Goal: Information Seeking & Learning: Learn about a topic

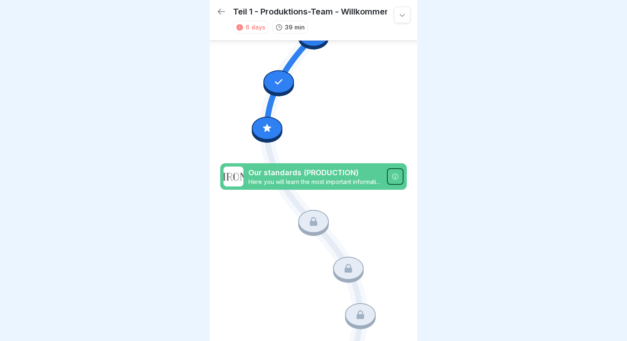
scroll to position [579, 0]
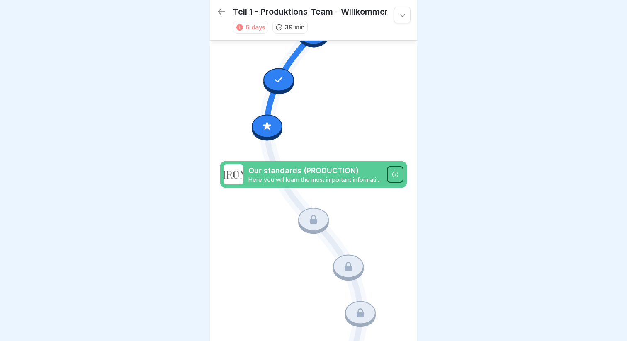
click at [328, 176] on p "Here you will learn the most important information about the company structure,…" at bounding box center [315, 179] width 134 height 7
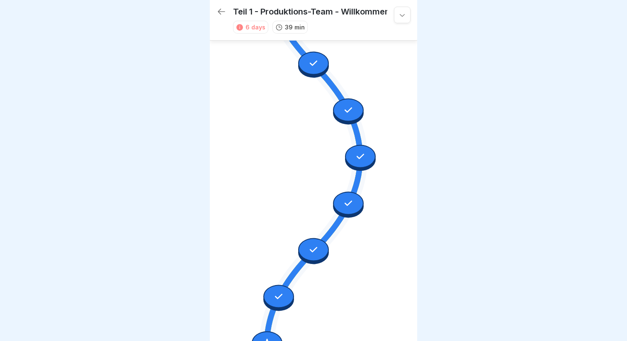
scroll to position [359, 0]
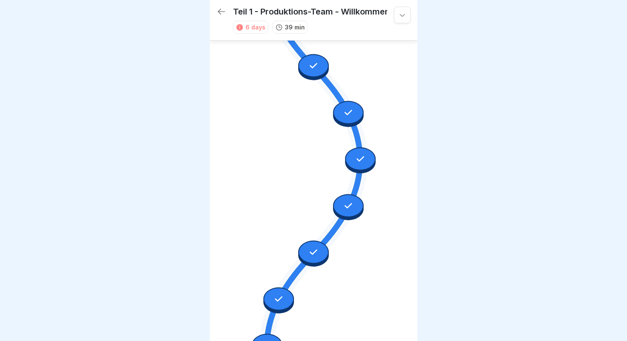
click at [311, 66] on icon at bounding box center [313, 66] width 11 height 11
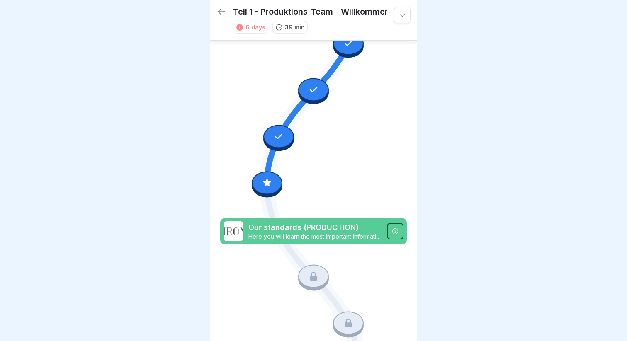
scroll to position [559, 0]
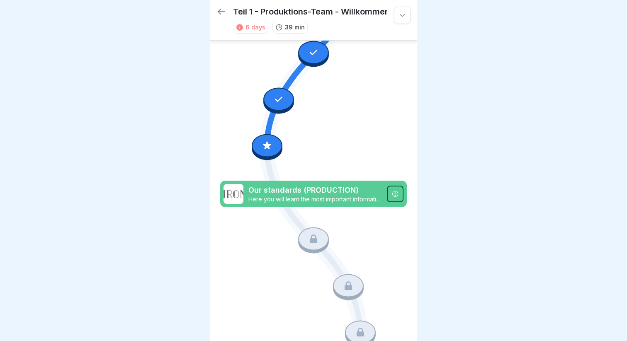
click at [268, 139] on div at bounding box center [267, 145] width 31 height 23
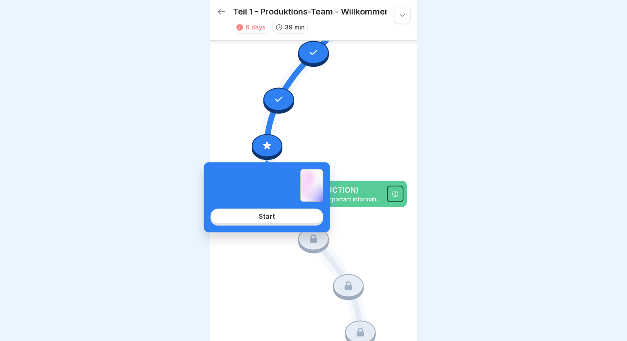
click at [287, 219] on link "Start" at bounding box center [267, 216] width 113 height 15
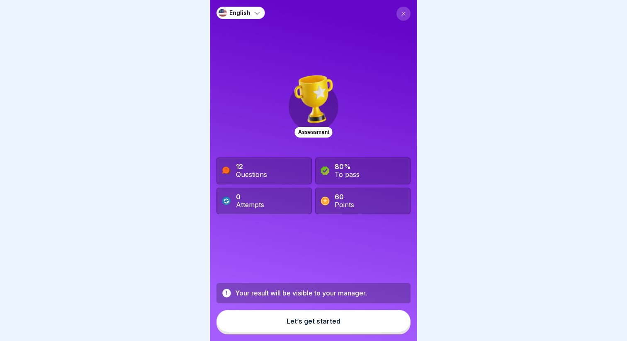
click at [310, 326] on button "Let’s get started" at bounding box center [314, 321] width 194 height 22
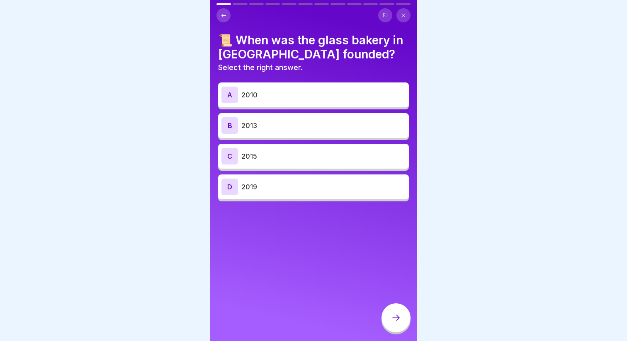
click at [309, 130] on div "B 2013" at bounding box center [313, 125] width 184 height 17
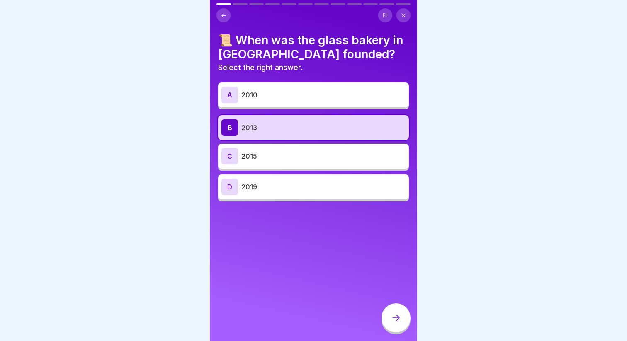
click at [398, 318] on icon at bounding box center [395, 318] width 7 height 6
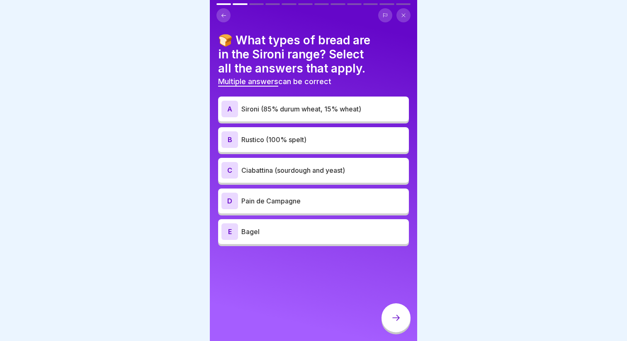
click at [310, 112] on p "Sironi (85% durum wheat, 15% wheat)" at bounding box center [323, 109] width 164 height 10
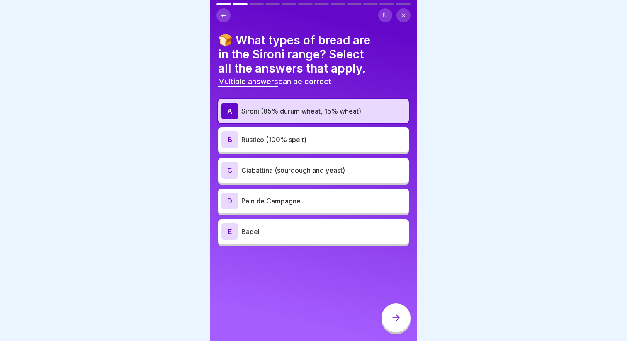
click at [325, 177] on div "C Ciabattina (sourdough and yeast)" at bounding box center [313, 170] width 184 height 17
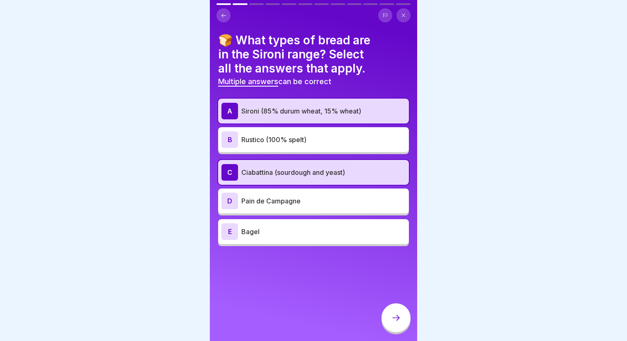
click at [401, 318] on div at bounding box center [396, 318] width 29 height 29
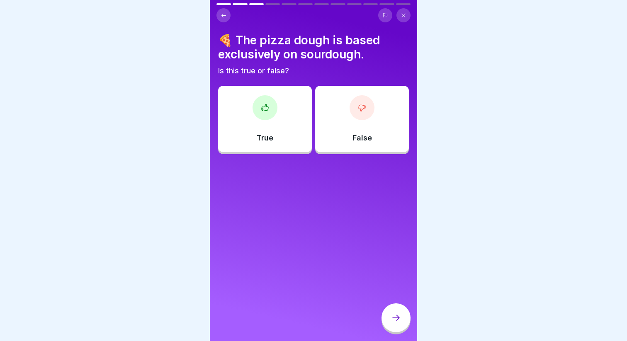
click at [292, 91] on div "True" at bounding box center [265, 119] width 94 height 66
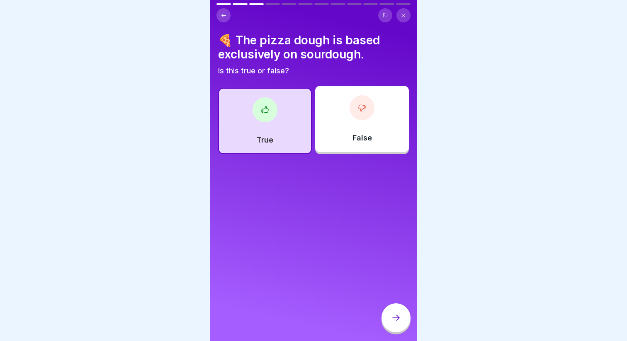
click at [408, 318] on div at bounding box center [396, 318] width 29 height 29
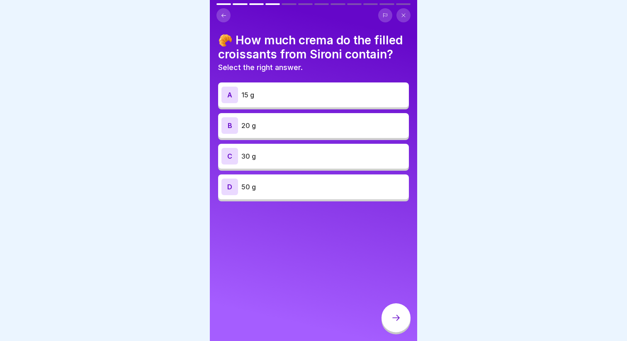
click at [274, 152] on p "30 g" at bounding box center [323, 156] width 164 height 10
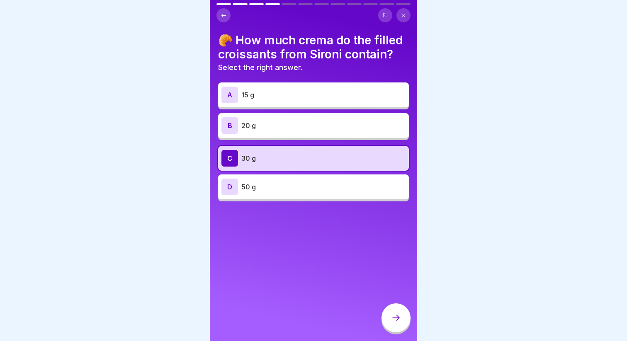
click at [394, 316] on icon at bounding box center [396, 318] width 10 height 10
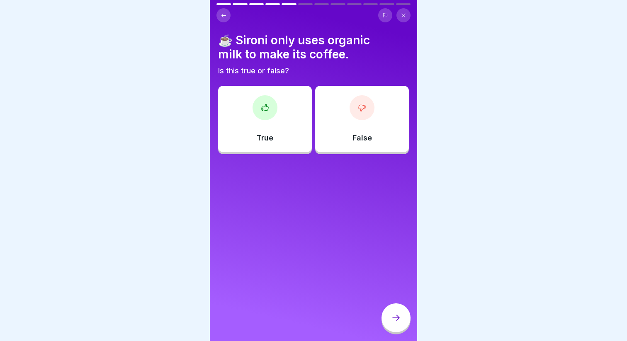
click at [288, 101] on div "True" at bounding box center [265, 119] width 94 height 66
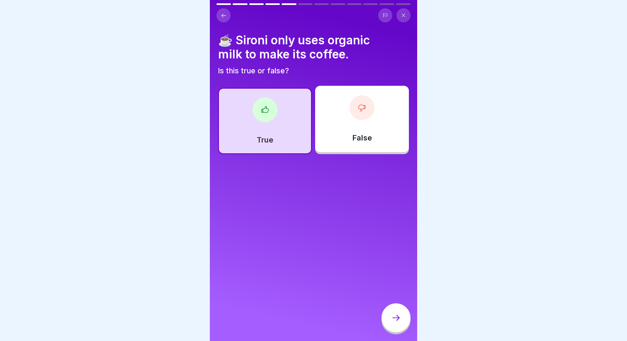
click at [395, 317] on icon at bounding box center [396, 318] width 10 height 10
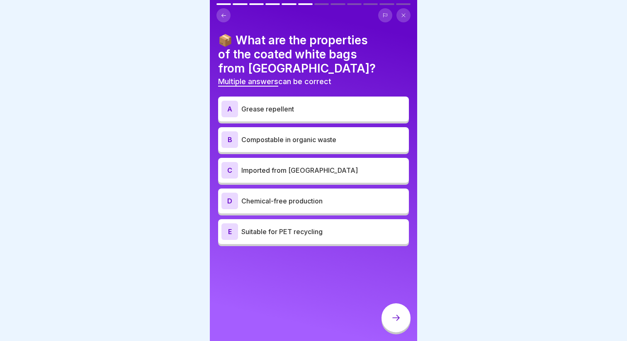
click at [288, 102] on div "A Grease repellent" at bounding box center [313, 109] width 184 height 17
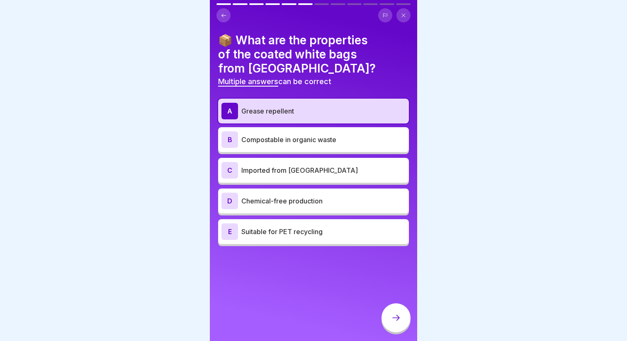
click at [302, 135] on p "Compostable in organic waste" at bounding box center [323, 140] width 164 height 10
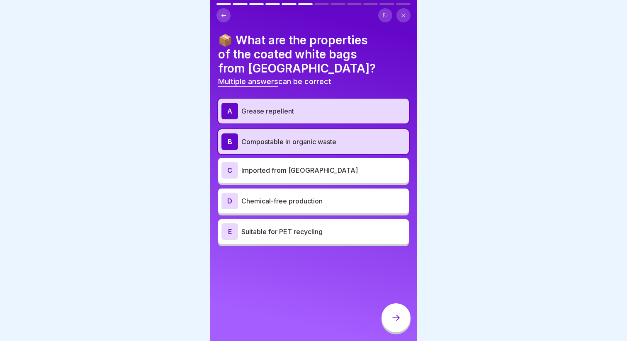
click at [302, 196] on p "Chemical-free production" at bounding box center [323, 201] width 164 height 10
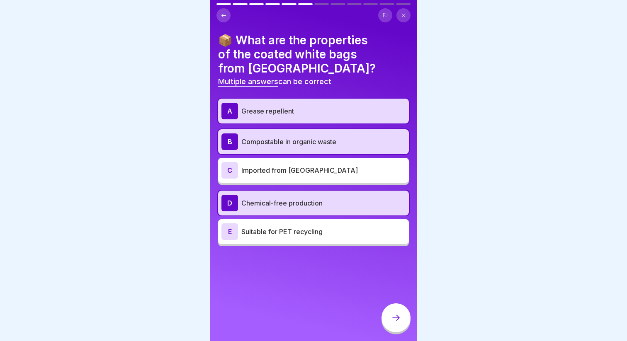
click at [282, 227] on p "Suitable for PET recycling" at bounding box center [323, 232] width 164 height 10
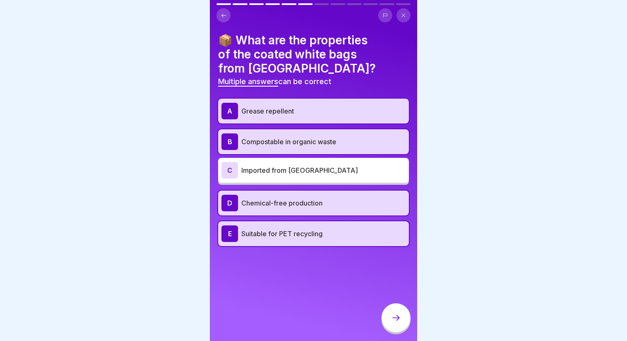
click at [384, 314] on div at bounding box center [396, 318] width 29 height 29
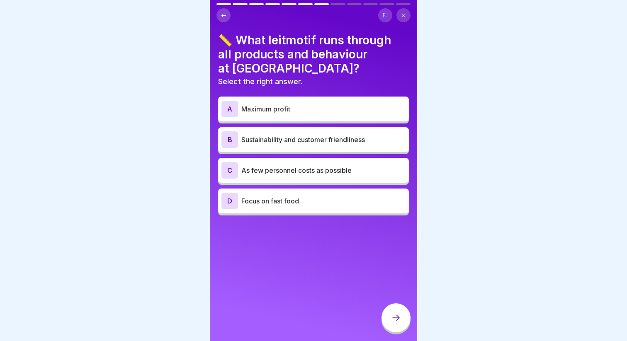
click at [284, 131] on div "B Sustainability and customer friendliness" at bounding box center [313, 139] width 184 height 17
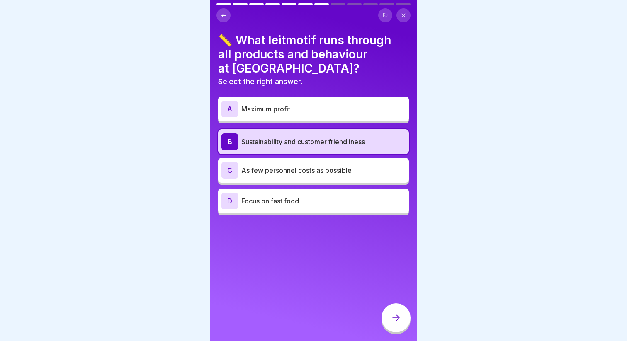
click at [396, 318] on icon at bounding box center [396, 318] width 10 height 10
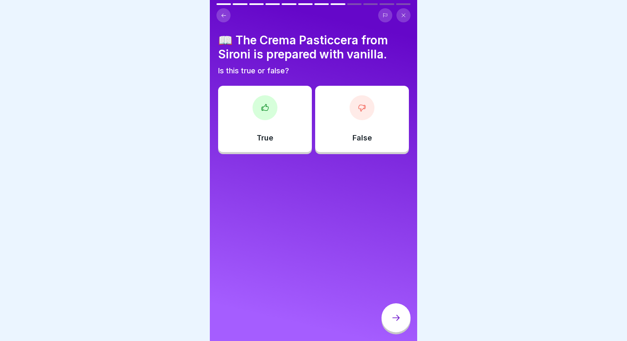
click at [256, 103] on div at bounding box center [265, 107] width 25 height 25
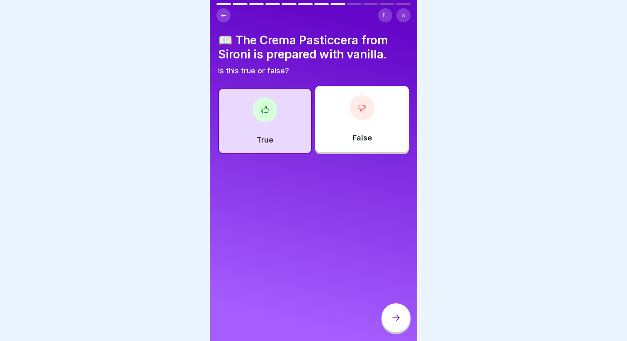
click at [351, 139] on div "False" at bounding box center [362, 119] width 94 height 66
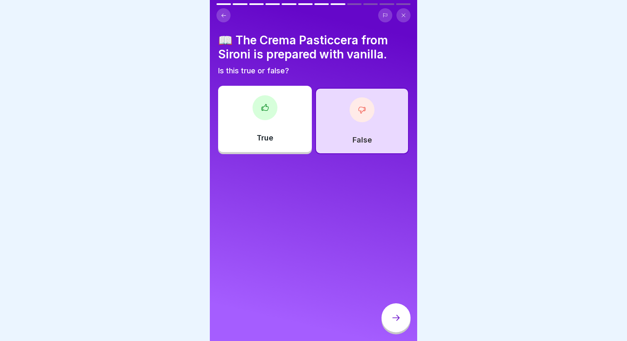
click at [277, 117] on div "True" at bounding box center [265, 119] width 94 height 66
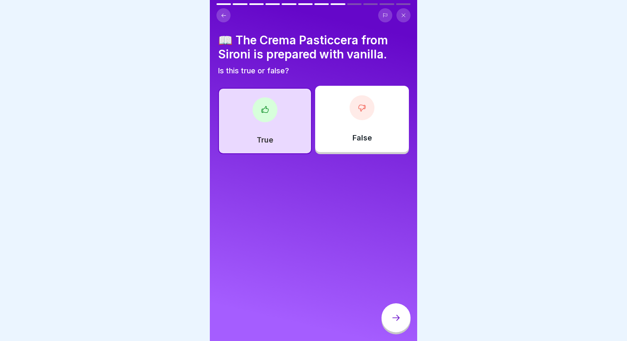
click at [394, 316] on icon at bounding box center [396, 318] width 10 height 10
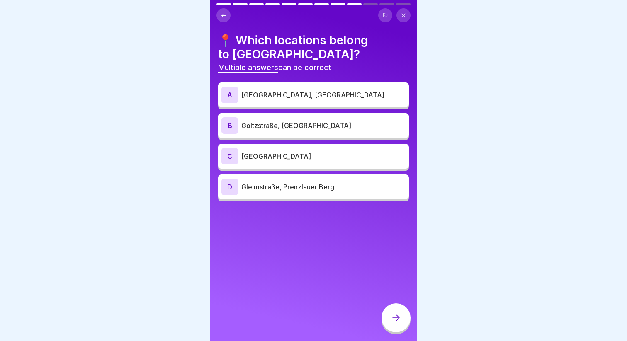
click at [280, 94] on p "[GEOGRAPHIC_DATA], [GEOGRAPHIC_DATA]" at bounding box center [323, 95] width 164 height 10
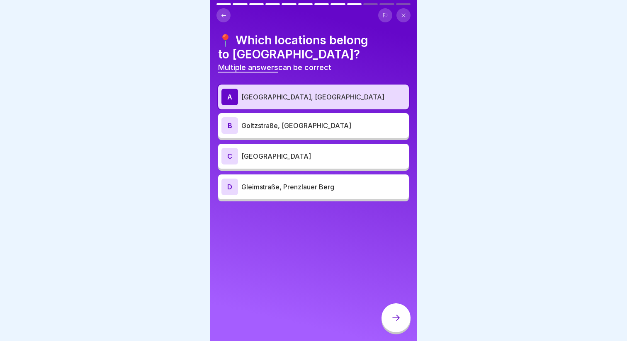
click at [279, 130] on p "Goltzstraße, [GEOGRAPHIC_DATA]" at bounding box center [323, 126] width 164 height 10
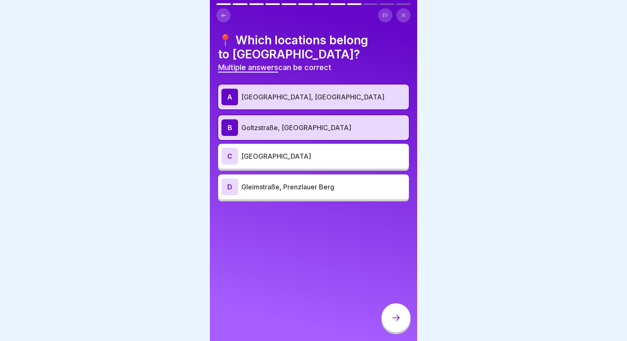
click at [284, 190] on p "Gleimstraße, Prenzlauer Berg" at bounding box center [323, 187] width 164 height 10
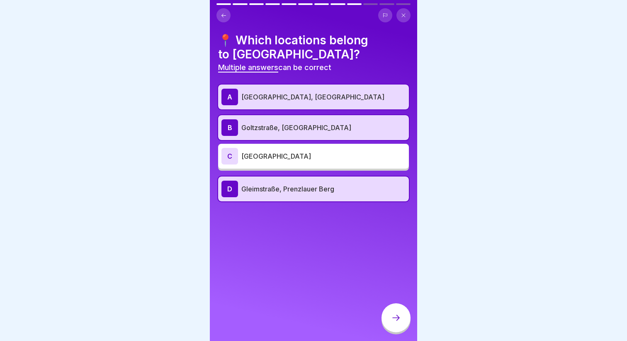
click at [389, 318] on div at bounding box center [396, 318] width 29 height 29
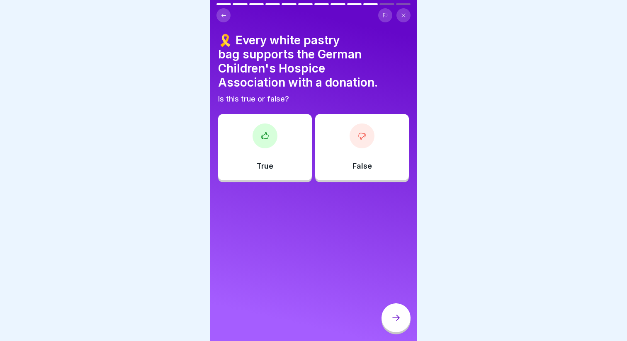
click at [296, 164] on div "True" at bounding box center [265, 147] width 94 height 66
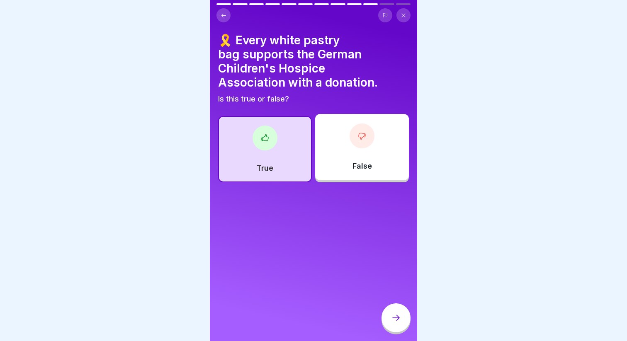
click at [394, 313] on div at bounding box center [396, 318] width 29 height 29
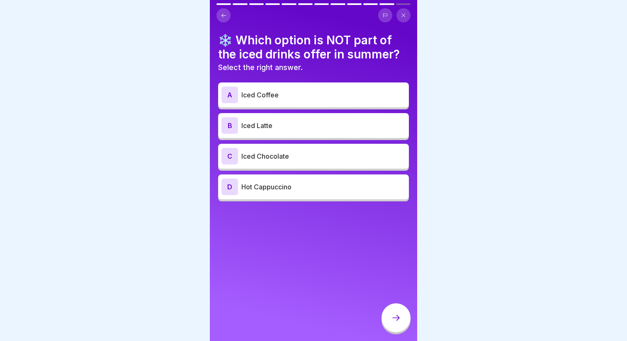
click at [280, 185] on p "Hot Cappuccino" at bounding box center [323, 187] width 164 height 10
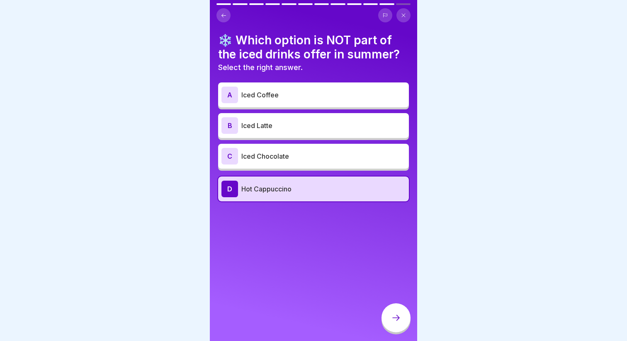
click at [400, 318] on icon at bounding box center [396, 318] width 10 height 10
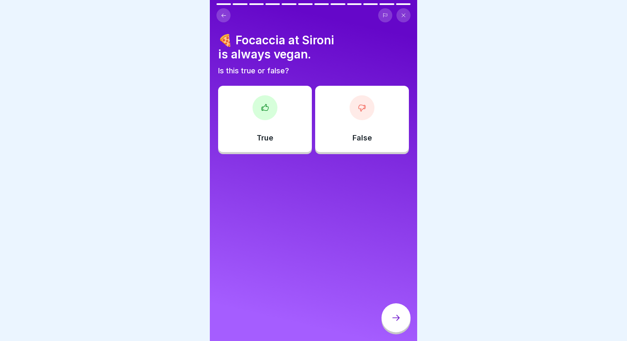
click at [257, 105] on div at bounding box center [265, 107] width 25 height 25
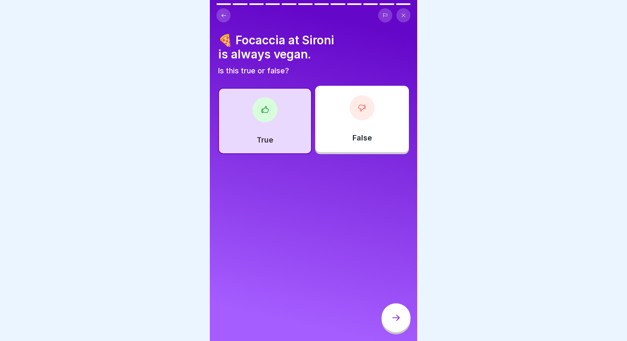
click at [333, 120] on div "False" at bounding box center [362, 119] width 94 height 66
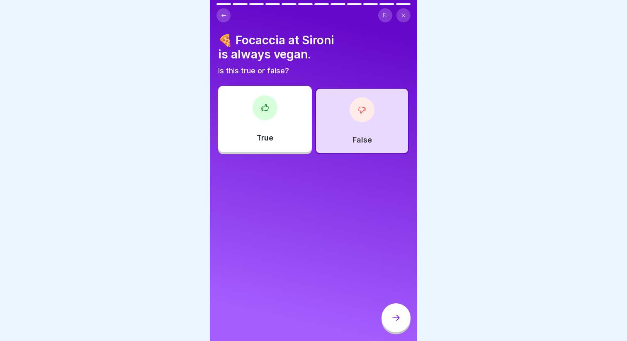
click at [402, 316] on div at bounding box center [396, 318] width 29 height 29
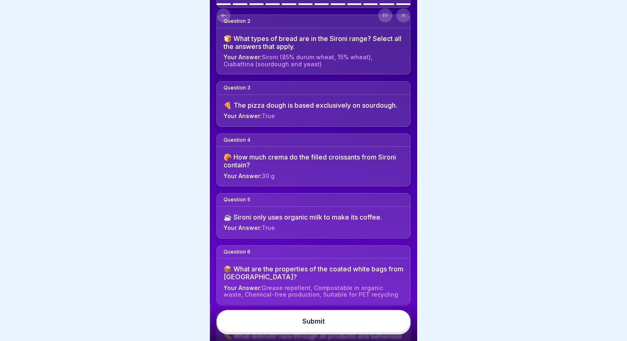
scroll to position [141, 0]
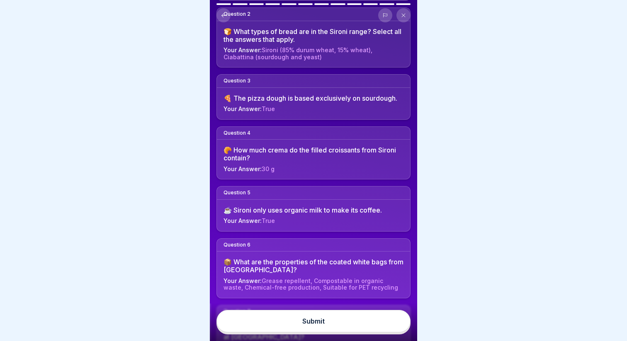
click at [326, 330] on button "Submit" at bounding box center [314, 321] width 194 height 22
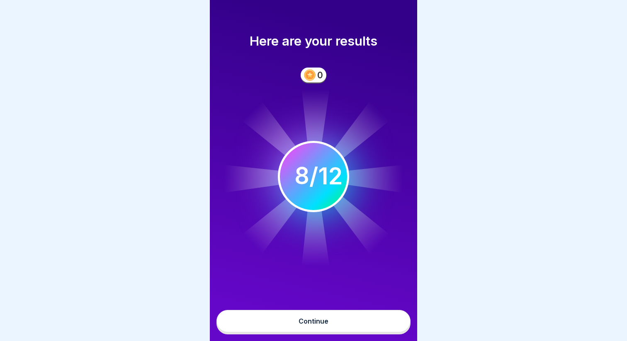
click at [309, 316] on button "Continue" at bounding box center [314, 321] width 194 height 22
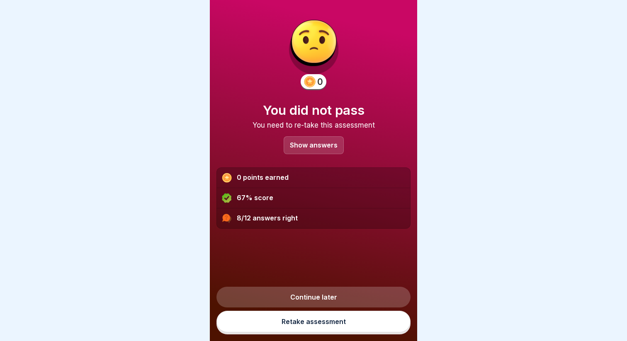
click at [320, 151] on div "Show answers" at bounding box center [314, 145] width 60 height 18
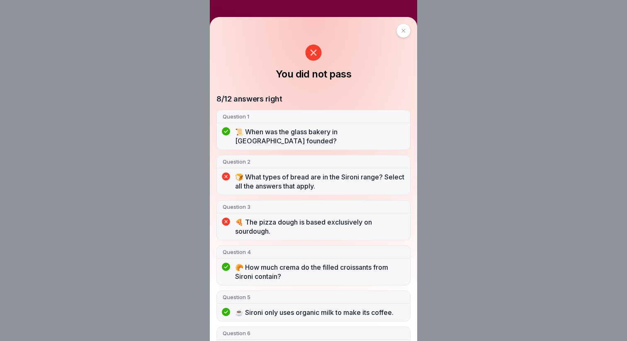
click at [277, 187] on p "🍞 What types of bread are in the Sironi range? Select all the answers that appl…" at bounding box center [319, 182] width 169 height 18
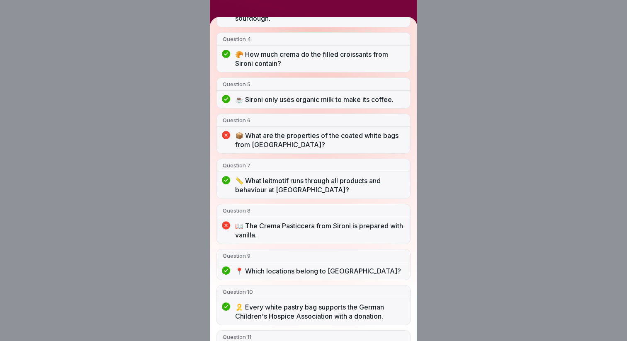
scroll to position [210, 0]
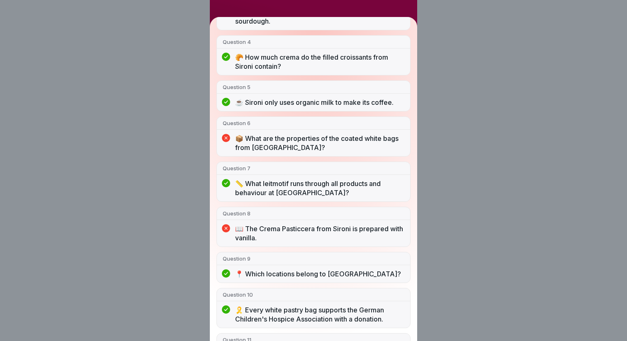
click at [299, 141] on p "📦 What are the properties of the coated white bags from [GEOGRAPHIC_DATA]?" at bounding box center [319, 143] width 169 height 18
click at [217, 137] on div "📦 What are the properties of the coated white bags from [GEOGRAPHIC_DATA]?" at bounding box center [313, 145] width 193 height 22
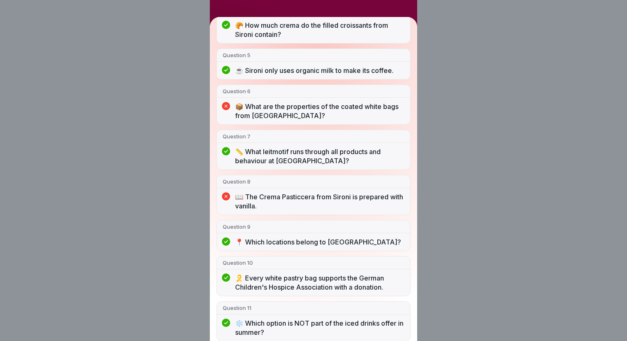
scroll to position [285, 0]
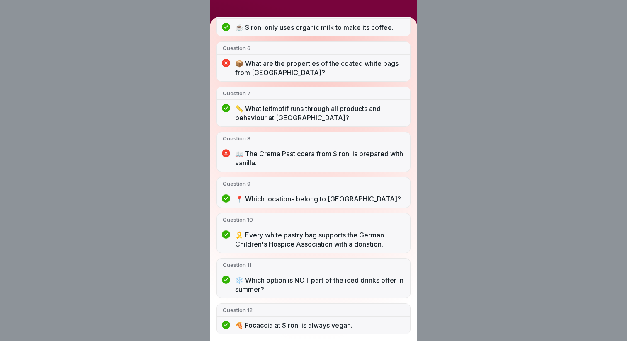
click at [176, 139] on div "You did not pass 8/12 answers right Question 1 📜 When was the glass bakery in […" at bounding box center [313, 170] width 627 height 341
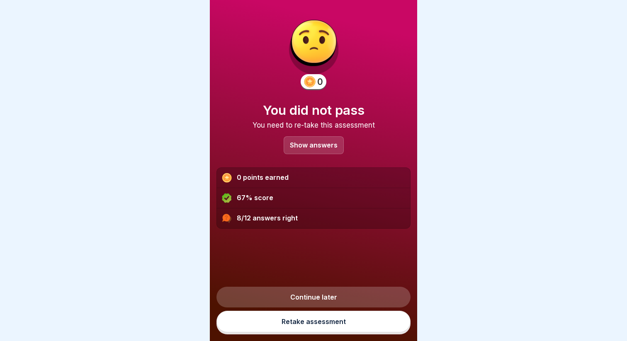
click at [290, 289] on link "Continue later" at bounding box center [314, 297] width 194 height 21
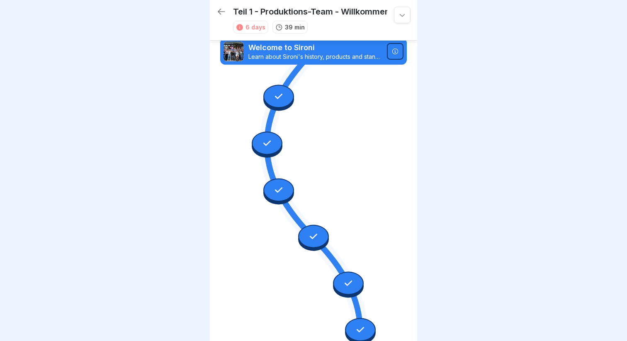
scroll to position [192, 0]
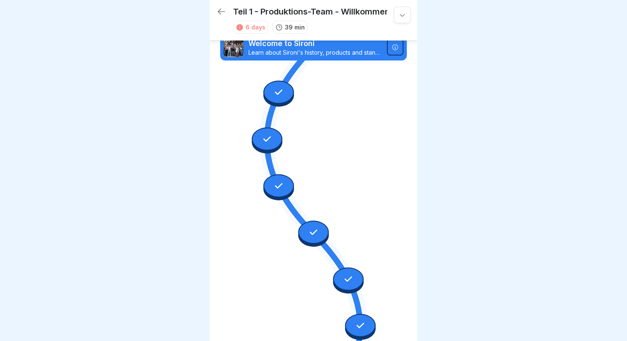
click at [275, 135] on div at bounding box center [267, 139] width 31 height 23
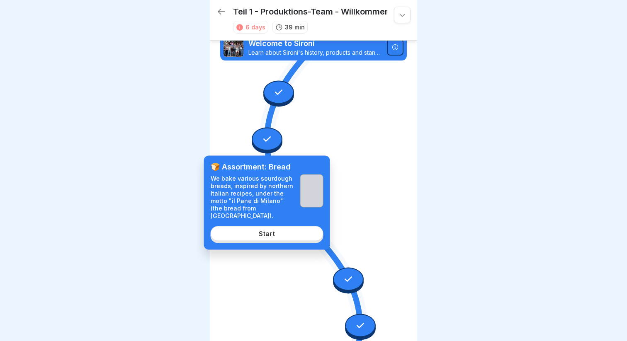
click at [283, 100] on div at bounding box center [278, 92] width 31 height 23
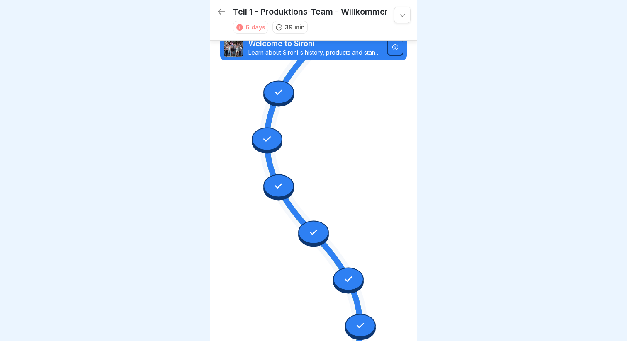
click at [268, 131] on div at bounding box center [267, 139] width 31 height 23
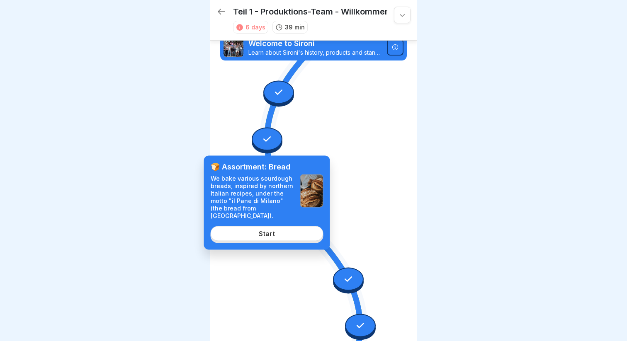
click at [264, 230] on div "Start" at bounding box center [267, 233] width 16 height 7
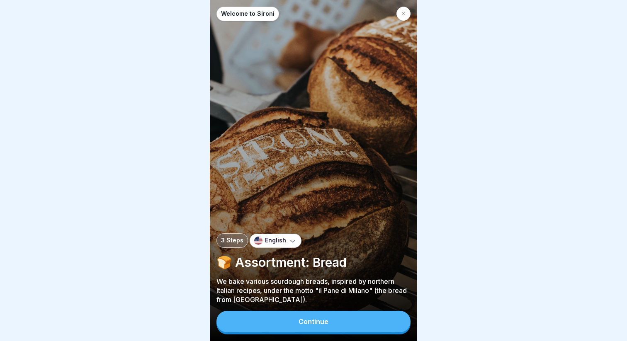
click at [341, 314] on button "Continue" at bounding box center [314, 322] width 194 height 22
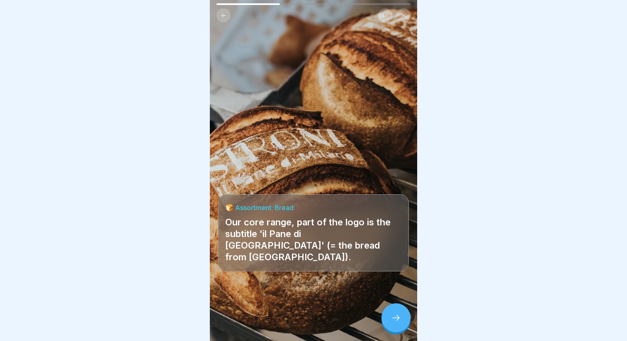
click at [390, 321] on div at bounding box center [396, 318] width 29 height 29
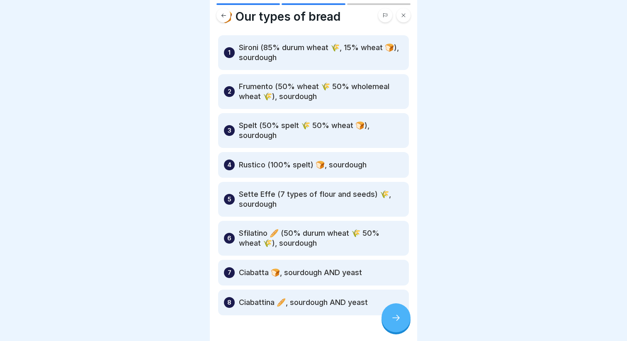
scroll to position [21, 0]
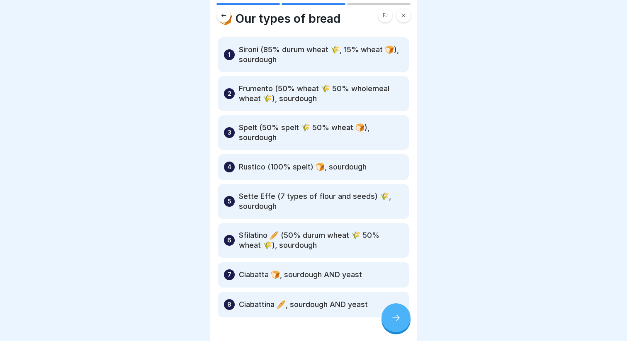
click at [388, 320] on div at bounding box center [396, 318] width 29 height 29
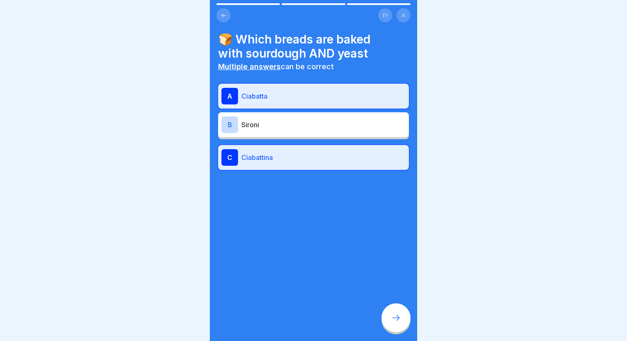
click at [390, 322] on div at bounding box center [396, 318] width 29 height 29
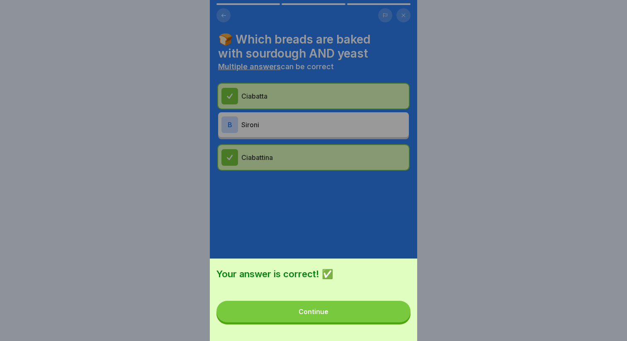
click at [366, 316] on button "Continue" at bounding box center [314, 312] width 194 height 22
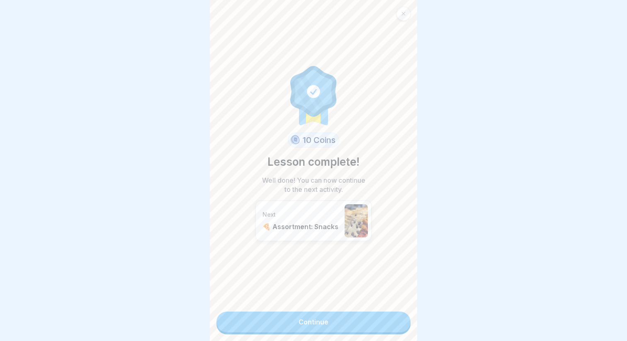
click at [360, 326] on link "Continue" at bounding box center [314, 322] width 194 height 21
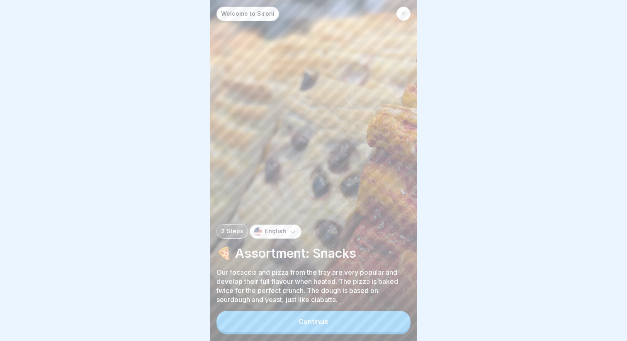
click at [400, 15] on div at bounding box center [404, 14] width 14 height 14
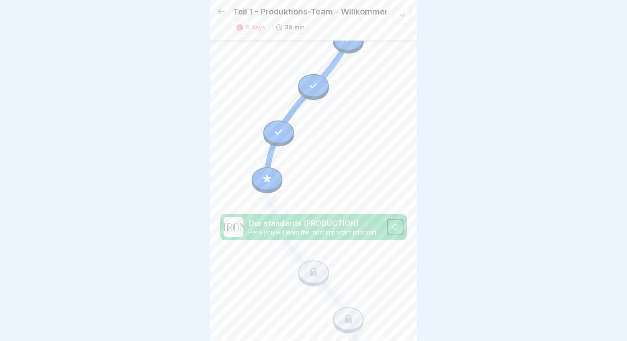
scroll to position [535, 0]
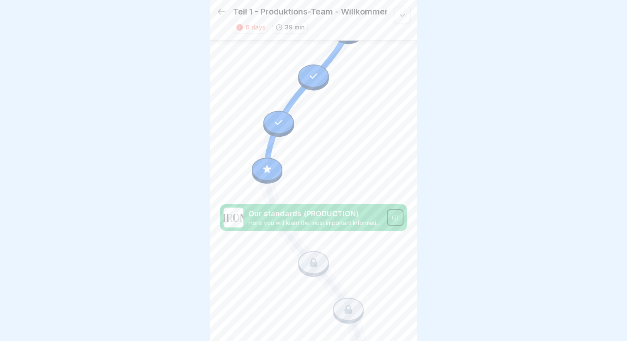
click at [252, 179] on div "Welcome to Bounti! In this course you will get to know the Bounti app. Welcome …" at bounding box center [313, 218] width 187 height 1400
click at [266, 172] on icon at bounding box center [267, 169] width 11 height 11
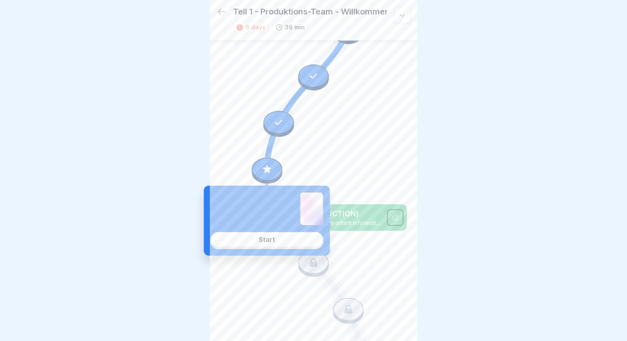
click at [262, 243] on div "Start" at bounding box center [267, 239] width 16 height 7
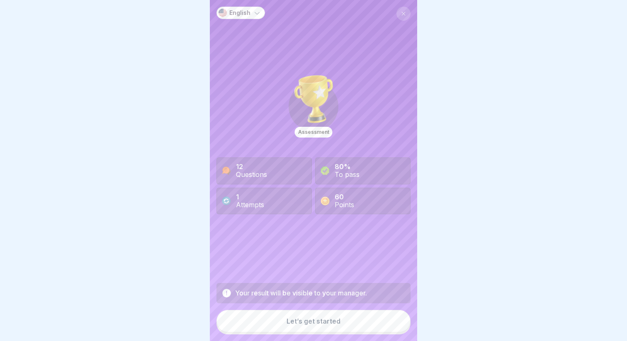
click at [285, 314] on button "Let’s get started" at bounding box center [314, 321] width 194 height 22
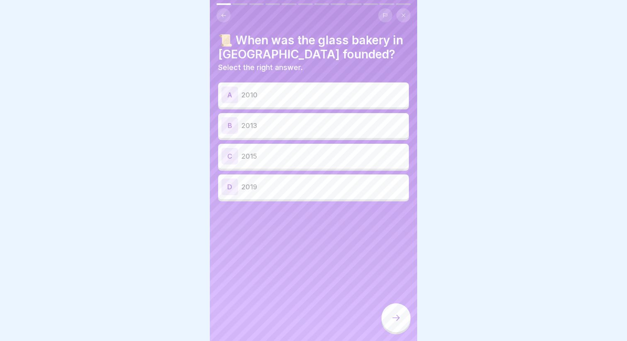
click at [254, 129] on p "2013" at bounding box center [323, 126] width 164 height 10
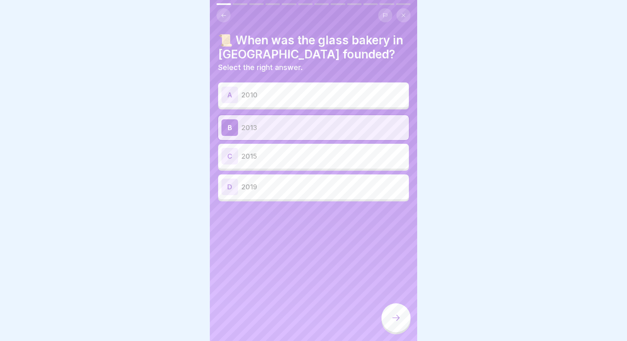
click at [394, 311] on div at bounding box center [396, 318] width 29 height 29
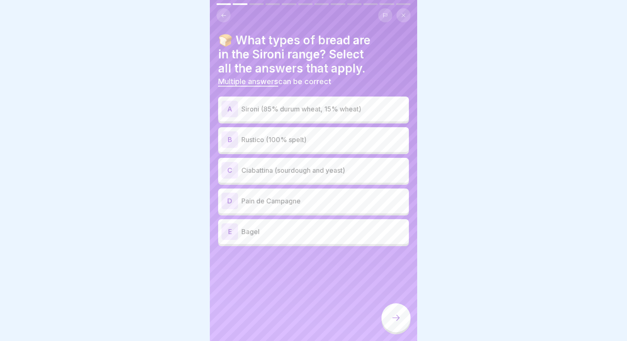
click at [315, 114] on div "A Sironi (85% durum wheat, 15% wheat)" at bounding box center [313, 109] width 184 height 17
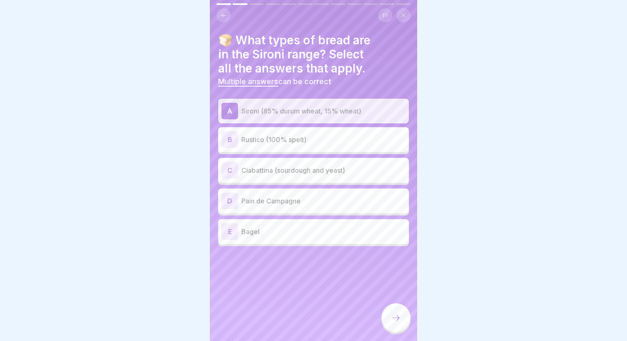
click at [311, 131] on div "B Rustico (100% spelt)" at bounding box center [313, 139] width 191 height 25
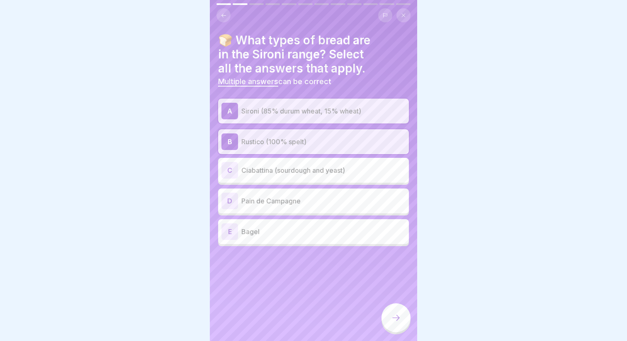
click at [273, 179] on div "C Ciabattina (sourdough and yeast)" at bounding box center [313, 170] width 191 height 25
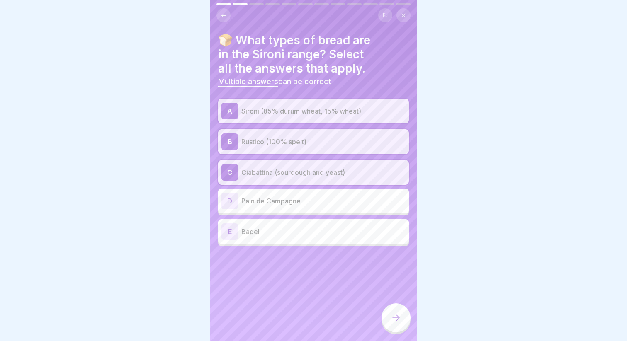
click at [395, 311] on div at bounding box center [396, 318] width 29 height 29
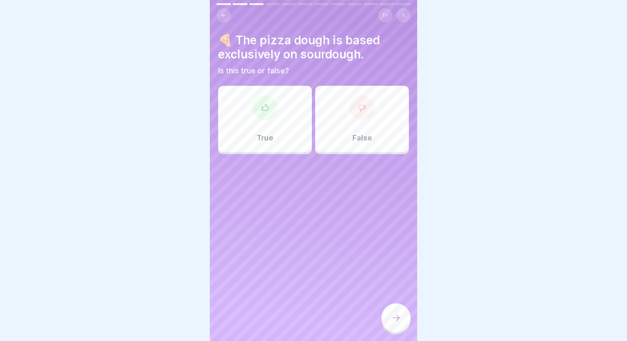
click at [350, 122] on div "False" at bounding box center [362, 119] width 94 height 66
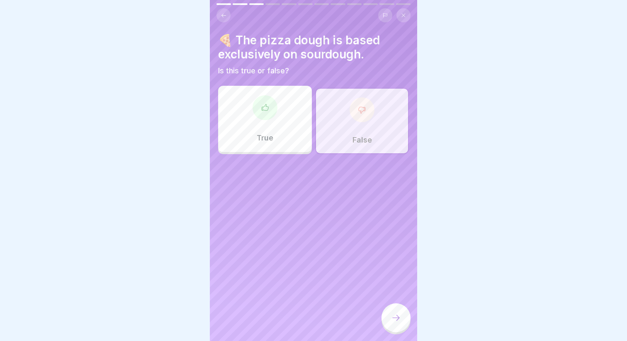
click at [402, 310] on div at bounding box center [396, 318] width 29 height 29
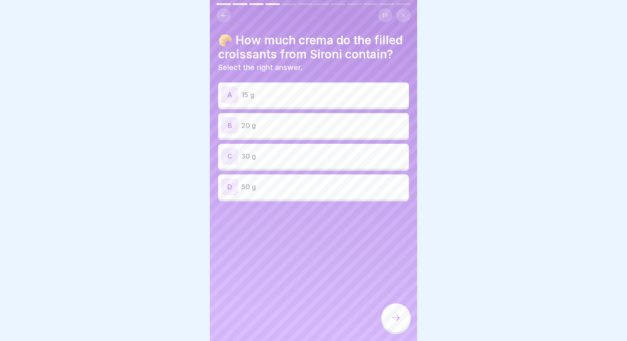
click at [311, 162] on div "C 30 g" at bounding box center [313, 156] width 184 height 17
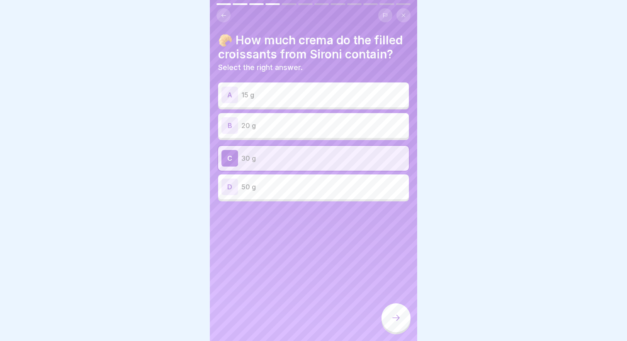
click at [394, 316] on icon at bounding box center [396, 318] width 10 height 10
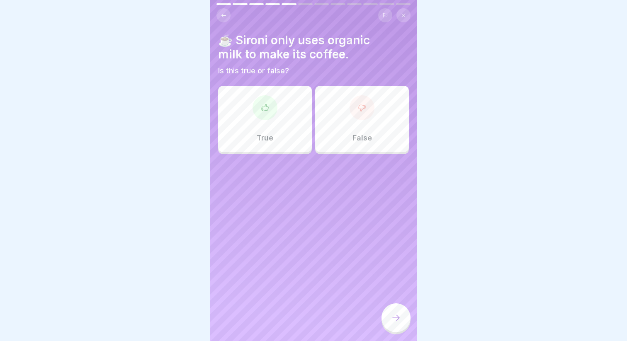
click at [285, 141] on div "True" at bounding box center [265, 119] width 94 height 66
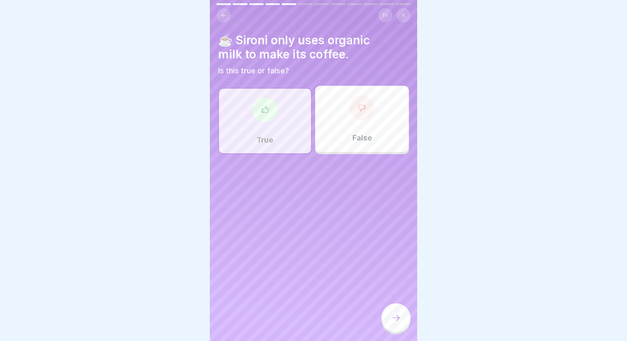
click at [388, 316] on div at bounding box center [396, 318] width 29 height 29
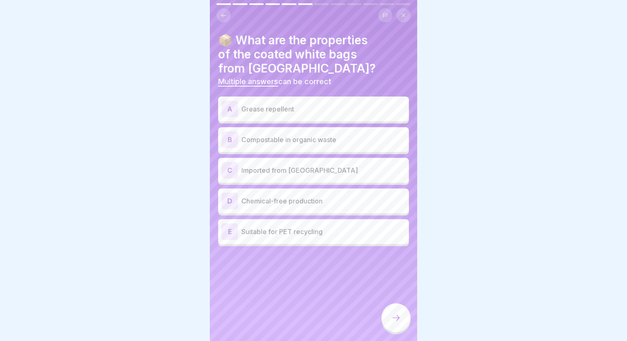
click at [263, 97] on div "A Grease repellent" at bounding box center [313, 109] width 191 height 25
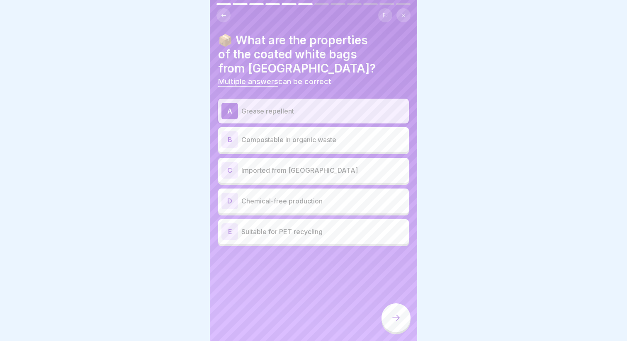
click at [263, 127] on div "B Compostable in organic waste" at bounding box center [313, 139] width 191 height 25
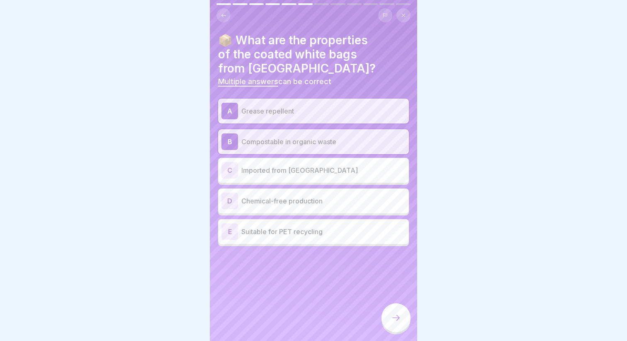
click at [266, 199] on div "D Chemical-free production" at bounding box center [313, 201] width 191 height 25
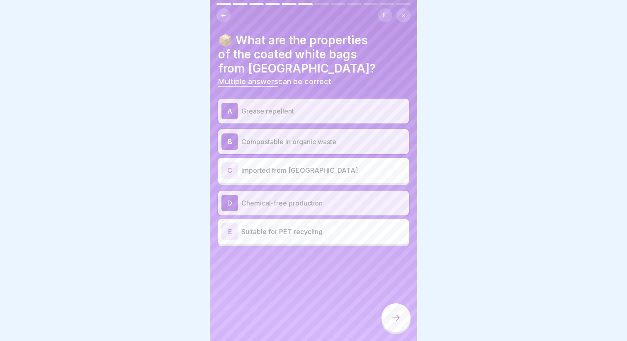
click at [266, 227] on p "Suitable for PET recycling" at bounding box center [323, 232] width 164 height 10
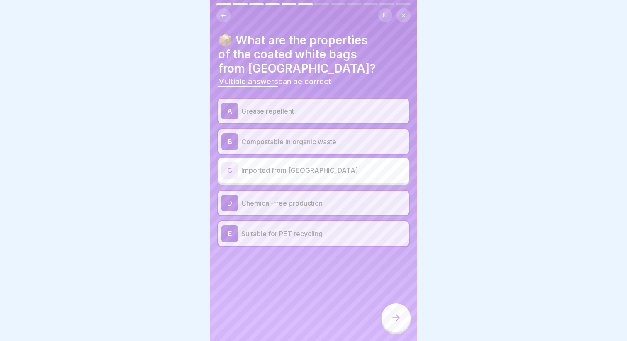
click at [389, 315] on div at bounding box center [396, 318] width 29 height 29
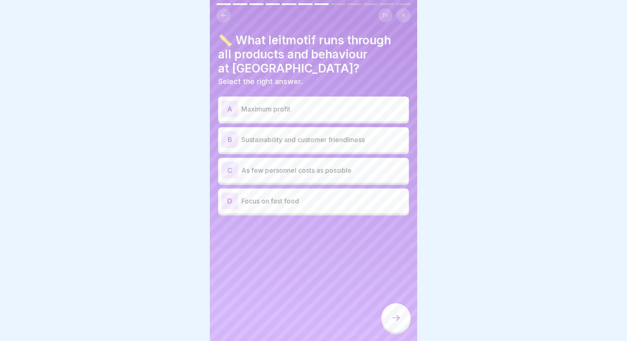
click at [268, 135] on p "Sustainability and customer friendliness" at bounding box center [323, 140] width 164 height 10
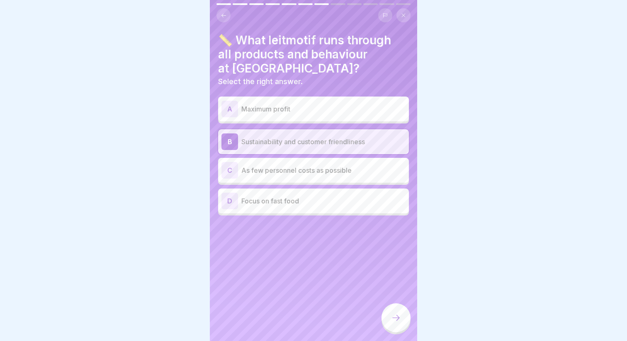
click at [398, 309] on div at bounding box center [396, 318] width 29 height 29
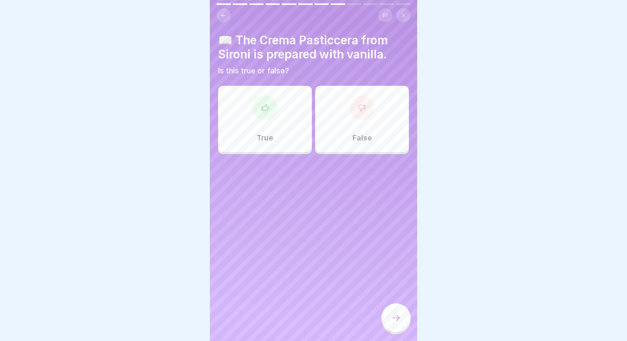
click at [346, 138] on div "False" at bounding box center [362, 119] width 94 height 66
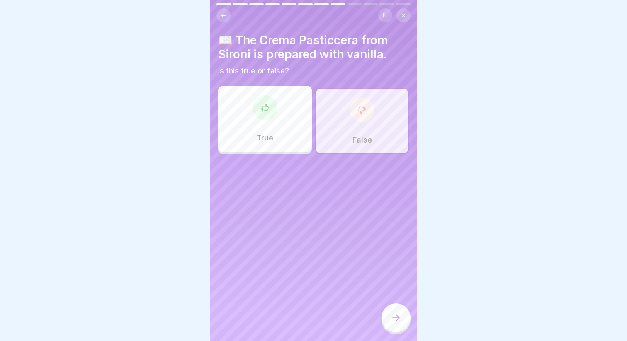
click at [386, 306] on div at bounding box center [396, 319] width 29 height 31
click at [396, 317] on icon at bounding box center [396, 318] width 10 height 10
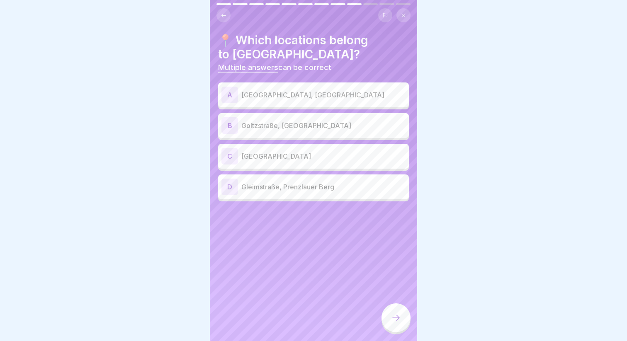
click at [297, 94] on p "[GEOGRAPHIC_DATA], [GEOGRAPHIC_DATA]" at bounding box center [323, 95] width 164 height 10
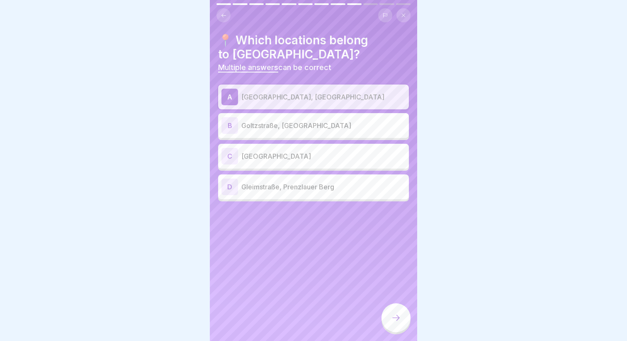
click at [297, 131] on div "B Goltzstraße, Schöneberg" at bounding box center [313, 125] width 184 height 17
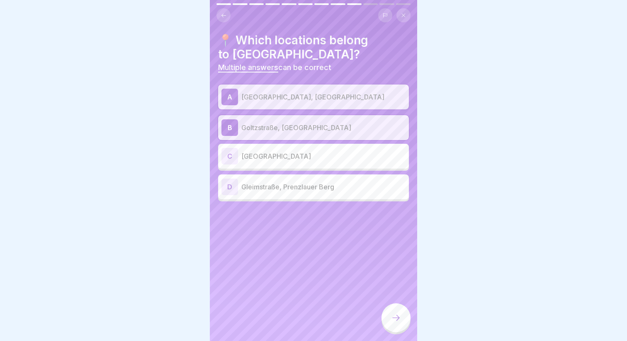
click at [313, 185] on p "Gleimstraße, Prenzlauer Berg" at bounding box center [323, 187] width 164 height 10
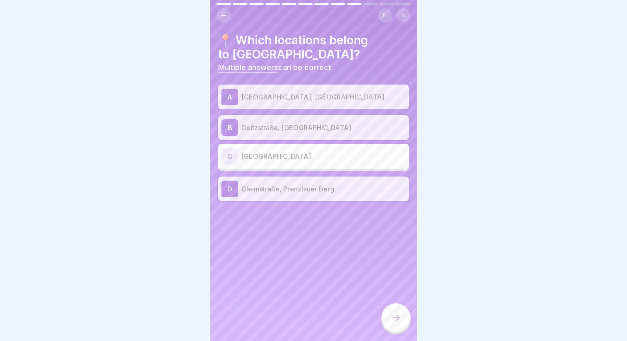
click at [387, 315] on div at bounding box center [396, 318] width 29 height 29
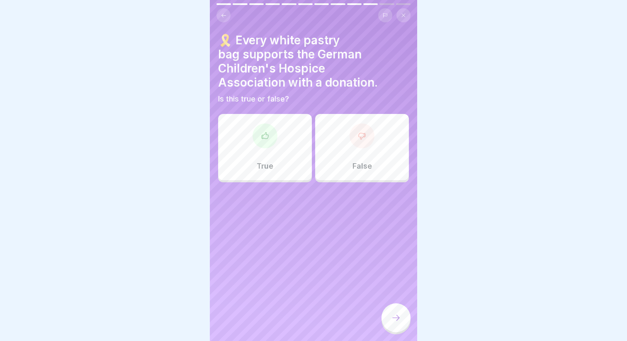
click at [279, 152] on div "True" at bounding box center [265, 147] width 94 height 66
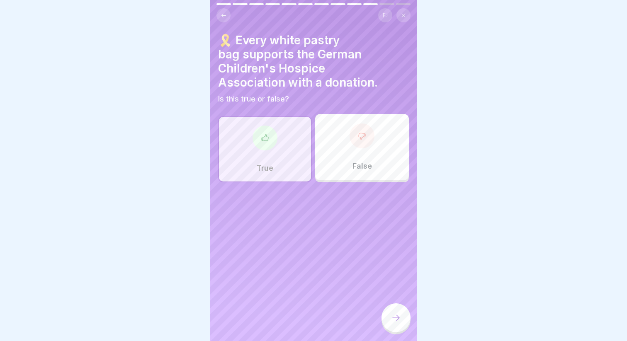
click at [391, 322] on div at bounding box center [396, 318] width 29 height 29
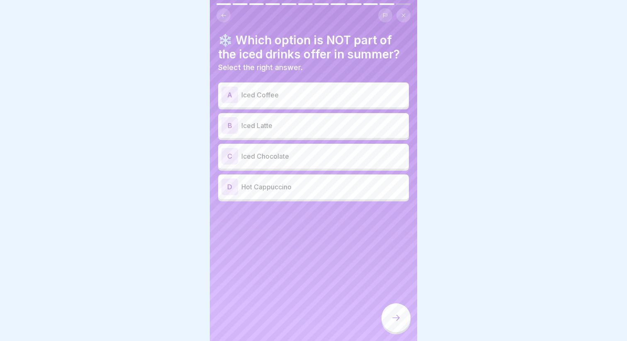
click at [265, 190] on p "Hot Cappuccino" at bounding box center [323, 187] width 164 height 10
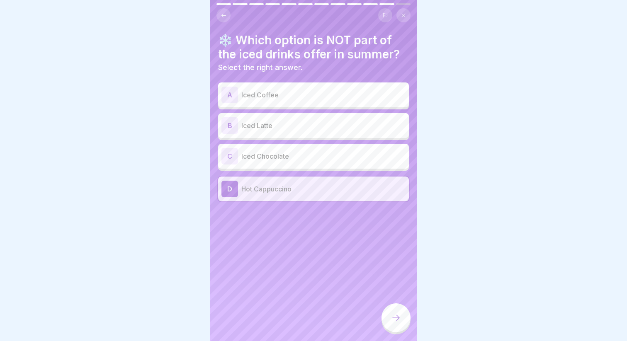
click at [392, 322] on icon at bounding box center [396, 318] width 10 height 10
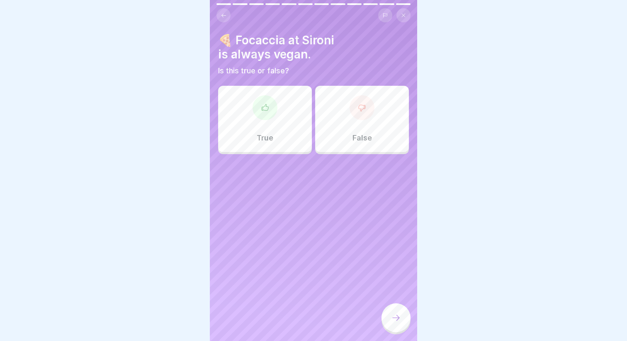
click at [352, 126] on div "False" at bounding box center [362, 119] width 94 height 66
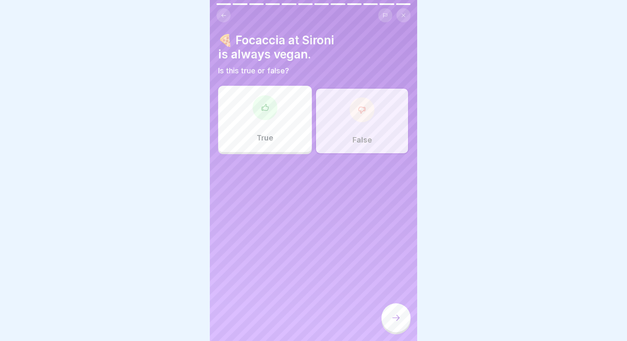
click at [250, 112] on div "True" at bounding box center [265, 119] width 94 height 66
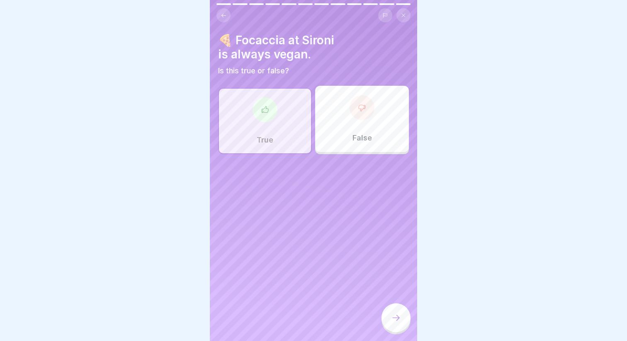
click at [394, 316] on icon at bounding box center [396, 318] width 10 height 10
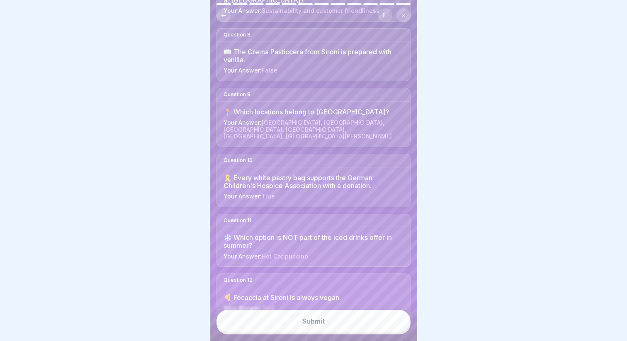
scroll to position [489, 0]
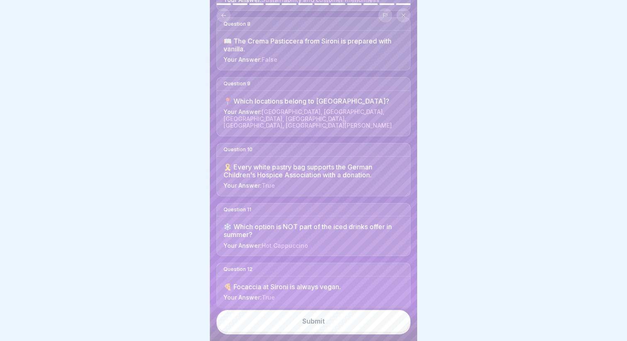
click at [304, 328] on button "Submit" at bounding box center [314, 321] width 194 height 22
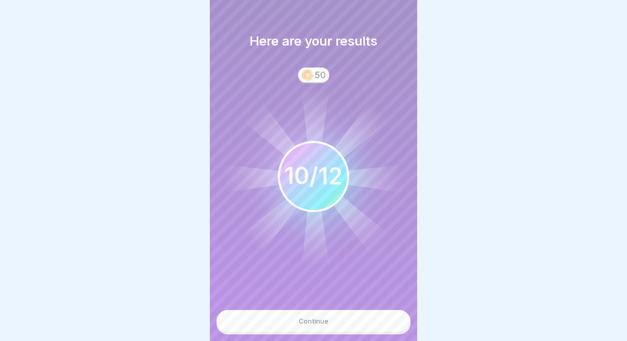
click at [307, 324] on div "Continue" at bounding box center [314, 321] width 30 height 7
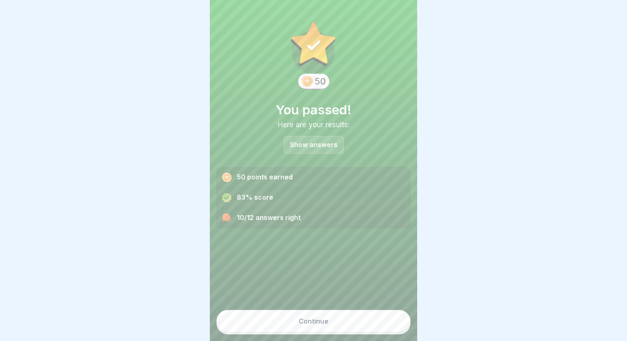
click at [305, 146] on p "Show answers" at bounding box center [314, 144] width 48 height 7
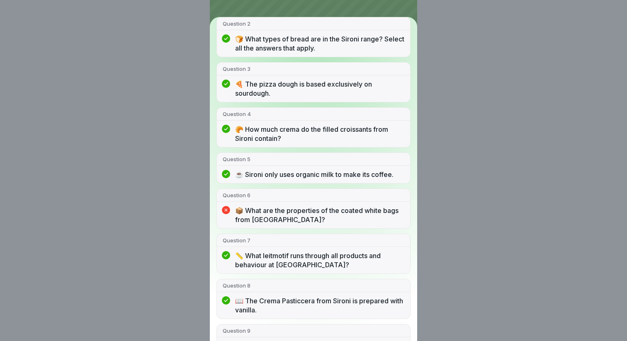
scroll to position [140, 0]
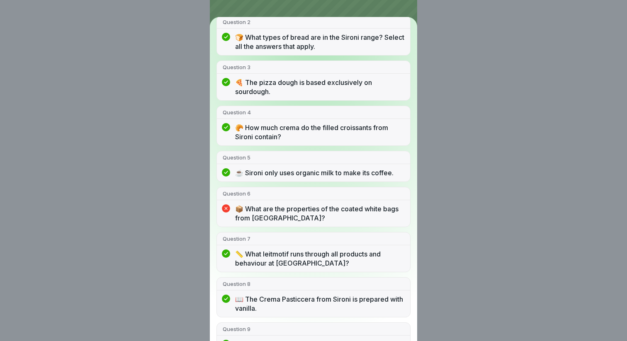
click at [270, 221] on p "📦 What are the properties of the coated white bags from [GEOGRAPHIC_DATA]?" at bounding box center [319, 213] width 169 height 18
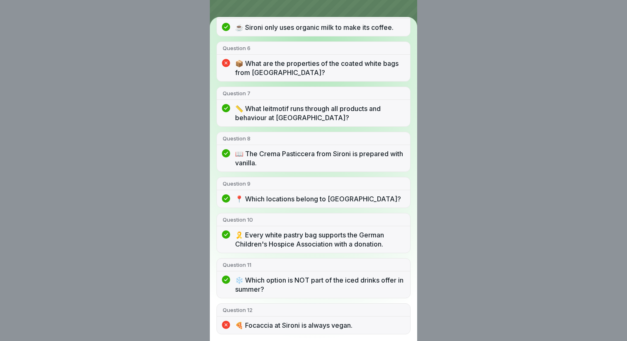
scroll to position [0, 0]
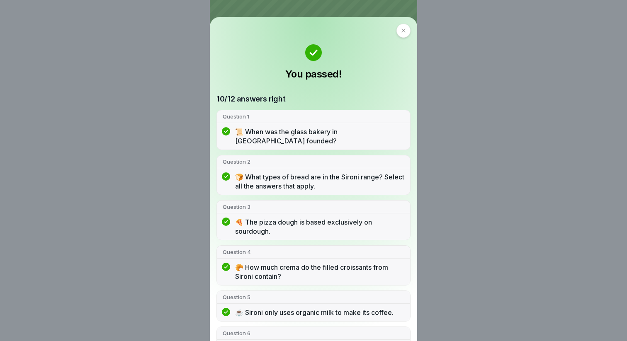
click at [408, 24] on div "You passed! 10/12 answers right Question 1 📜 When was the glass bakery in Markt…" at bounding box center [313, 179] width 207 height 324
click at [408, 29] on div at bounding box center [404, 31] width 14 height 14
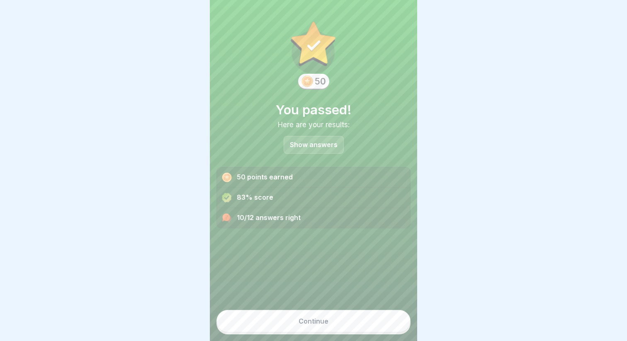
click at [306, 321] on div "Continue" at bounding box center [314, 321] width 30 height 7
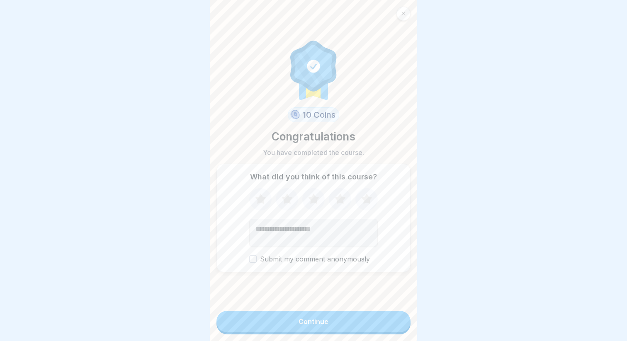
click at [370, 206] on icon at bounding box center [367, 200] width 22 height 22
click at [299, 319] on div "Continue" at bounding box center [314, 321] width 30 height 7
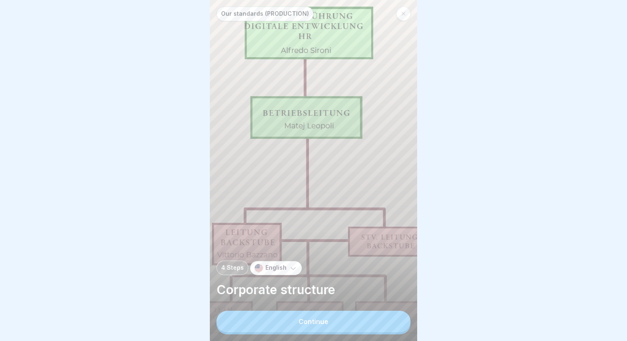
click at [407, 11] on div at bounding box center [404, 14] width 14 height 14
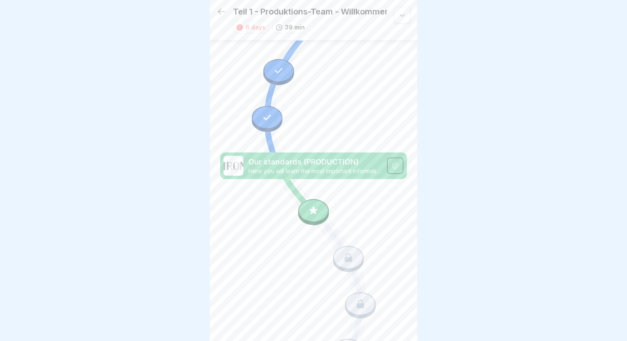
scroll to position [574, 0]
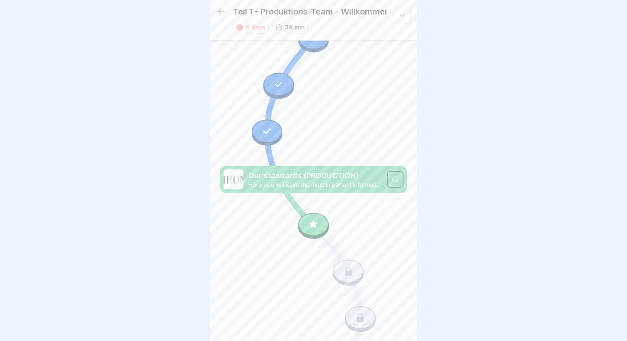
click at [268, 134] on icon at bounding box center [267, 131] width 11 height 11
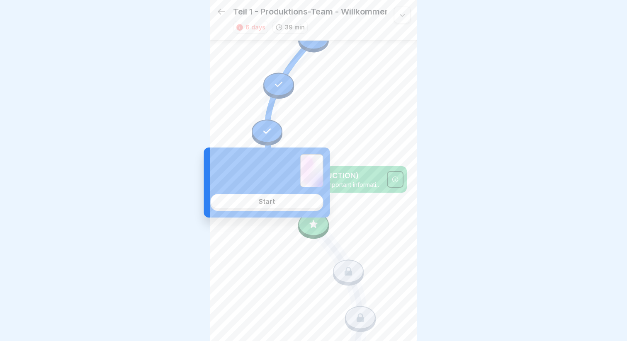
click at [272, 204] on div "Start" at bounding box center [267, 201] width 16 height 7
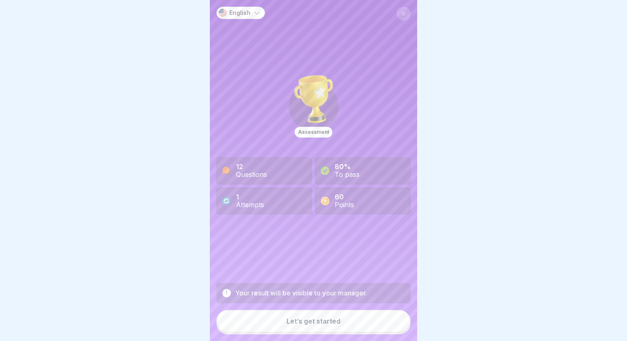
click at [305, 327] on button "Let’s get started" at bounding box center [314, 321] width 194 height 22
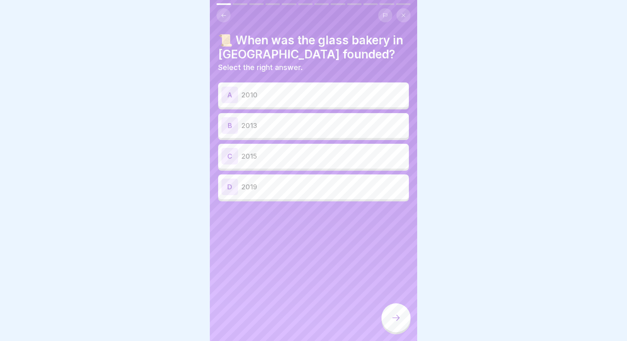
click at [301, 124] on p "2013" at bounding box center [323, 126] width 164 height 10
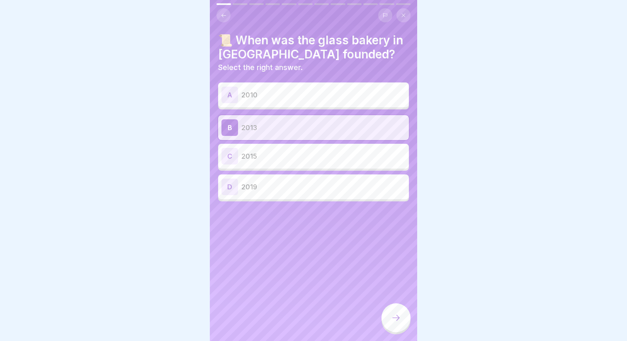
click at [403, 315] on div at bounding box center [396, 318] width 29 height 29
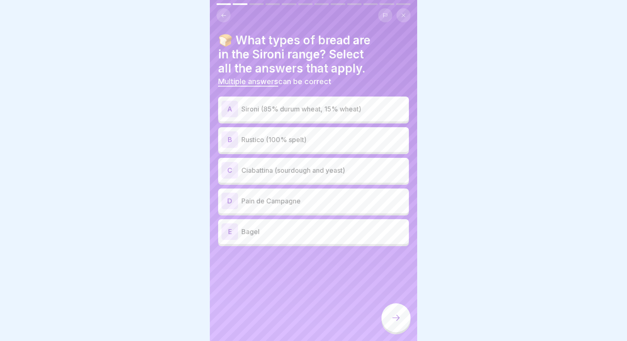
click at [312, 107] on p "Sironi (85% durum wheat, 15% wheat)" at bounding box center [323, 109] width 164 height 10
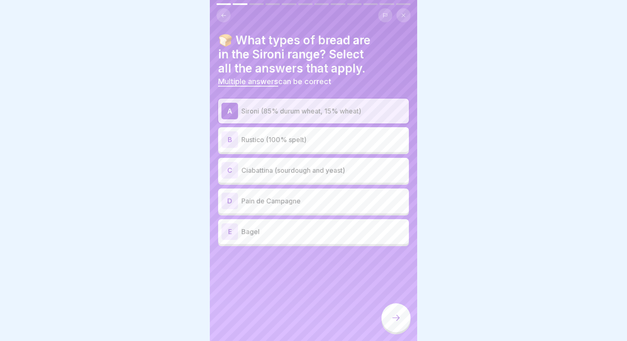
click at [312, 136] on p "Rustico (100% spelt)" at bounding box center [323, 140] width 164 height 10
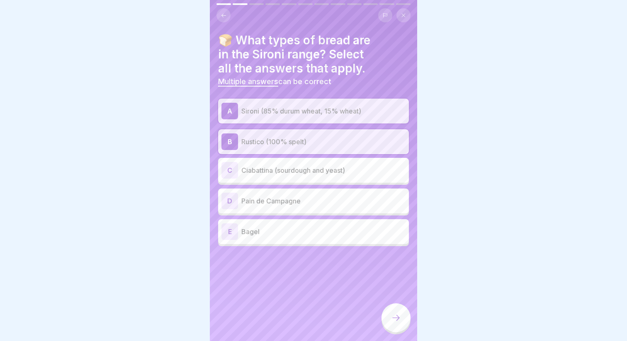
click at [312, 168] on p "Ciabattina (sourdough and yeast)" at bounding box center [323, 170] width 164 height 10
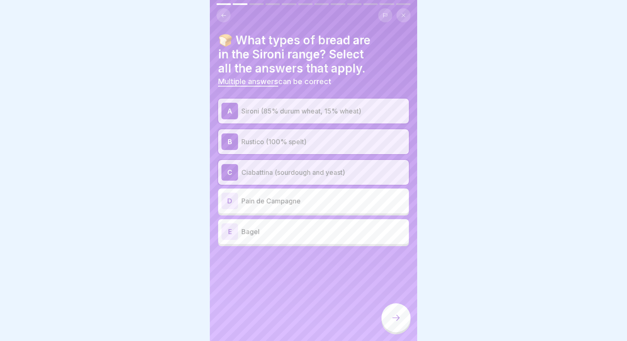
click at [389, 324] on div at bounding box center [396, 318] width 29 height 29
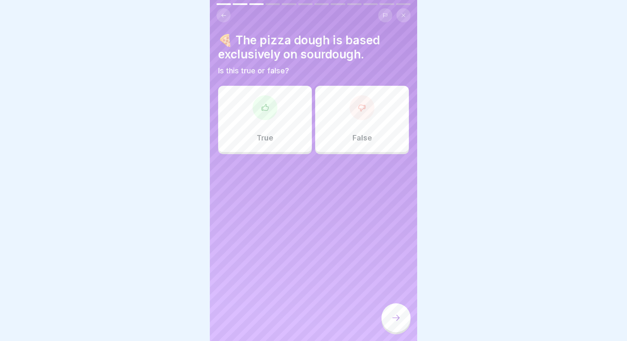
click at [353, 106] on div at bounding box center [362, 107] width 25 height 25
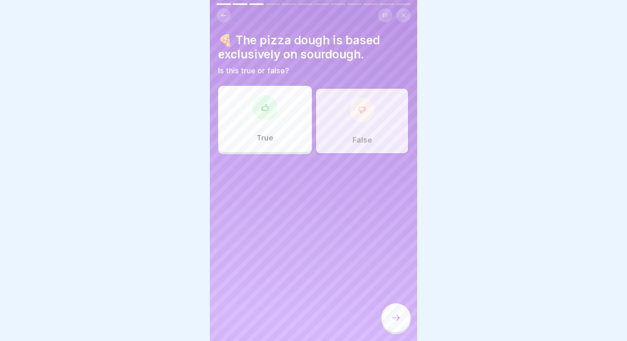
click at [239, 110] on div "True" at bounding box center [265, 119] width 94 height 66
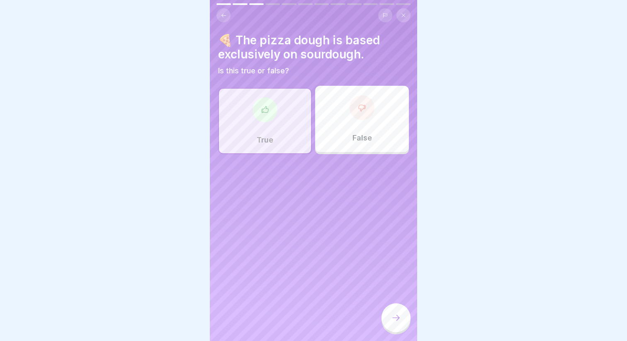
click at [399, 16] on button at bounding box center [404, 15] width 14 height 14
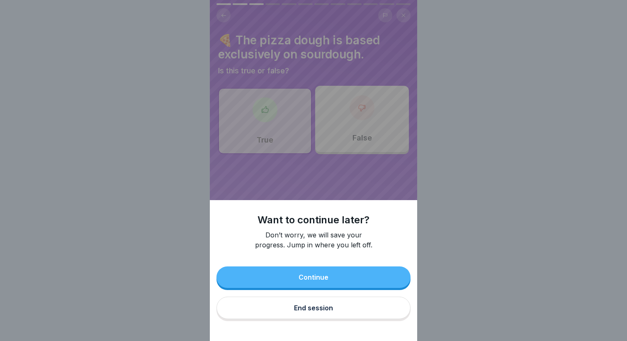
click at [295, 313] on button "End session" at bounding box center [314, 308] width 194 height 22
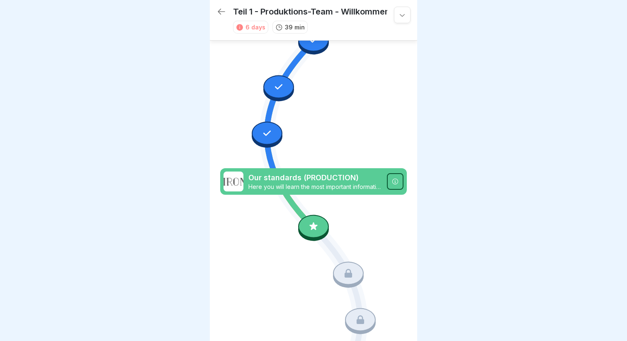
scroll to position [568, 0]
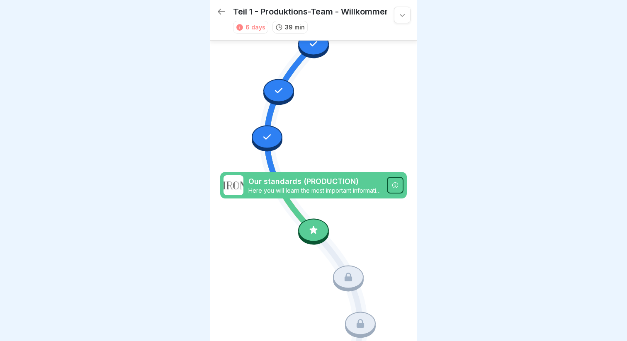
click at [274, 133] on div at bounding box center [267, 137] width 31 height 23
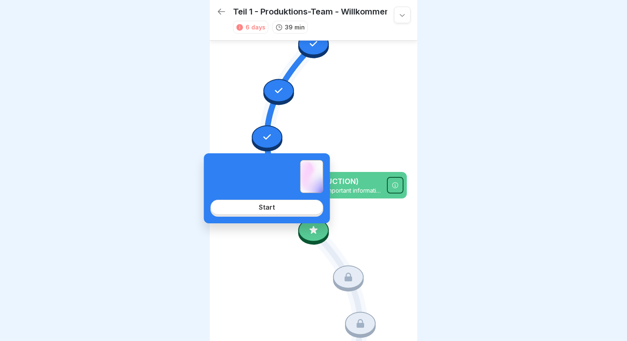
click at [277, 212] on link "Start" at bounding box center [267, 207] width 113 height 15
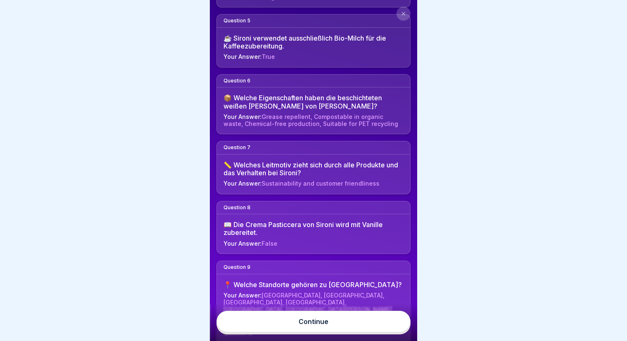
scroll to position [497, 0]
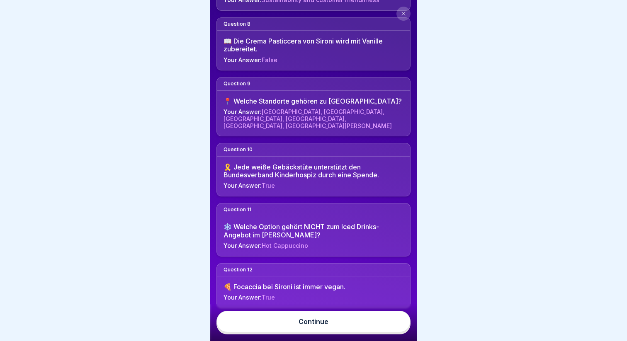
click at [400, 10] on button at bounding box center [404, 14] width 14 height 14
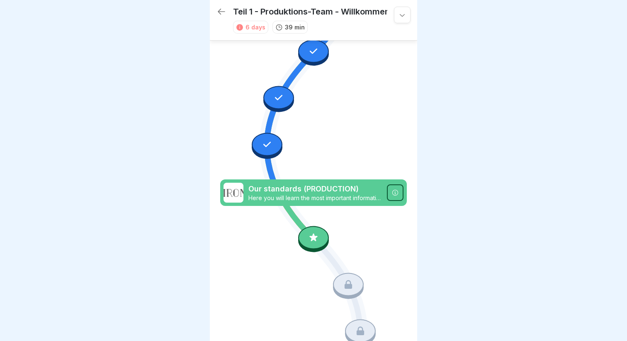
scroll to position [538, 0]
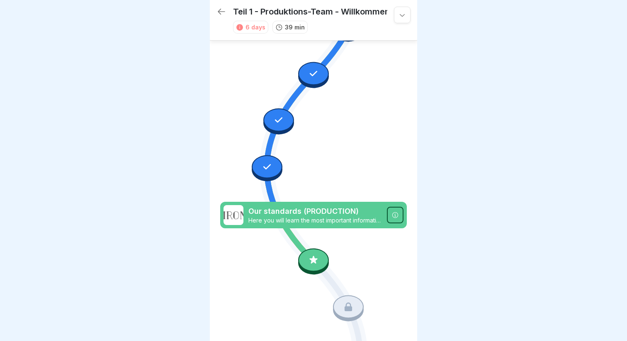
click at [264, 173] on div at bounding box center [267, 167] width 31 height 23
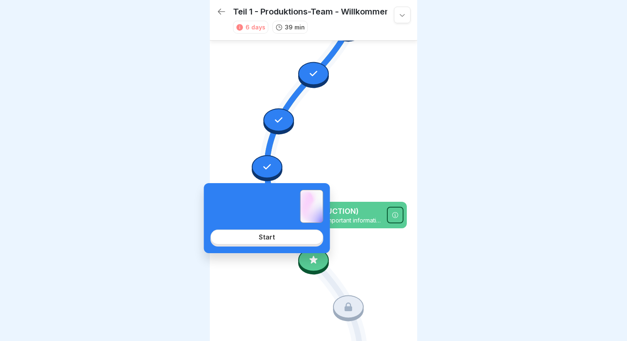
click at [278, 238] on link "Start" at bounding box center [267, 237] width 113 height 15
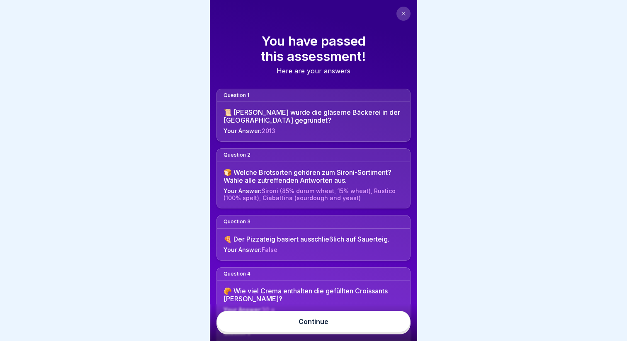
click at [291, 332] on link "Continue" at bounding box center [314, 322] width 194 height 22
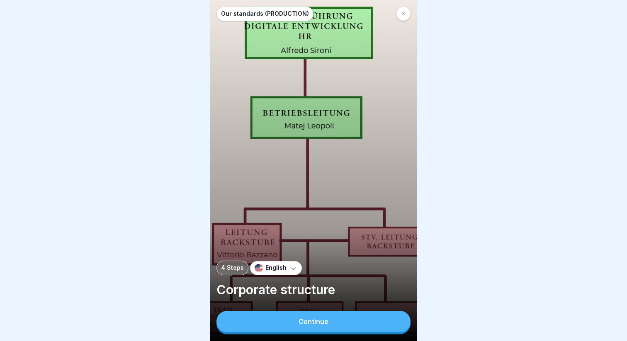
click at [289, 326] on button "Continue" at bounding box center [314, 322] width 194 height 22
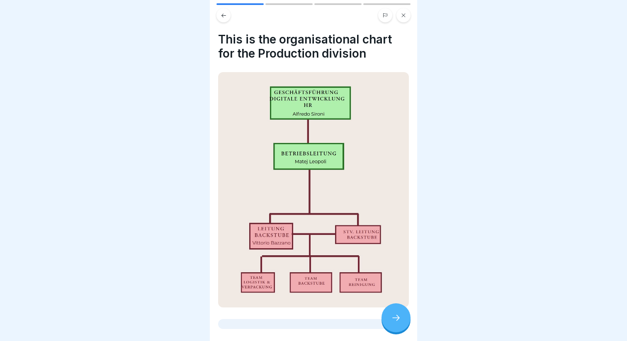
drag, startPoint x: 169, startPoint y: 28, endPoint x: 363, endPoint y: 185, distance: 249.5
click at [361, 182] on body "Our standards (PRODUCTION) 4 Steps English Corporate structure Continue This is…" at bounding box center [313, 170] width 627 height 341
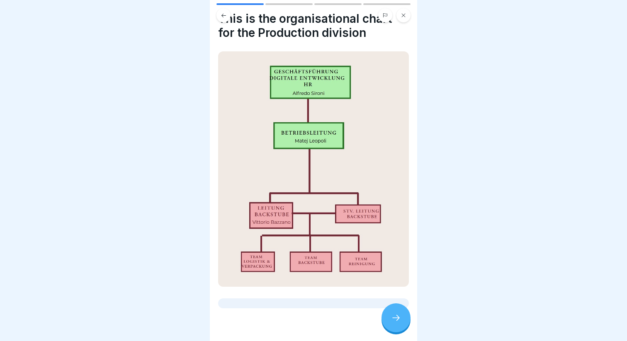
scroll to position [18, 0]
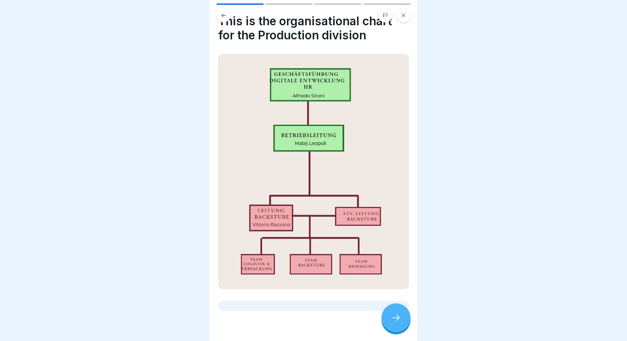
click at [389, 323] on div at bounding box center [396, 318] width 29 height 29
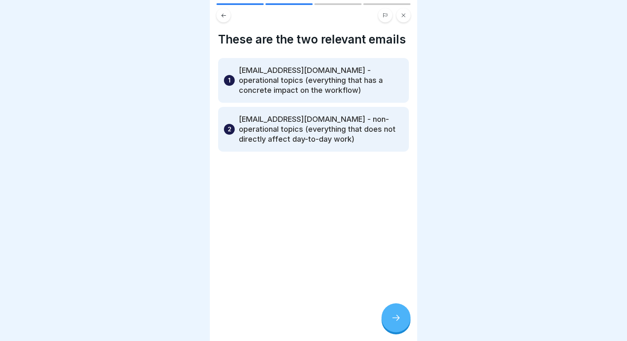
click at [403, 325] on div at bounding box center [396, 318] width 29 height 29
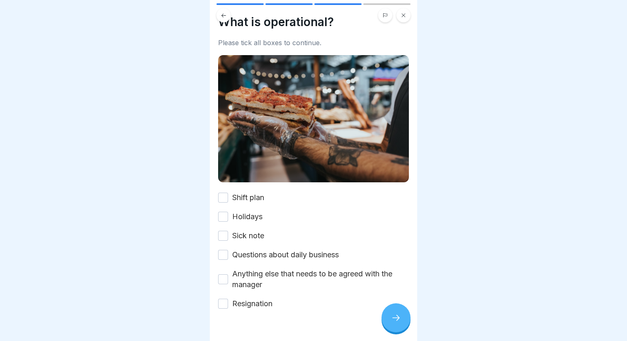
scroll to position [35, 0]
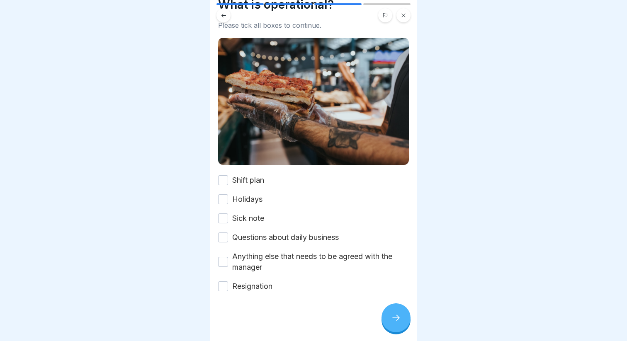
click at [230, 181] on div "Shift plan" at bounding box center [241, 180] width 46 height 11
click at [224, 182] on button "Shift plan" at bounding box center [223, 180] width 10 height 10
click at [217, 202] on div "What is operational? Please tick all boxes to continue. Shift plan Holidays Sic…" at bounding box center [313, 170] width 207 height 341
click at [219, 202] on button "Holidays" at bounding box center [223, 200] width 10 height 10
click at [226, 216] on button "Sick note" at bounding box center [223, 219] width 10 height 10
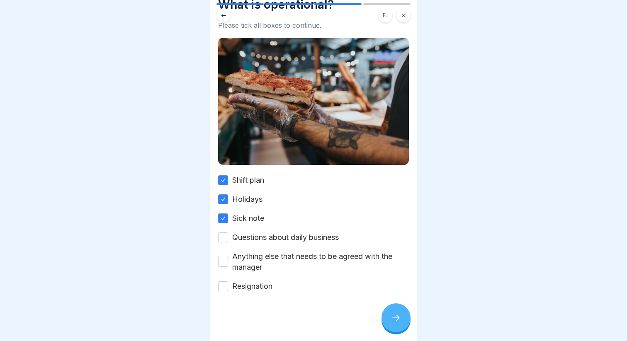
click at [232, 238] on div "Questions about daily business" at bounding box center [278, 237] width 121 height 11
click at [222, 227] on div "Shift plan Holidays Sick note Questions about daily business Anything else that…" at bounding box center [313, 233] width 191 height 117
click at [222, 234] on button "Questions about daily business" at bounding box center [223, 238] width 10 height 10
click at [224, 264] on button "Anything else that needs to be agreed with the manager" at bounding box center [223, 262] width 10 height 10
click at [224, 282] on button "Resignation" at bounding box center [223, 287] width 10 height 10
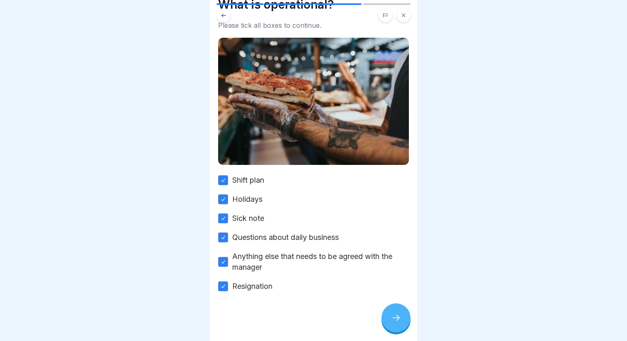
click at [394, 320] on icon at bounding box center [396, 318] width 10 height 10
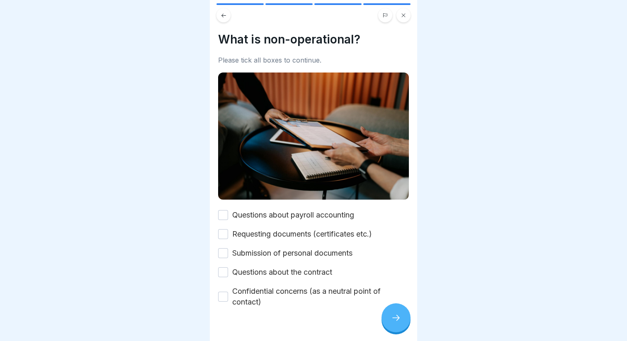
scroll to position [16, 0]
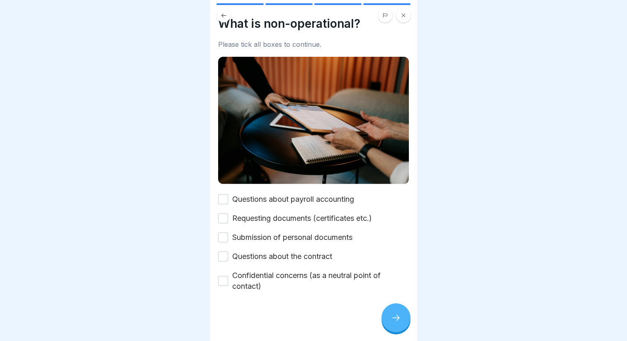
click at [224, 202] on button "Questions about payroll accounting" at bounding box center [223, 200] width 10 height 10
click at [222, 223] on button "Requesting documents (certificates etc.)" at bounding box center [223, 219] width 10 height 10
click at [223, 239] on button "Submission of personal documents" at bounding box center [223, 238] width 10 height 10
click at [227, 258] on button "Questions about the contract" at bounding box center [223, 257] width 10 height 10
click at [226, 277] on button "Confidential concerns (as a neutral point of contact)" at bounding box center [223, 281] width 10 height 10
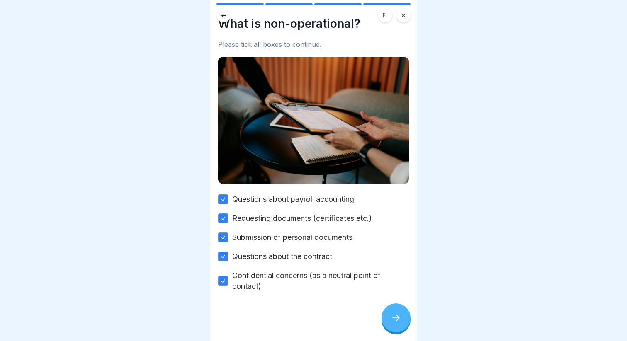
click at [401, 316] on icon at bounding box center [396, 318] width 10 height 10
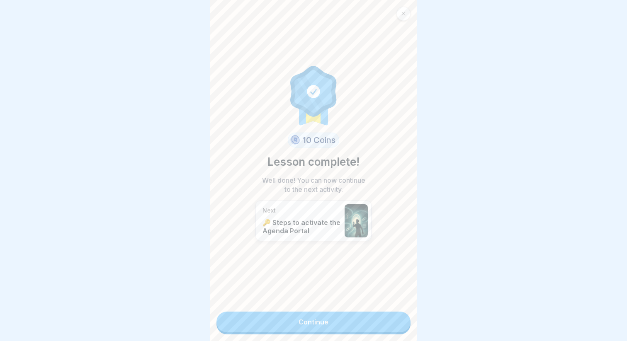
click at [292, 314] on link "Continue" at bounding box center [314, 322] width 194 height 21
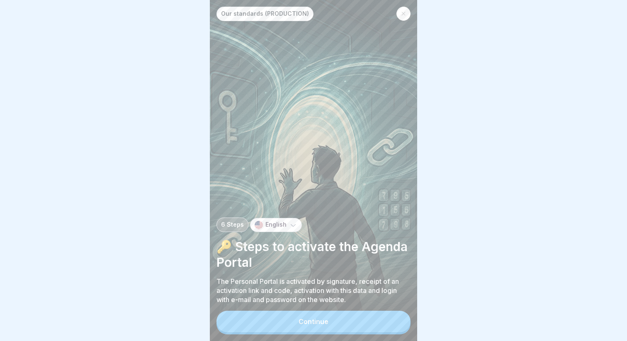
click at [336, 325] on button "Continue" at bounding box center [314, 322] width 194 height 22
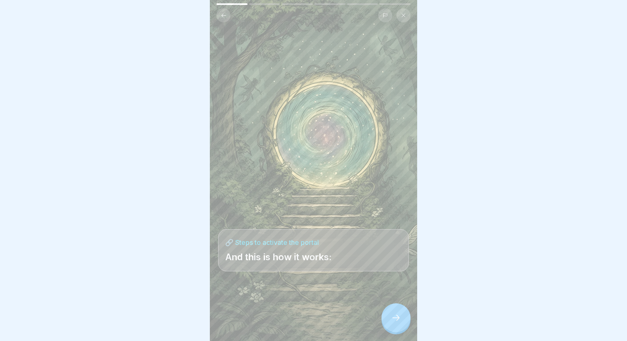
click at [396, 316] on icon at bounding box center [396, 318] width 10 height 10
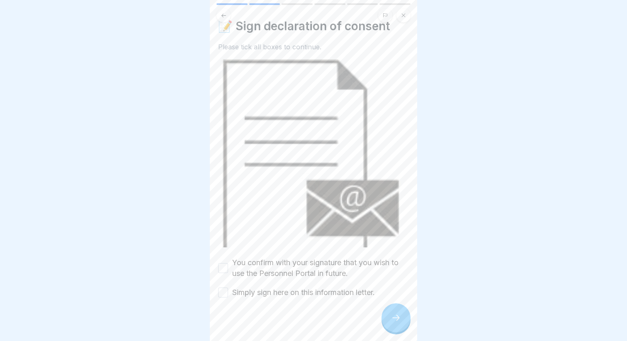
scroll to position [20, 0]
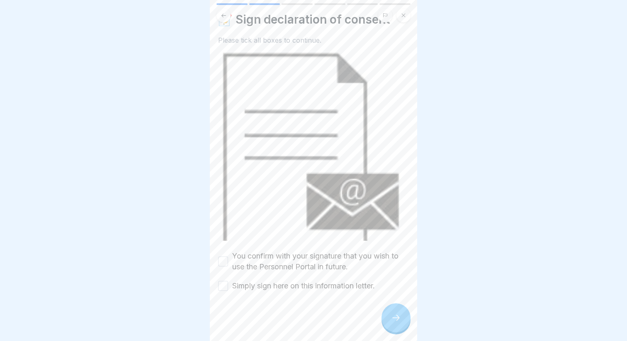
click at [234, 268] on label "You confirm with your signature that you wish to use the Personnel Portal in fu…" at bounding box center [320, 262] width 177 height 22
click at [228, 267] on button "You confirm with your signature that you wish to use the Personnel Portal in fu…" at bounding box center [223, 262] width 10 height 10
click at [224, 286] on button "Simply sign here on this information letter." at bounding box center [223, 286] width 10 height 10
click at [397, 311] on div at bounding box center [396, 318] width 29 height 29
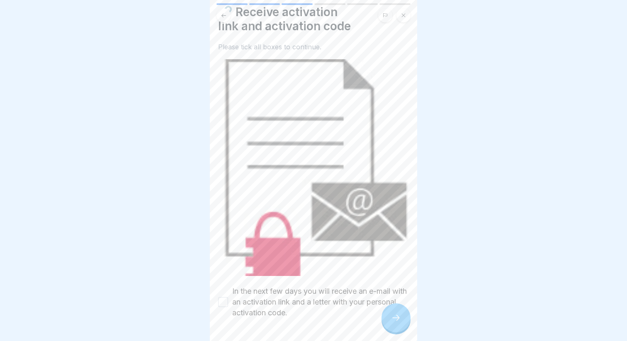
scroll to position [54, 0]
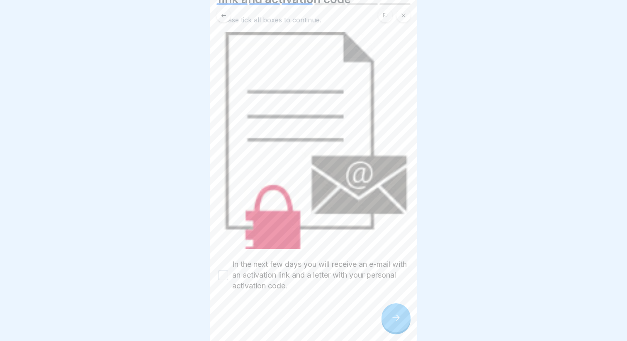
click at [219, 277] on button "In the next few days you will receive an e-mail with an activation link and a l…" at bounding box center [223, 275] width 10 height 10
click at [408, 323] on div at bounding box center [396, 318] width 29 height 29
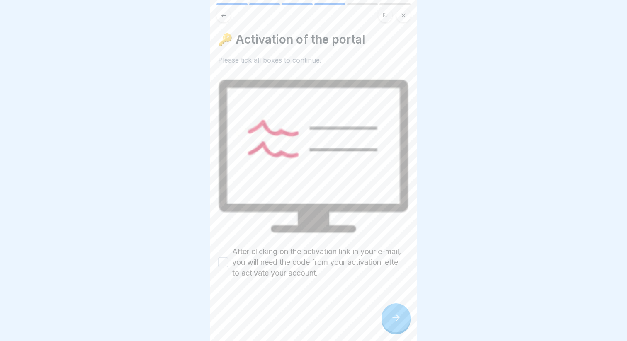
click at [228, 263] on button "After clicking on the activation link in your e-mail, you will need the code fr…" at bounding box center [223, 263] width 10 height 10
click at [396, 315] on icon at bounding box center [396, 318] width 10 height 10
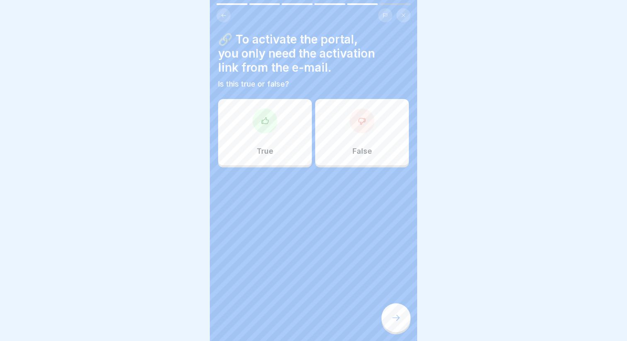
click at [356, 106] on div "False" at bounding box center [362, 132] width 94 height 66
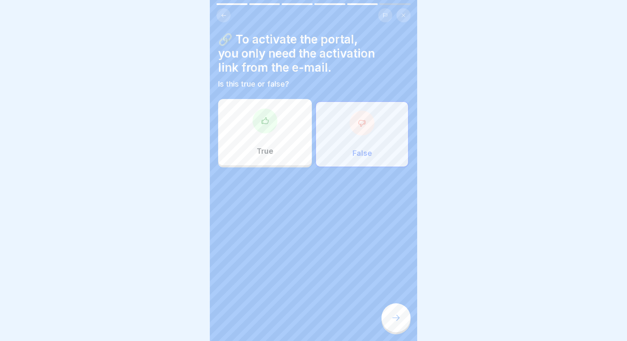
click at [398, 325] on div at bounding box center [396, 318] width 29 height 29
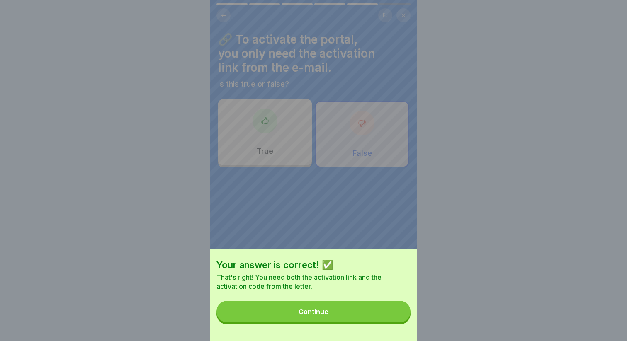
click at [338, 308] on button "Continue" at bounding box center [314, 312] width 194 height 22
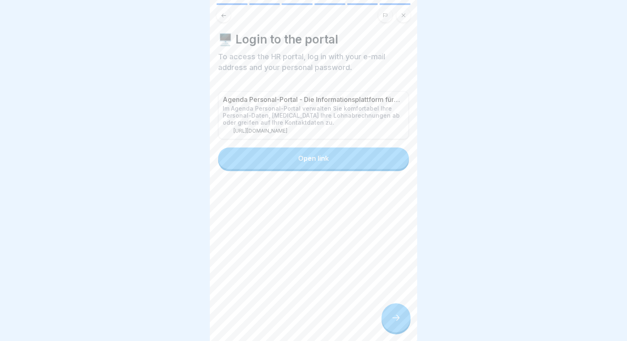
click at [304, 163] on button "Open link" at bounding box center [313, 159] width 191 height 22
click at [395, 319] on icon at bounding box center [396, 318] width 10 height 10
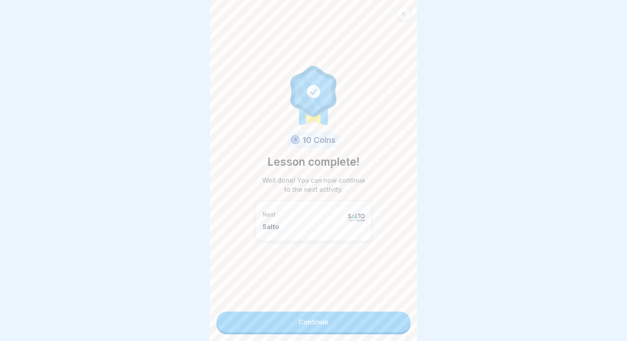
click at [403, 12] on icon at bounding box center [403, 13] width 5 height 5
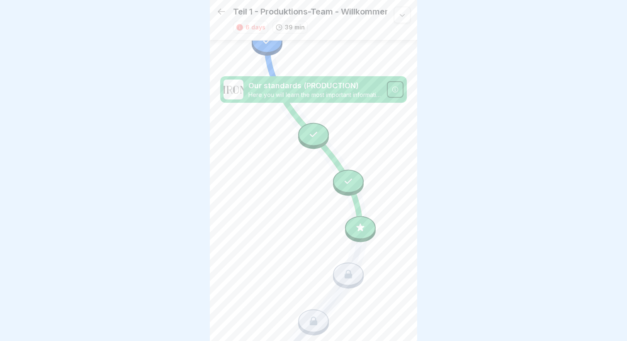
scroll to position [667, 0]
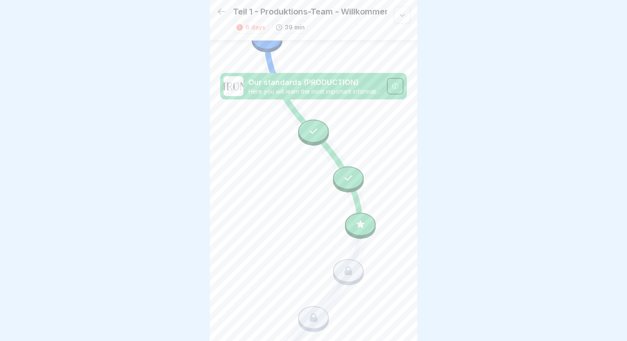
click at [359, 229] on icon at bounding box center [360, 224] width 11 height 11
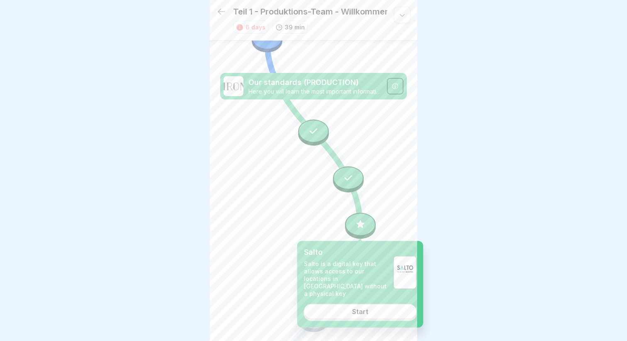
click at [366, 313] on div "Start" at bounding box center [360, 311] width 16 height 7
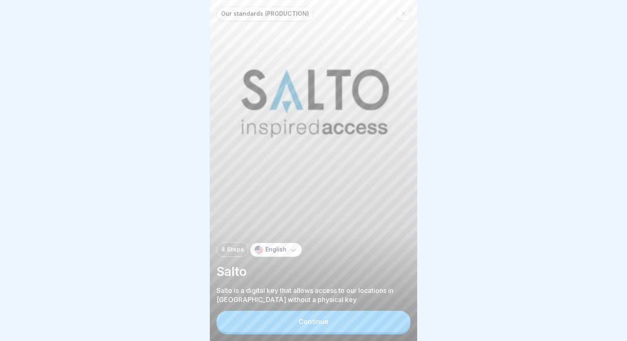
click at [338, 316] on button "Continue" at bounding box center [314, 322] width 194 height 22
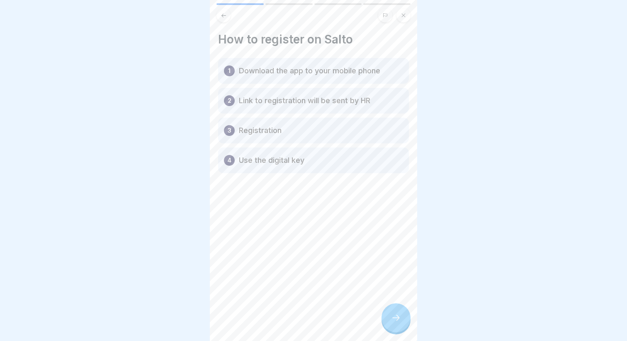
click at [325, 70] on p "Download the app to your mobile phone" at bounding box center [309, 71] width 141 height 10
click at [395, 321] on icon at bounding box center [396, 318] width 10 height 10
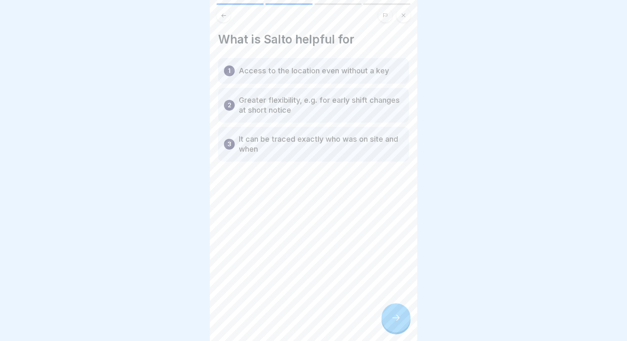
click at [399, 319] on icon at bounding box center [396, 318] width 10 height 10
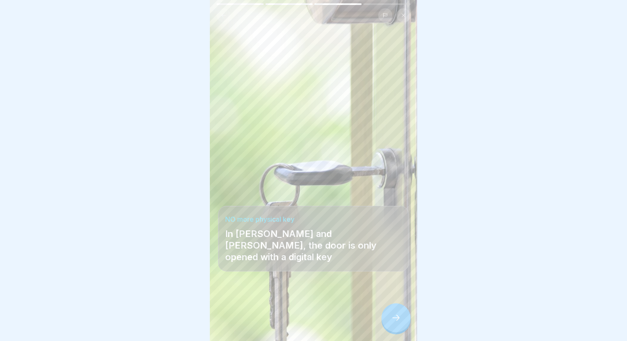
click at [394, 312] on div at bounding box center [396, 318] width 29 height 29
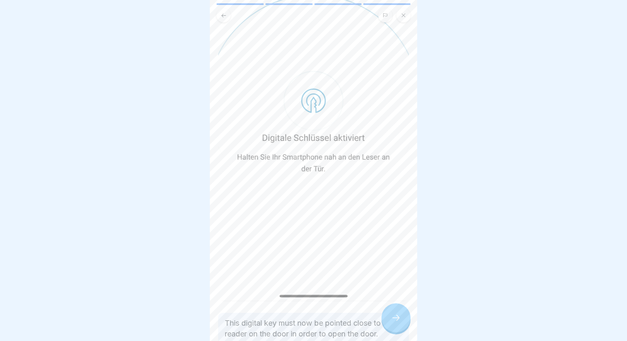
scroll to position [222, 0]
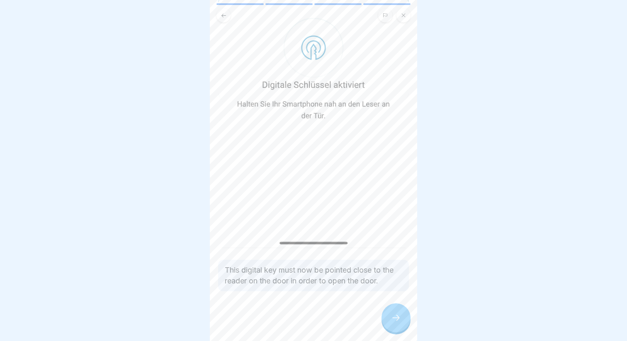
click at [399, 316] on icon at bounding box center [396, 318] width 10 height 10
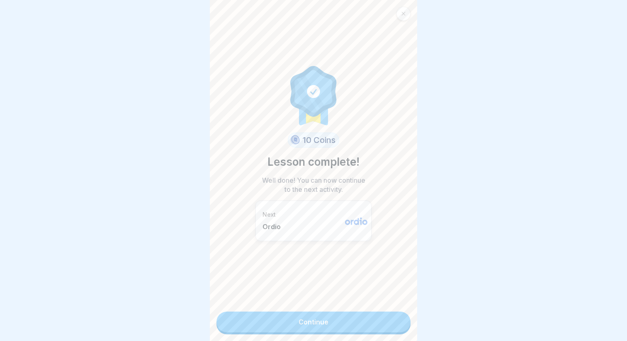
click at [326, 324] on link "Continue" at bounding box center [314, 322] width 194 height 21
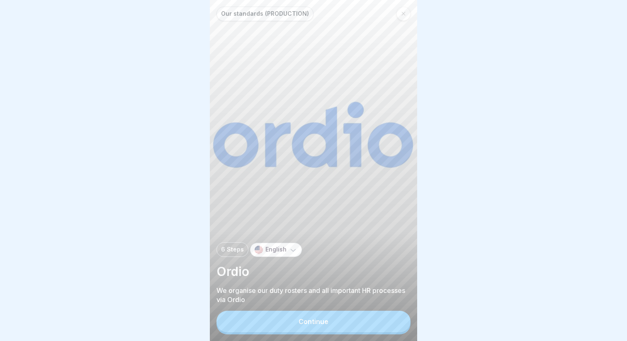
click at [324, 323] on div "Continue" at bounding box center [314, 321] width 30 height 7
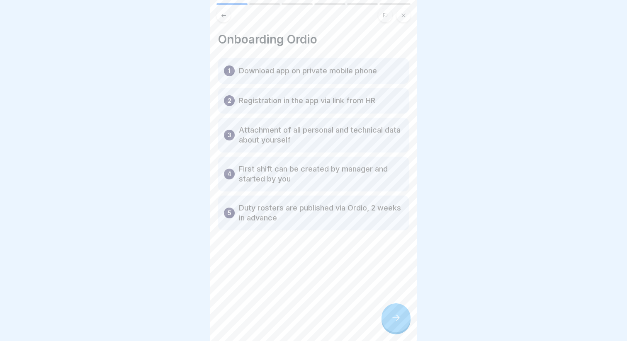
click at [397, 319] on icon at bounding box center [396, 318] width 10 height 10
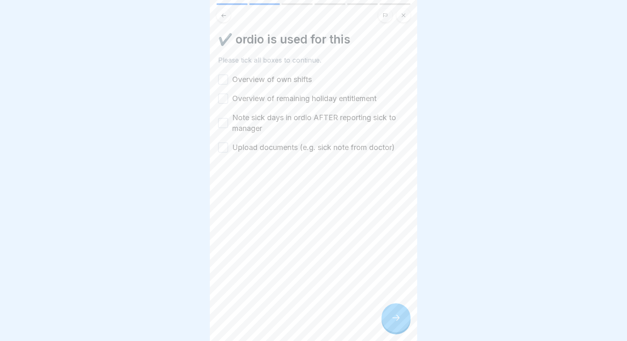
click at [273, 80] on label "Overview of own shifts" at bounding box center [272, 79] width 80 height 11
click at [228, 80] on button "Overview of own shifts" at bounding box center [223, 80] width 10 height 10
click at [266, 97] on label "Overview of remaining holiday entitlement" at bounding box center [304, 98] width 144 height 11
click at [228, 97] on button "Overview of remaining holiday entitlement" at bounding box center [223, 99] width 10 height 10
click at [269, 121] on label "Note sick days in ordio AFTER reporting sick to manager" at bounding box center [320, 123] width 177 height 22
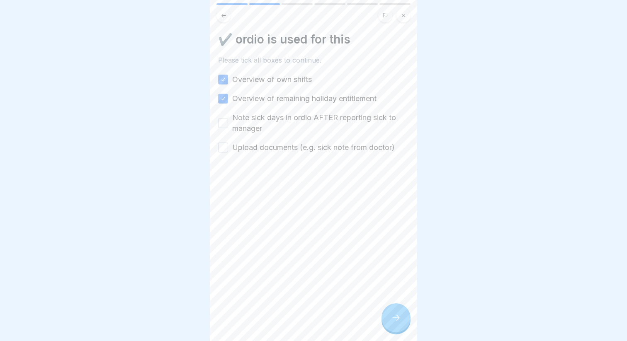
click at [228, 121] on button "Note sick days in ordio AFTER reporting sick to manager" at bounding box center [223, 123] width 10 height 10
click at [301, 151] on label "Upload documents (e.g. sick note from doctor)" at bounding box center [313, 147] width 163 height 11
click at [228, 151] on button "Upload documents (e.g. sick note from doctor)" at bounding box center [223, 148] width 10 height 10
click at [399, 327] on div at bounding box center [396, 318] width 29 height 29
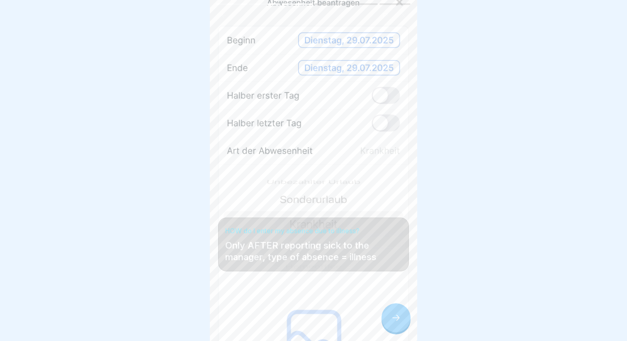
click at [391, 321] on icon at bounding box center [396, 318] width 10 height 10
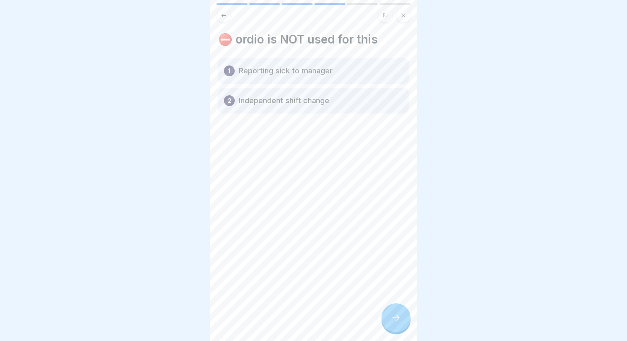
click at [304, 72] on p "Reporting sick to manager" at bounding box center [286, 71] width 94 height 10
click at [314, 96] on p "Independent shift change" at bounding box center [284, 101] width 90 height 10
click at [391, 324] on div at bounding box center [396, 318] width 29 height 29
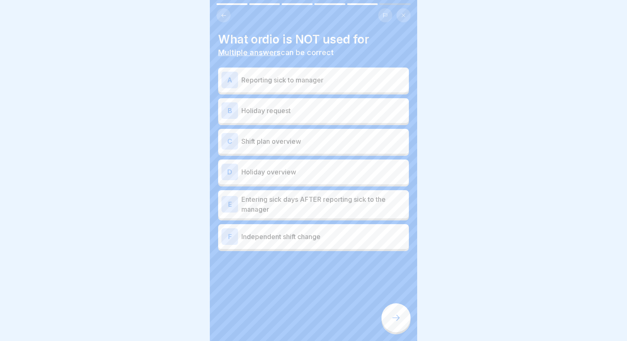
click at [275, 88] on div "A Reporting sick to manager" at bounding box center [313, 80] width 184 height 17
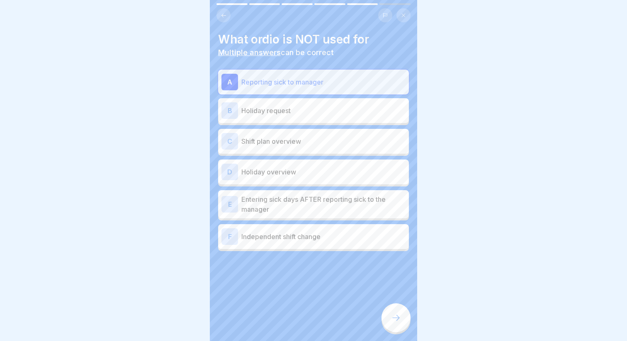
click at [273, 117] on div "B Holiday request" at bounding box center [313, 110] width 184 height 17
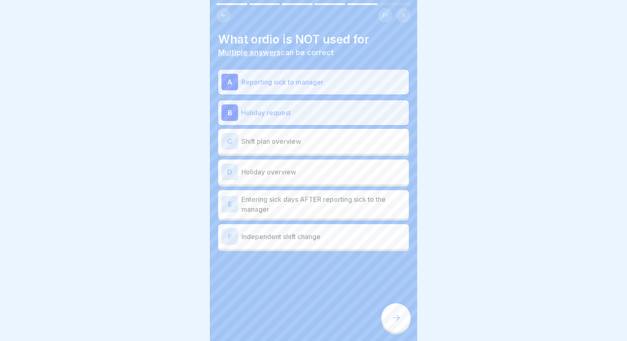
click at [293, 237] on p "Independent shift change" at bounding box center [323, 237] width 164 height 10
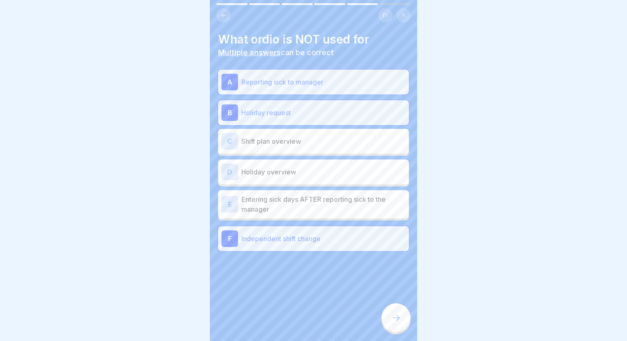
click at [392, 316] on icon at bounding box center [396, 318] width 10 height 10
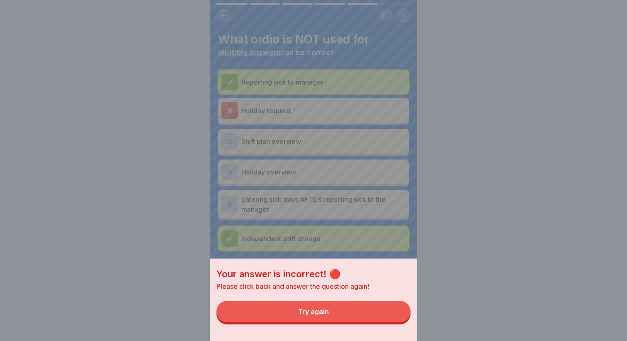
click at [342, 321] on button "Try again" at bounding box center [314, 312] width 194 height 22
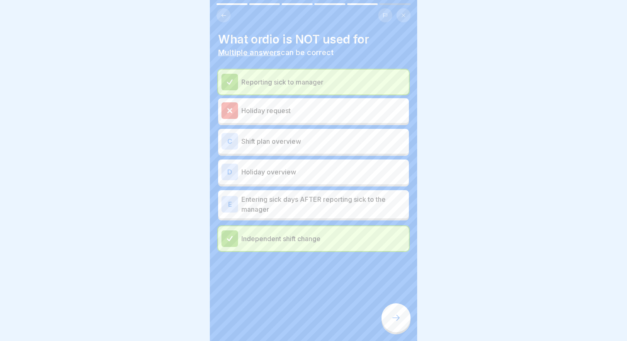
click at [340, 114] on p "Holiday request" at bounding box center [323, 111] width 164 height 10
click at [296, 78] on p "Reporting sick to manager" at bounding box center [323, 82] width 164 height 10
click at [397, 311] on div at bounding box center [396, 318] width 29 height 29
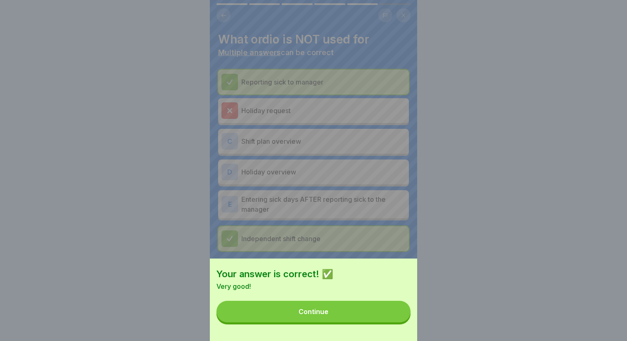
click at [352, 310] on button "Continue" at bounding box center [314, 312] width 194 height 22
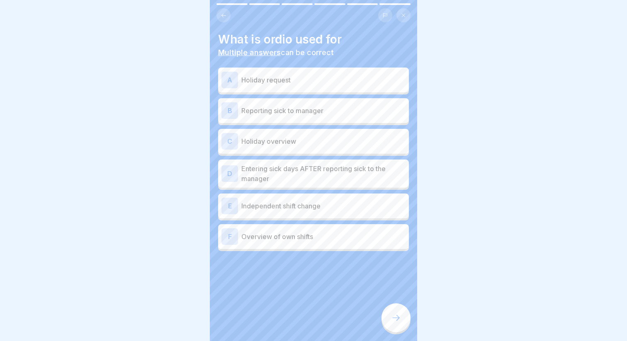
click at [266, 87] on div "A Holiday request" at bounding box center [313, 80] width 184 height 17
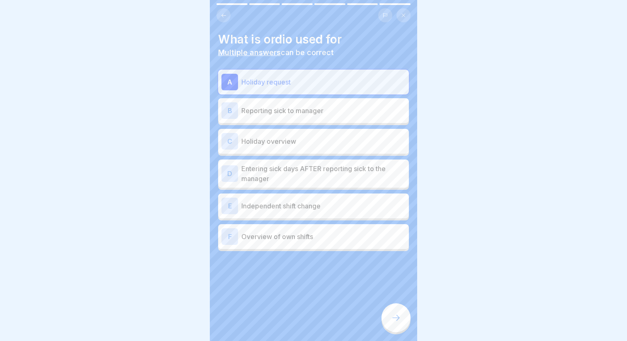
click at [274, 141] on p "Holiday overview" at bounding box center [323, 141] width 164 height 10
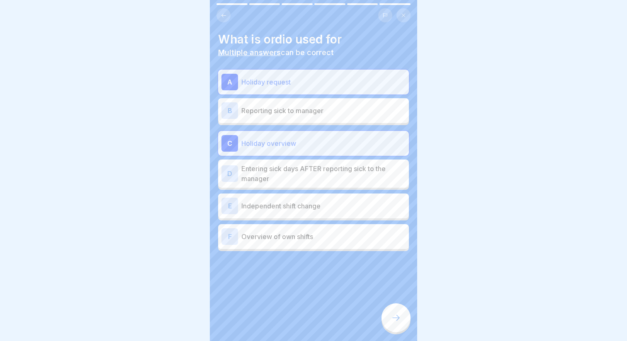
click at [277, 177] on p "Entering sick days AFTER reporting sick to the manager" at bounding box center [323, 174] width 164 height 20
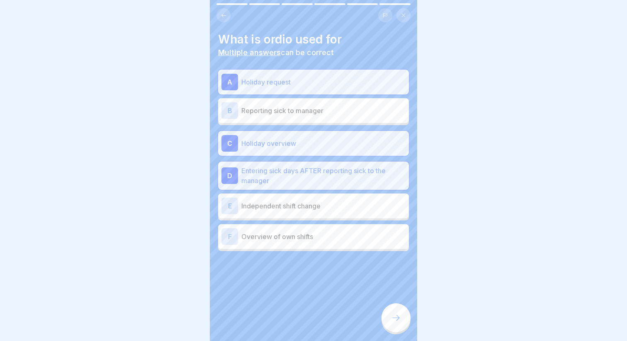
click at [288, 242] on div "F Overview of own shifts" at bounding box center [313, 237] width 184 height 17
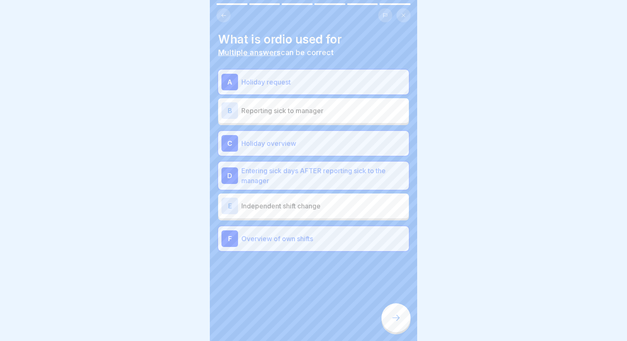
click at [389, 318] on div at bounding box center [396, 318] width 29 height 29
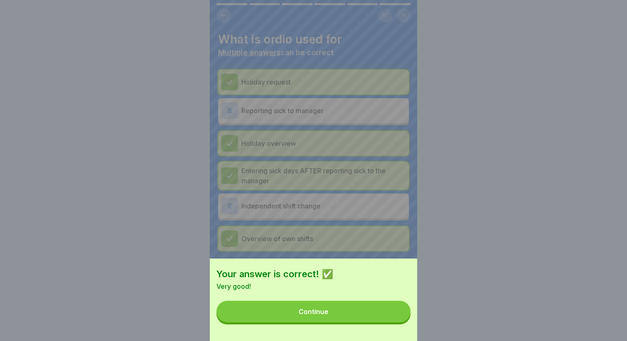
click at [345, 321] on button "Continue" at bounding box center [314, 312] width 194 height 22
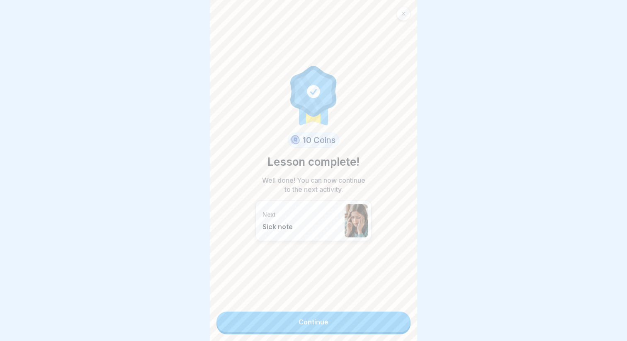
click at [287, 317] on link "Continue" at bounding box center [314, 322] width 194 height 21
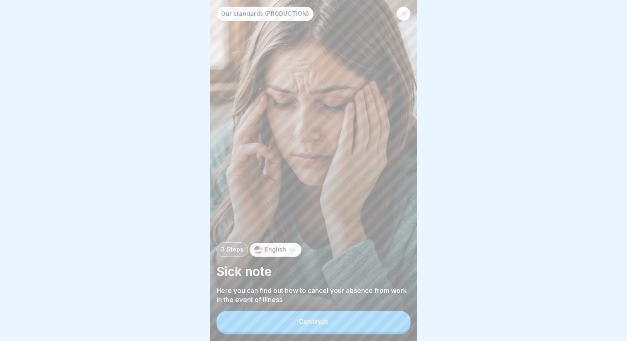
click at [287, 319] on button "Continue" at bounding box center [314, 322] width 194 height 22
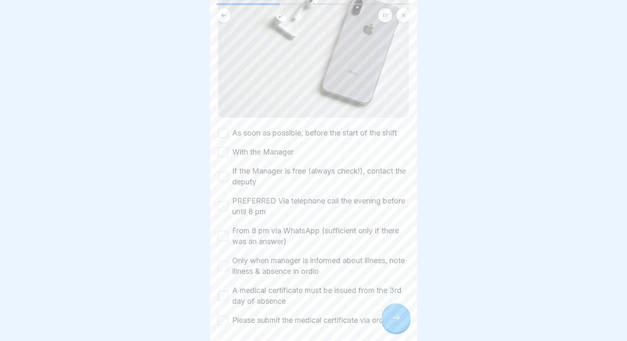
scroll to position [99, 0]
click at [268, 129] on label "As soon as possible, before the start of the shift" at bounding box center [314, 132] width 165 height 11
click at [228, 129] on button "As soon as possible, before the start of the shift" at bounding box center [223, 132] width 10 height 10
click at [268, 153] on label "With the Manager" at bounding box center [262, 151] width 61 height 11
click at [228, 153] on button "With the Manager" at bounding box center [223, 151] width 10 height 10
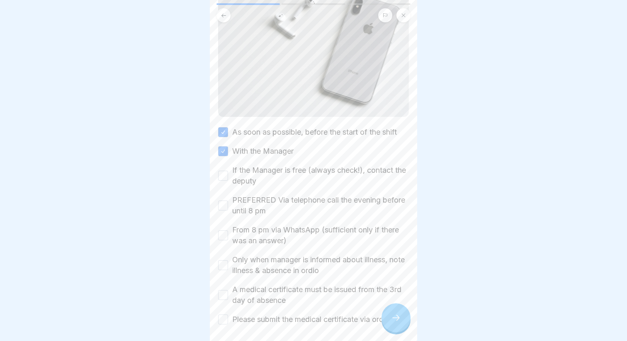
click at [268, 176] on label "If the Manager is free (always check!), contact the deputy" at bounding box center [320, 176] width 177 height 22
click at [228, 176] on button "If the Manager is free (always check!), contact the deputy" at bounding box center [223, 176] width 10 height 10
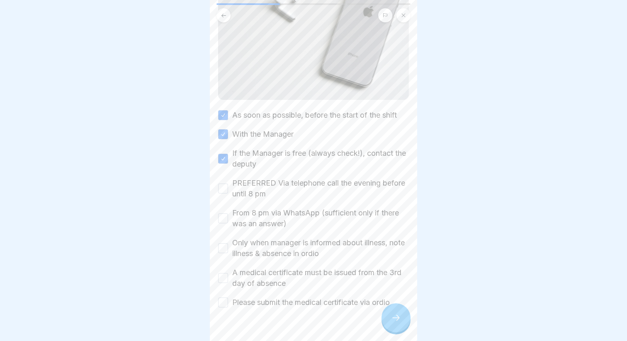
scroll to position [132, 0]
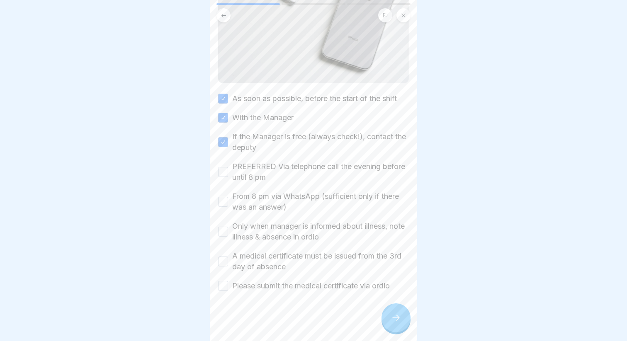
click at [267, 172] on label "PREFERRED Via telephone call the evening before until 8 pm" at bounding box center [320, 172] width 177 height 22
click at [228, 172] on button "PREFERRED Via telephone call the evening before until 8 pm" at bounding box center [223, 172] width 10 height 10
click at [269, 202] on label "From 8 pm via WhatsApp (sufficient only if there was an answer)" at bounding box center [320, 202] width 177 height 22
click at [228, 202] on button "From 8 pm via WhatsApp (sufficient only if there was an answer)" at bounding box center [223, 202] width 10 height 10
click at [273, 234] on label "Only when manager is informed about illness, note illness & absence in ordio" at bounding box center [320, 232] width 177 height 22
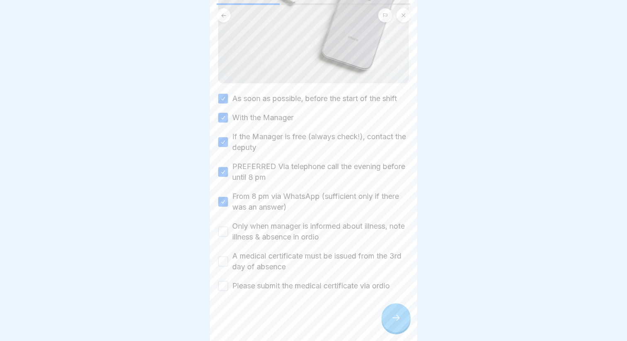
click at [228, 234] on button "Only when manager is informed about illness, note illness & absence in ordio" at bounding box center [223, 232] width 10 height 10
click at [275, 259] on label "A medical certificate must be issued from the 3rd day of absence" at bounding box center [320, 262] width 177 height 22
click at [228, 259] on button "A medical certificate must be issued from the 3rd day of absence" at bounding box center [223, 262] width 10 height 10
click at [280, 287] on label "Please submit the medical certificate via ordio" at bounding box center [311, 286] width 158 height 11
click at [228, 287] on button "Please submit the medical certificate via ordio" at bounding box center [223, 286] width 10 height 10
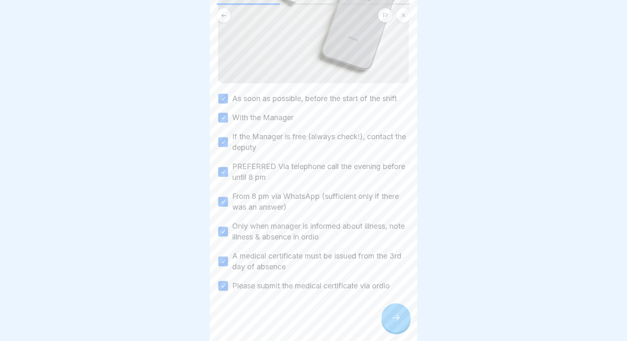
click at [383, 321] on div at bounding box center [396, 318] width 29 height 29
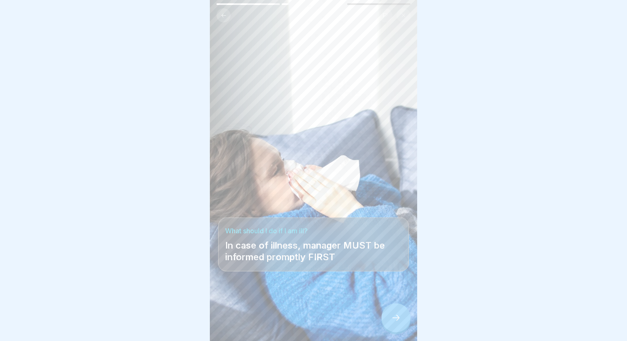
click at [387, 313] on div at bounding box center [396, 318] width 29 height 29
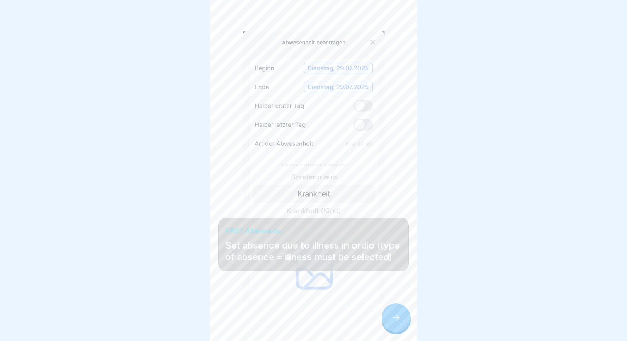
click at [389, 311] on div at bounding box center [396, 318] width 29 height 29
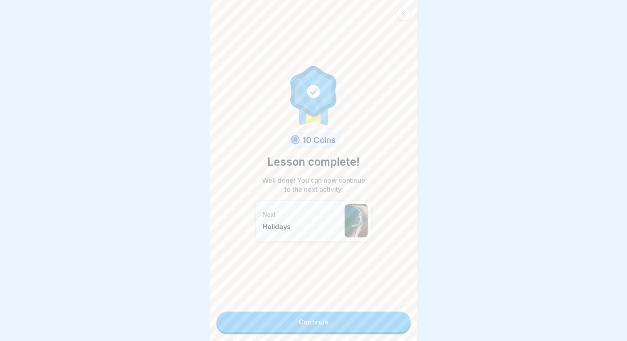
click at [335, 320] on link "Continue" at bounding box center [314, 322] width 194 height 21
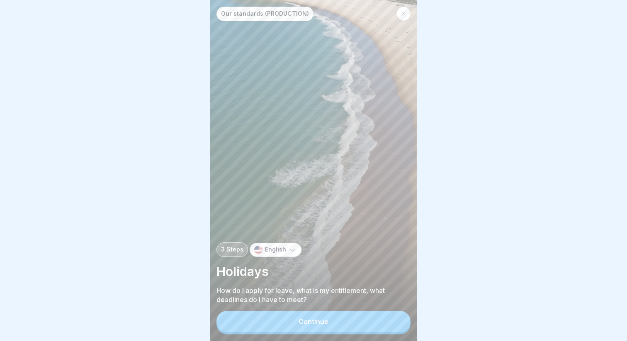
click at [301, 319] on div "Continue" at bounding box center [314, 321] width 30 height 7
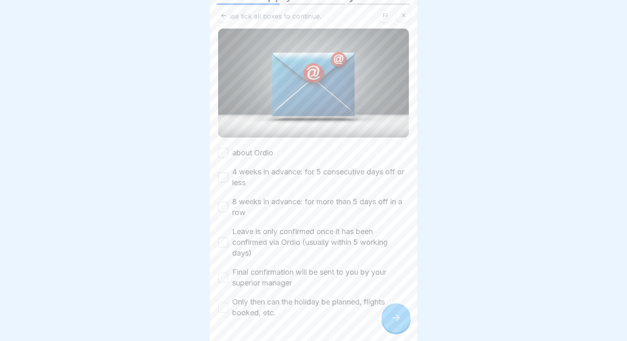
scroll to position [48, 0]
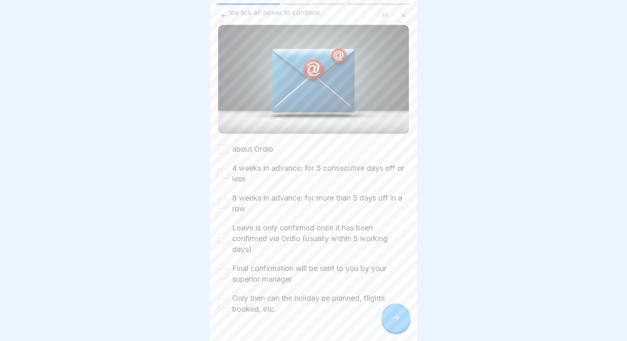
click at [234, 141] on div "How to apply for holiday Please tick all boxes to continue. about Ordio 4 weeks…" at bounding box center [313, 150] width 191 height 330
click at [236, 155] on div "about Ordio 4 weeks in advance: for 5 consecutive days off or less 8 weeks in a…" at bounding box center [313, 229] width 191 height 171
click at [243, 148] on label "about Ordio" at bounding box center [252, 149] width 41 height 11
click at [228, 148] on button "about Ordio" at bounding box center [223, 149] width 10 height 10
click at [247, 173] on label "4 weeks in advance: for 5 consecutive days off or less" at bounding box center [320, 174] width 177 height 22
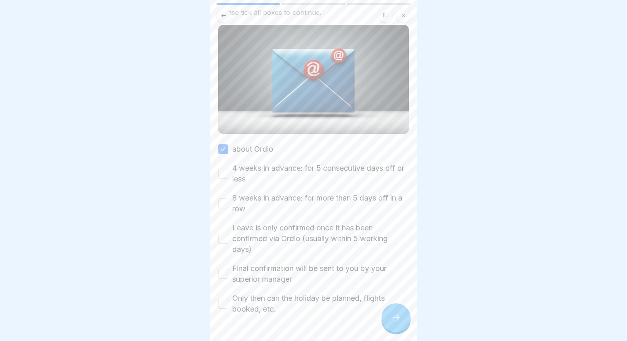
click at [228, 173] on button "4 weeks in advance: for 5 consecutive days off or less" at bounding box center [223, 174] width 10 height 10
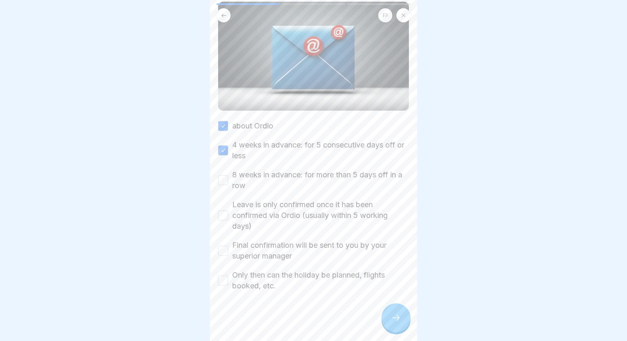
click at [272, 178] on label "8 weeks in advance: for more than 5 days off in a row" at bounding box center [320, 181] width 177 height 22
click at [228, 178] on button "8 weeks in advance: for more than 5 days off in a row" at bounding box center [223, 180] width 10 height 10
click at [282, 216] on label "Leave is only confirmed once it has been confirmed via Ordio (usually within 5 …" at bounding box center [320, 216] width 177 height 32
click at [228, 216] on button "Leave is only confirmed once it has been confirmed via Ordio (usually within 5 …" at bounding box center [223, 216] width 10 height 10
click at [292, 248] on label "Final confirmation will be sent to you by your superior manager" at bounding box center [320, 251] width 177 height 22
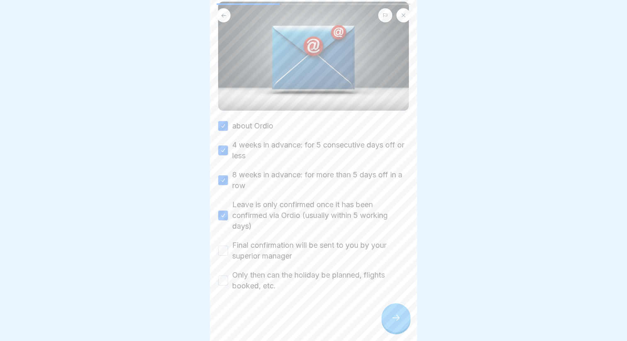
click at [228, 248] on button "Final confirmation will be sent to you by your superior manager" at bounding box center [223, 251] width 10 height 10
click at [304, 277] on label "Only then can the holiday be planned, flights booked, etc." at bounding box center [320, 281] width 177 height 22
click at [228, 277] on button "Only then can the holiday be planned, flights booked, etc." at bounding box center [223, 281] width 10 height 10
click at [391, 328] on div at bounding box center [396, 318] width 29 height 29
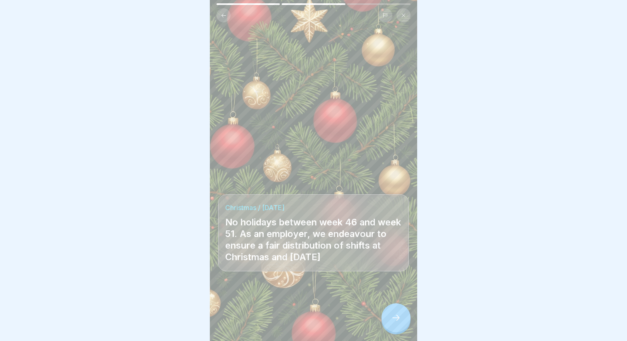
click at [222, 19] on button at bounding box center [224, 15] width 14 height 14
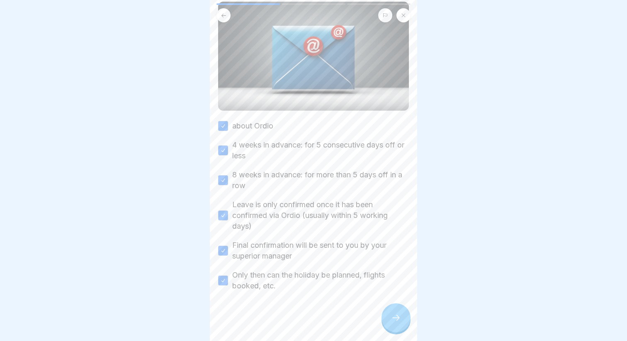
click at [397, 318] on icon at bounding box center [396, 318] width 10 height 10
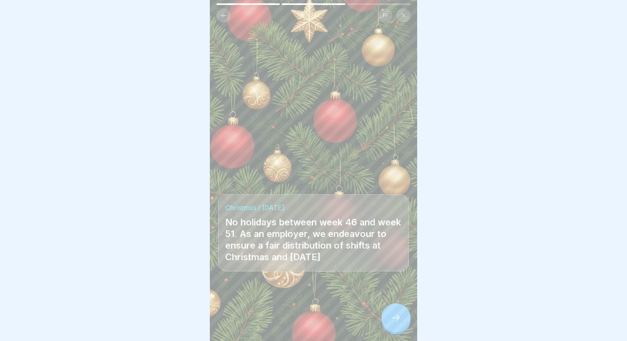
click at [389, 311] on div at bounding box center [396, 318] width 29 height 29
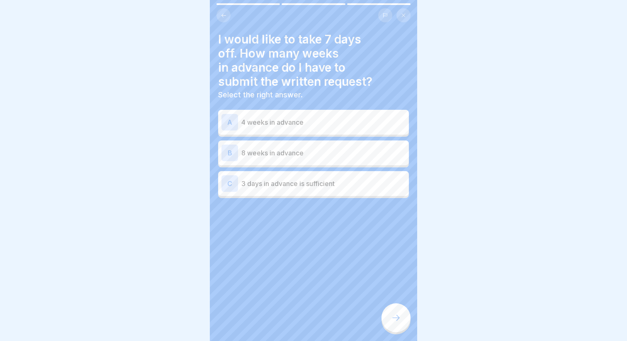
click at [292, 125] on p "4 weeks in advance" at bounding box center [323, 122] width 164 height 10
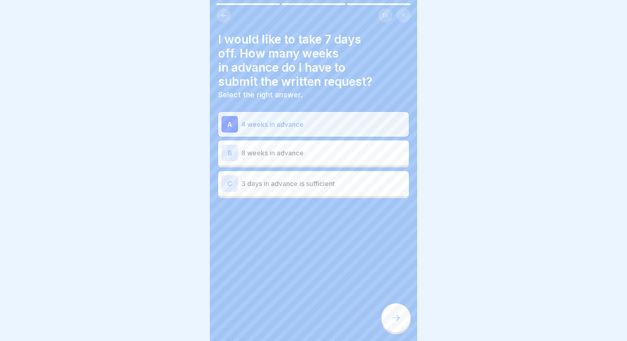
click at [391, 316] on icon at bounding box center [396, 318] width 10 height 10
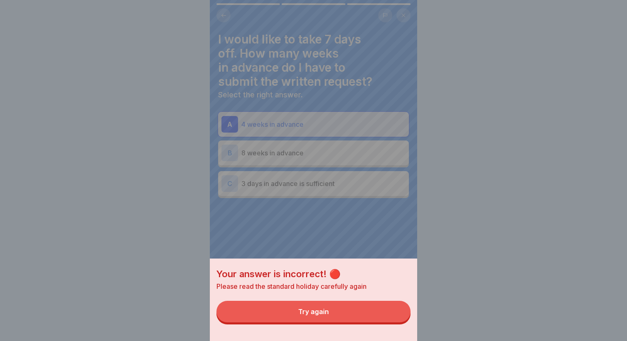
click at [358, 317] on button "Try again" at bounding box center [314, 312] width 194 height 22
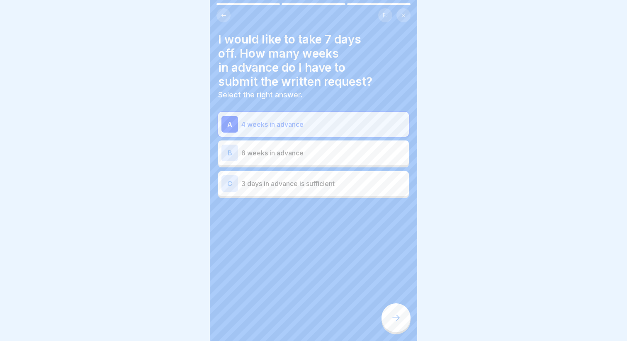
click at [226, 20] on button at bounding box center [224, 15] width 14 height 14
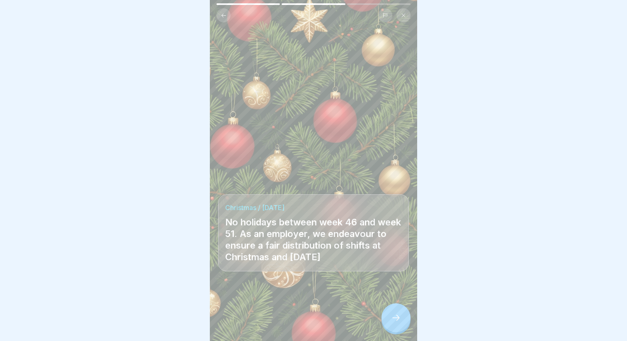
click at [224, 21] on button at bounding box center [224, 15] width 14 height 14
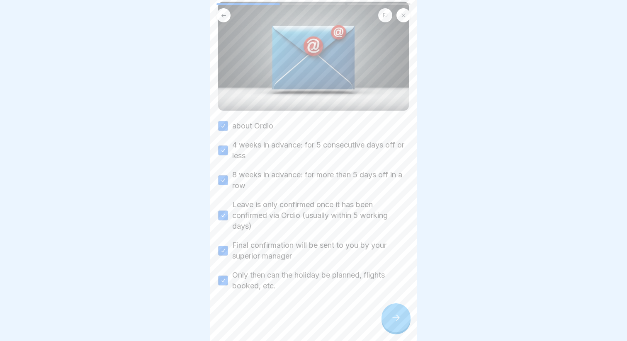
click at [395, 322] on icon at bounding box center [396, 318] width 10 height 10
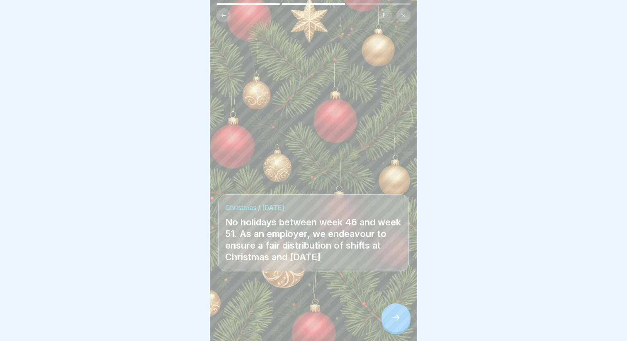
click at [396, 321] on icon at bounding box center [396, 318] width 10 height 10
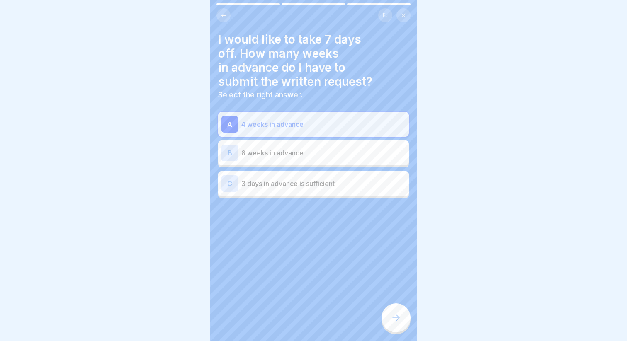
click at [280, 146] on div "B 8 weeks in advance" at bounding box center [313, 153] width 184 height 17
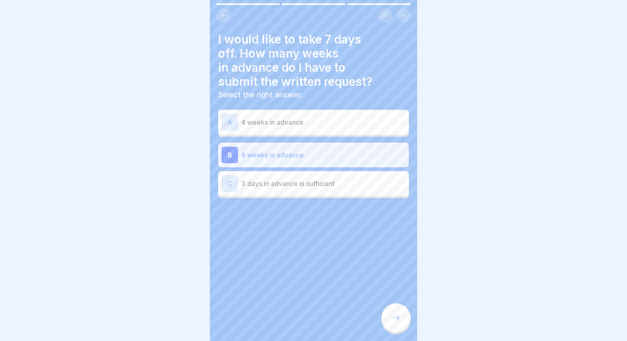
click at [391, 317] on icon at bounding box center [396, 318] width 10 height 10
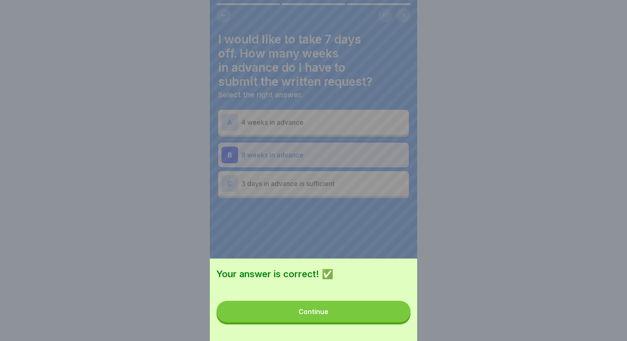
click at [343, 326] on div "Your answer is correct! ✅ Continue" at bounding box center [313, 300] width 207 height 83
click at [343, 321] on button "Continue" at bounding box center [314, 312] width 194 height 22
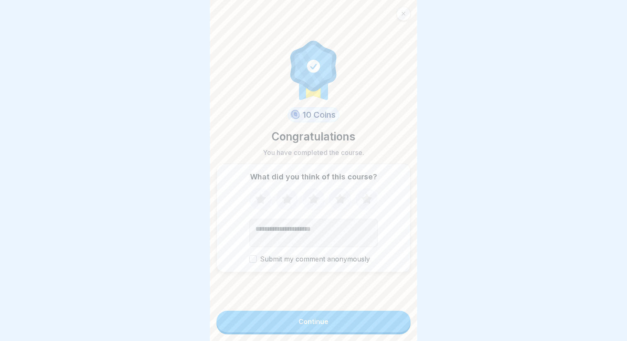
click at [363, 201] on icon at bounding box center [367, 200] width 22 height 22
click at [331, 313] on button "Continue" at bounding box center [314, 322] width 194 height 22
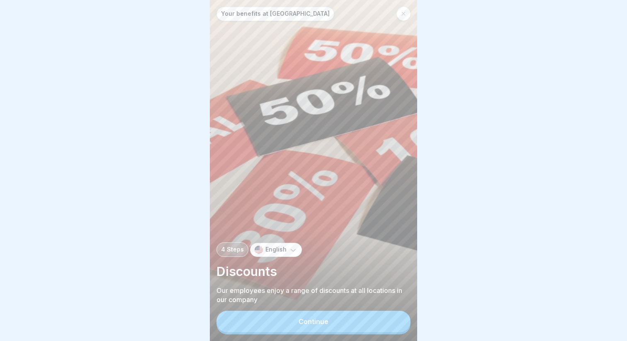
click at [316, 327] on button "Continue" at bounding box center [314, 322] width 194 height 22
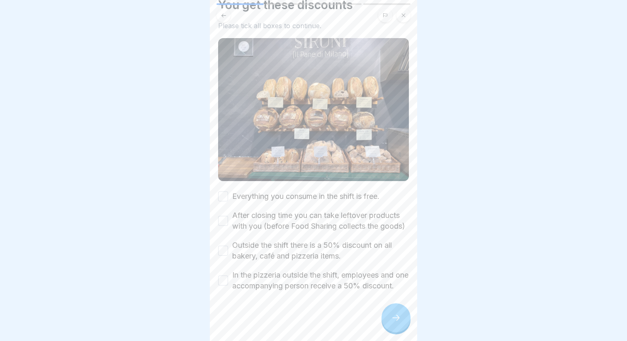
scroll to position [44, 0]
click at [301, 191] on label "Everything you consume in the shift is free." at bounding box center [305, 196] width 147 height 11
click at [228, 192] on button "Everything you consume in the shift is free." at bounding box center [223, 197] width 10 height 10
click at [341, 210] on label "After closing time you can take leftover products with you (before Food Sharing…" at bounding box center [320, 221] width 177 height 22
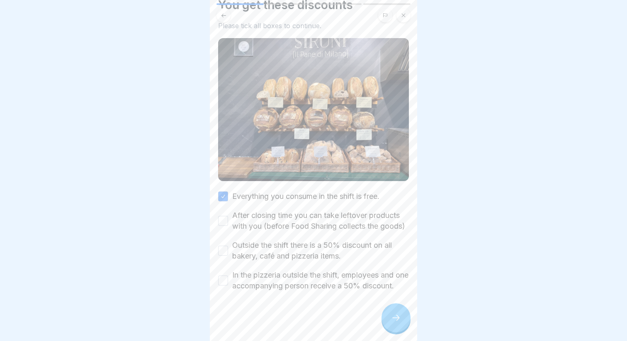
click at [228, 216] on button "After closing time you can take leftover products with you (before Food Sharing…" at bounding box center [223, 221] width 10 height 10
click at [255, 241] on label "Outside the shift there is a 50% discount on all bakery, café and pizzeria item…" at bounding box center [320, 251] width 177 height 22
click at [228, 246] on button "Outside the shift there is a 50% discount on all bakery, café and pizzeria item…" at bounding box center [223, 251] width 10 height 10
click at [276, 271] on label "In the pizzeria outside the shift, employees and one accompanying person receiv…" at bounding box center [320, 281] width 177 height 22
click at [228, 276] on button "In the pizzeria outside the shift, employees and one accompanying person receiv…" at bounding box center [223, 281] width 10 height 10
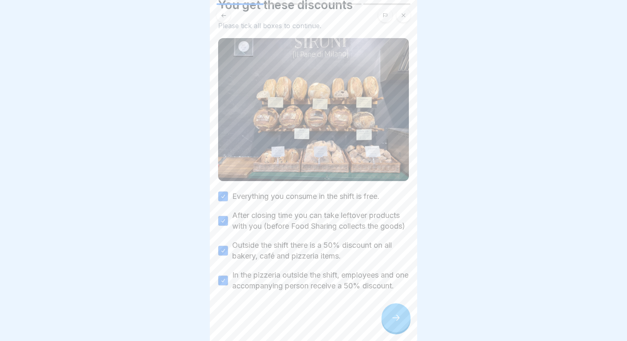
click at [401, 319] on div at bounding box center [396, 318] width 29 height 29
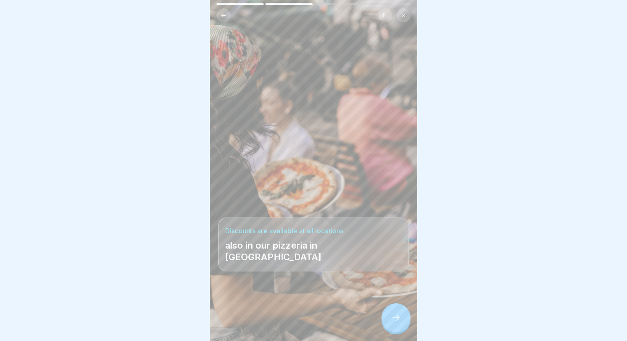
click at [394, 316] on icon at bounding box center [396, 318] width 10 height 10
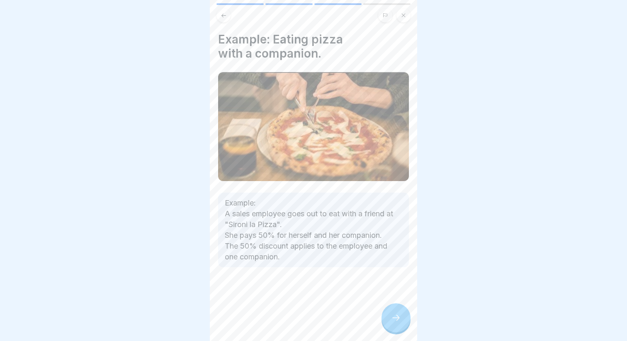
click at [390, 321] on div at bounding box center [396, 318] width 29 height 29
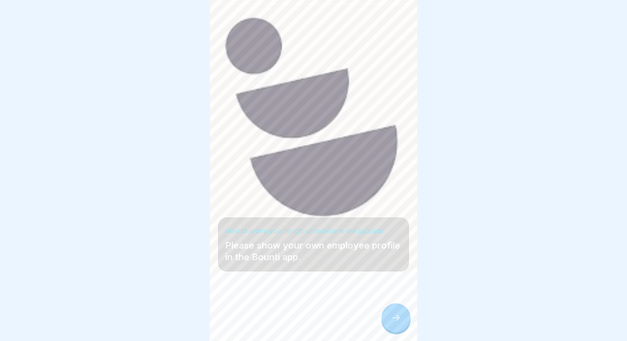
click at [337, 129] on div "How to prove your length of service in the pizzeria Please show your own employ…" at bounding box center [313, 170] width 207 height 341
click at [399, 320] on icon at bounding box center [396, 318] width 10 height 10
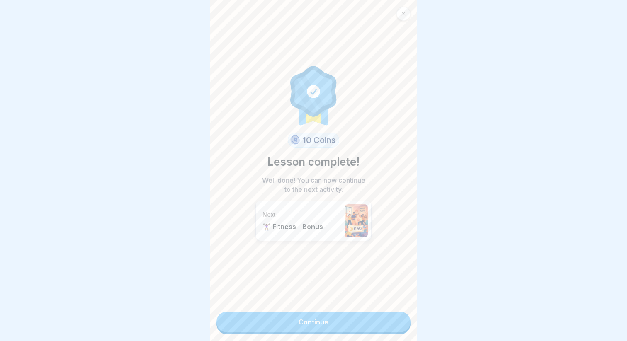
click at [210, 15] on div "10 Coins Lesson complete! Well done! You can now continue to the next activity.…" at bounding box center [313, 170] width 207 height 341
click at [319, 331] on link "Continue" at bounding box center [314, 322] width 194 height 21
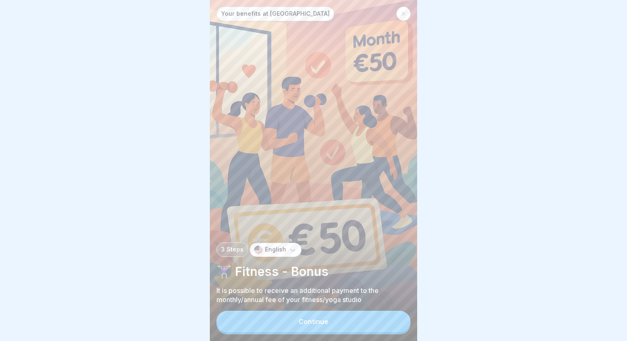
click at [339, 315] on button "Continue" at bounding box center [314, 322] width 194 height 22
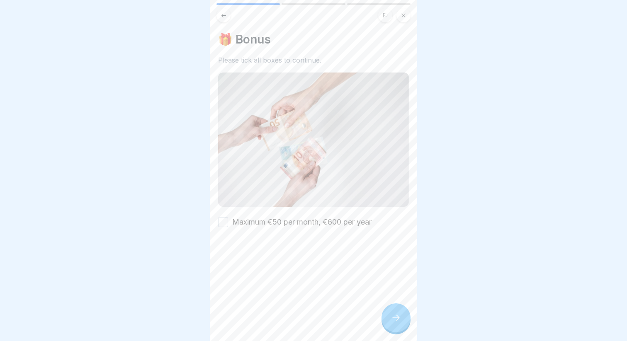
click at [265, 226] on label "Maximum €50 per month, €600 per year" at bounding box center [301, 222] width 139 height 11
click at [228, 226] on button "Maximum €50 per month, €600 per year" at bounding box center [223, 222] width 10 height 10
click at [393, 315] on icon at bounding box center [396, 318] width 10 height 10
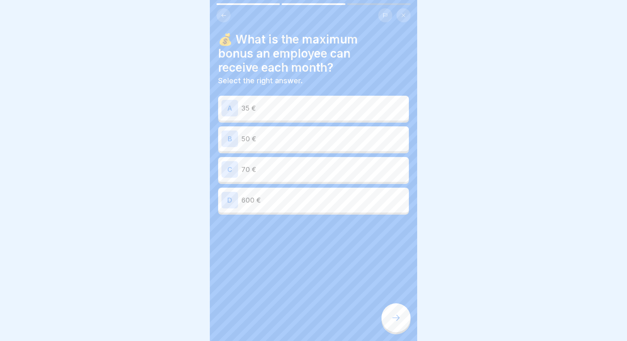
click at [303, 127] on div "B 50 €" at bounding box center [313, 139] width 191 height 25
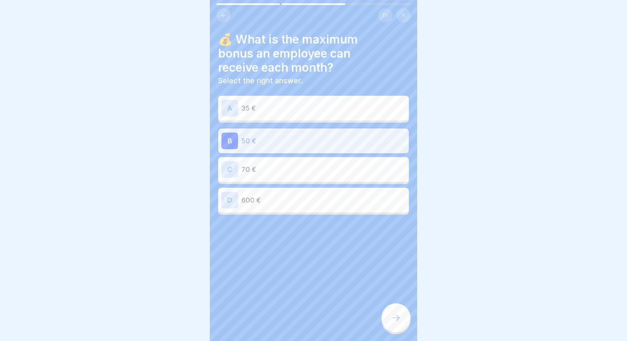
click at [404, 324] on div at bounding box center [396, 318] width 29 height 29
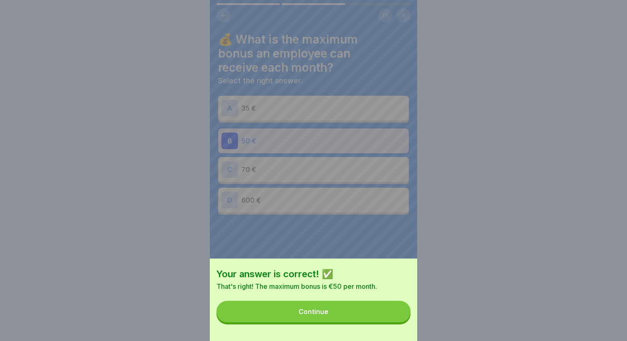
click at [391, 313] on button "Continue" at bounding box center [314, 312] width 194 height 22
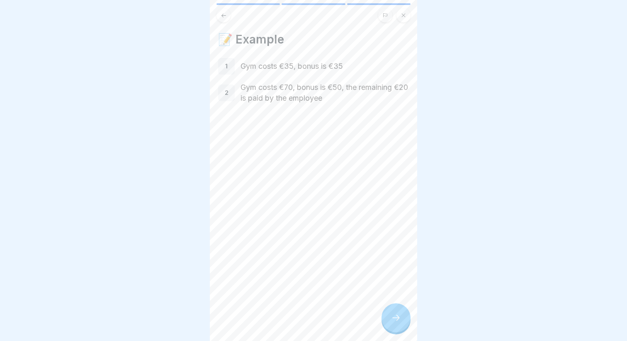
click at [394, 319] on icon at bounding box center [396, 318] width 10 height 10
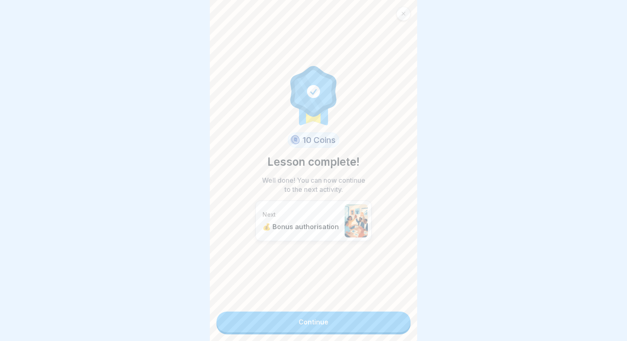
click at [306, 316] on link "Continue" at bounding box center [314, 322] width 194 height 21
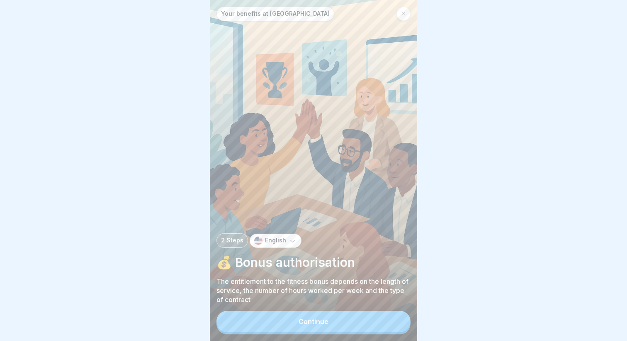
click at [271, 320] on button "Continue" at bounding box center [314, 322] width 194 height 22
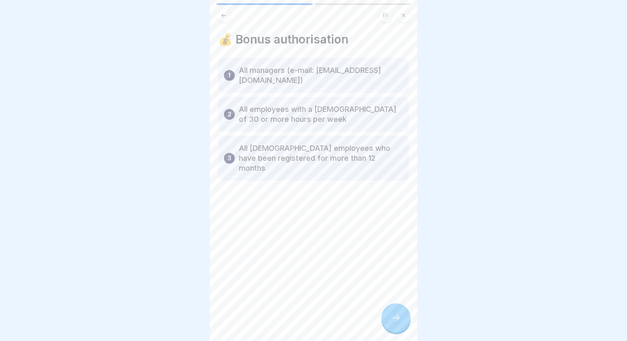
click at [393, 315] on icon at bounding box center [396, 318] width 10 height 10
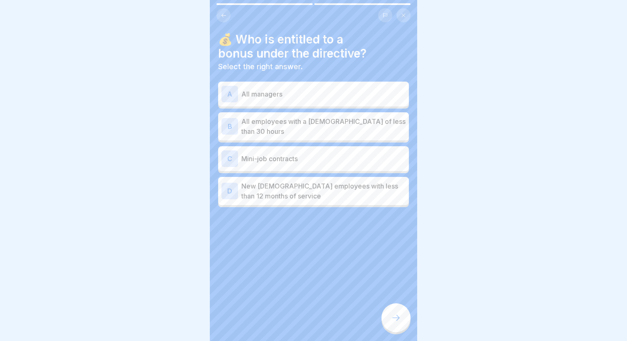
click at [263, 92] on p "All managers" at bounding box center [323, 94] width 164 height 10
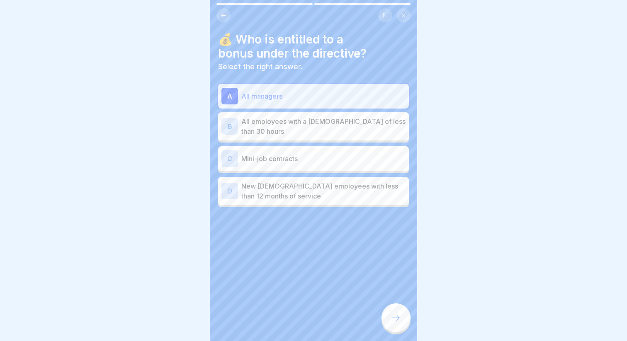
click at [270, 98] on p "All managers" at bounding box center [323, 96] width 164 height 10
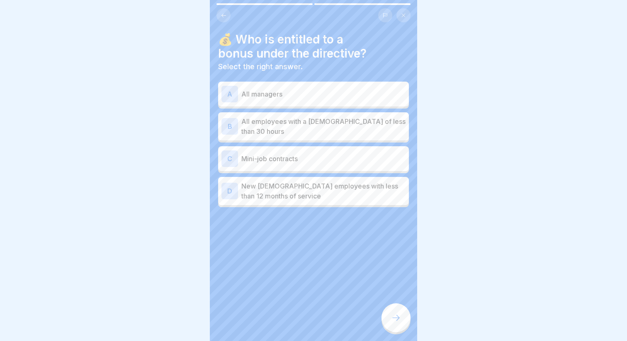
click at [295, 128] on p "All employees with a contract of less than 30 hours" at bounding box center [323, 127] width 164 height 20
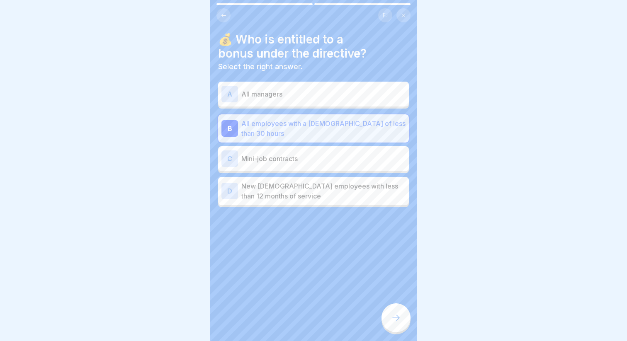
click at [297, 100] on div "A All managers" at bounding box center [313, 94] width 184 height 17
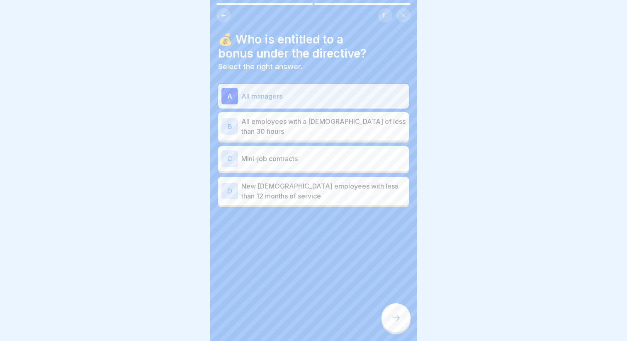
click at [295, 122] on p "All employees with a contract of less than 30 hours" at bounding box center [323, 127] width 164 height 20
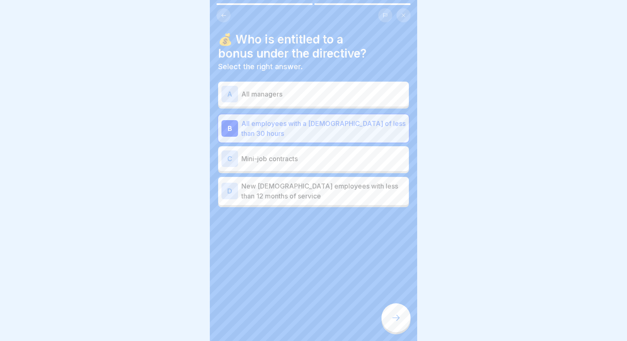
click at [396, 313] on div at bounding box center [396, 318] width 29 height 29
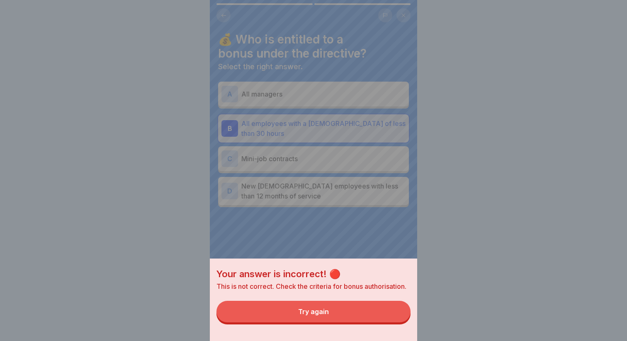
click at [375, 311] on button "Try again" at bounding box center [314, 312] width 194 height 22
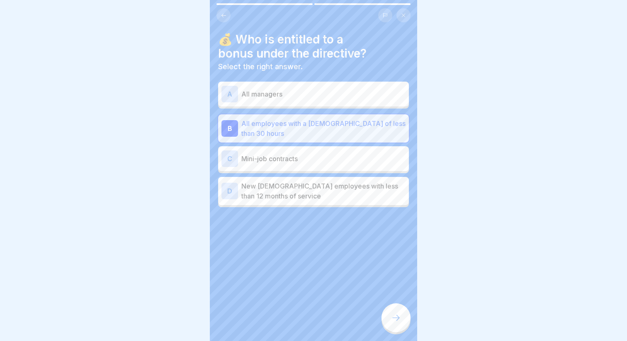
click at [367, 99] on div "A All managers" at bounding box center [313, 94] width 184 height 17
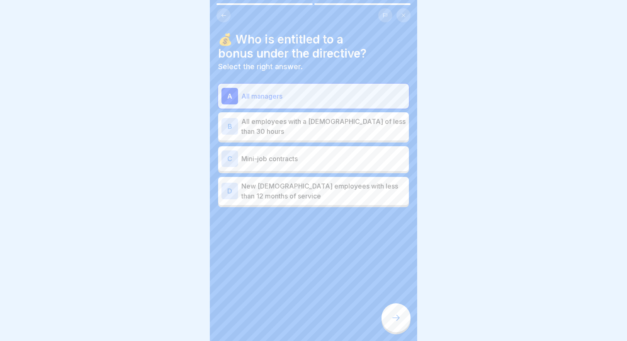
click at [389, 320] on div at bounding box center [396, 318] width 29 height 29
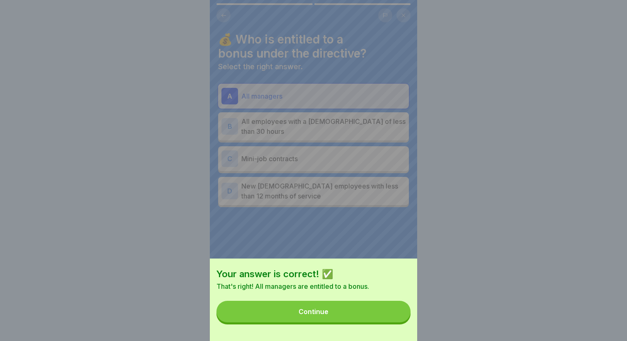
click at [337, 309] on button "Continue" at bounding box center [314, 312] width 194 height 22
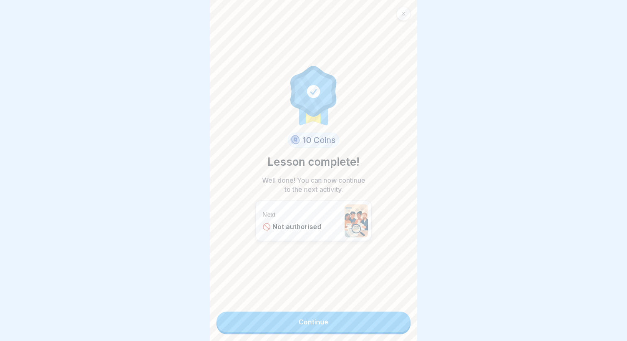
click at [326, 317] on link "Continue" at bounding box center [314, 322] width 194 height 21
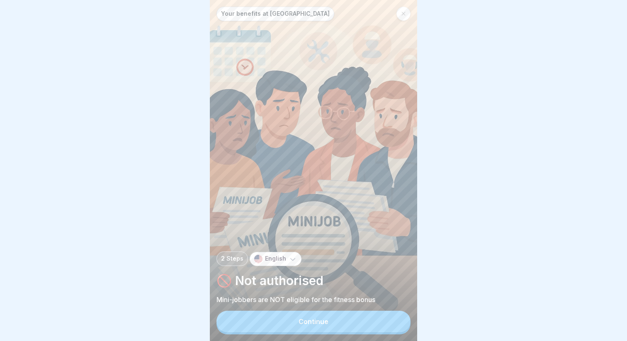
click at [314, 315] on button "Continue" at bounding box center [314, 322] width 194 height 22
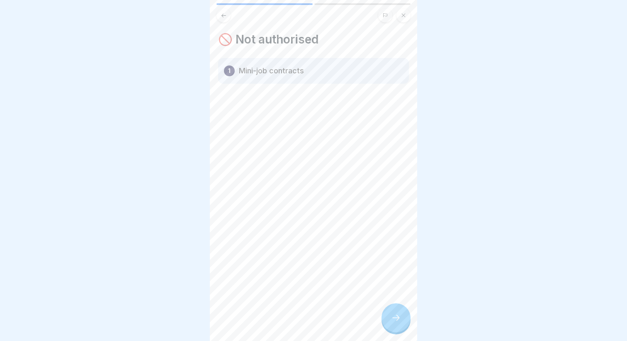
click at [338, 68] on div "1 Mini-job contracts" at bounding box center [313, 71] width 191 height 26
click at [391, 312] on div at bounding box center [396, 318] width 29 height 29
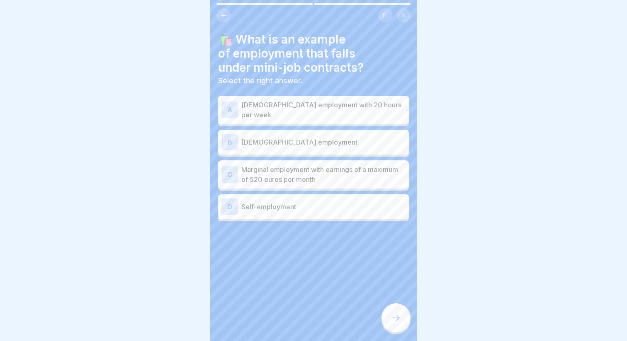
click at [328, 180] on p "Marginal employment with earnings of a maximum of 520 euros per month" at bounding box center [323, 175] width 164 height 20
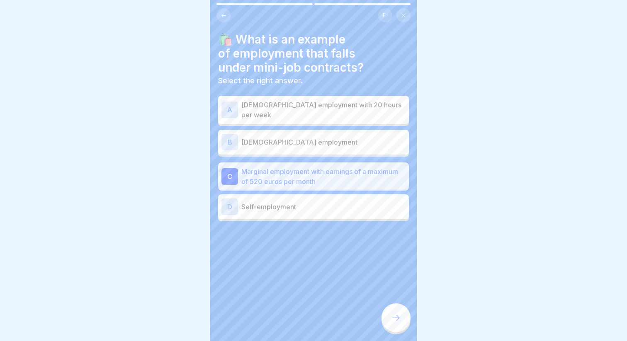
click at [387, 321] on div at bounding box center [396, 318] width 29 height 29
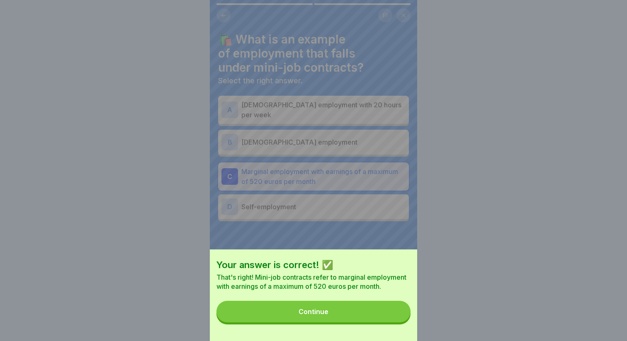
click at [350, 315] on button "Continue" at bounding box center [314, 312] width 194 height 22
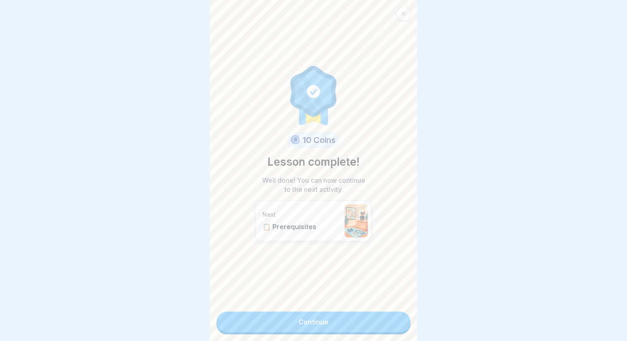
click at [316, 314] on link "Continue" at bounding box center [314, 322] width 194 height 21
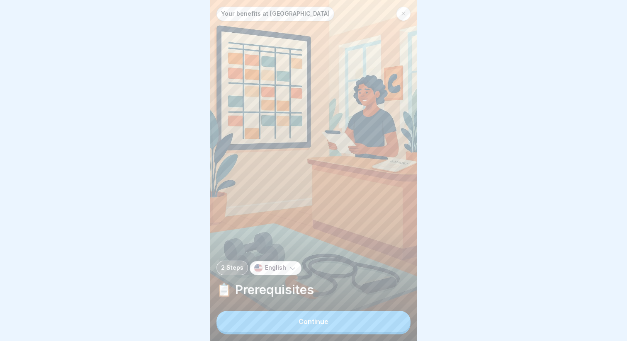
click at [307, 318] on button "Continue" at bounding box center [314, 322] width 194 height 22
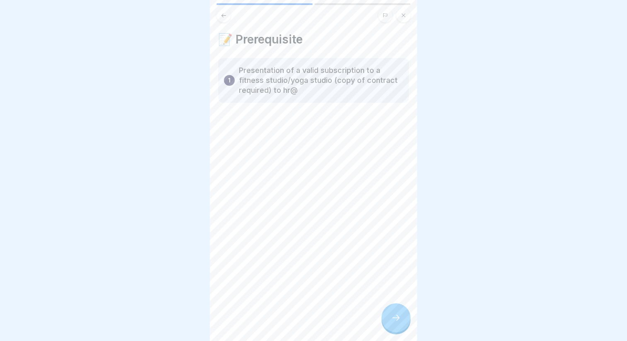
click at [402, 323] on div at bounding box center [396, 318] width 29 height 29
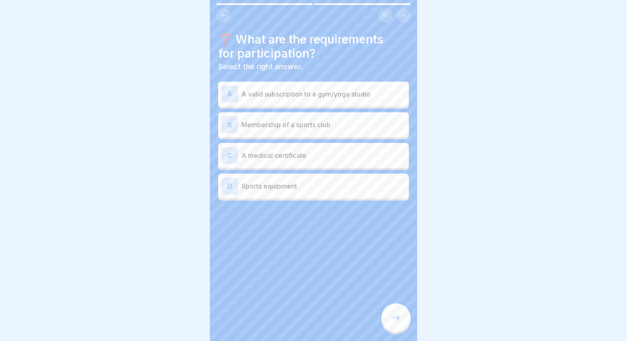
click at [301, 99] on div "A A valid subscription to a gym/yoga studio" at bounding box center [313, 94] width 184 height 17
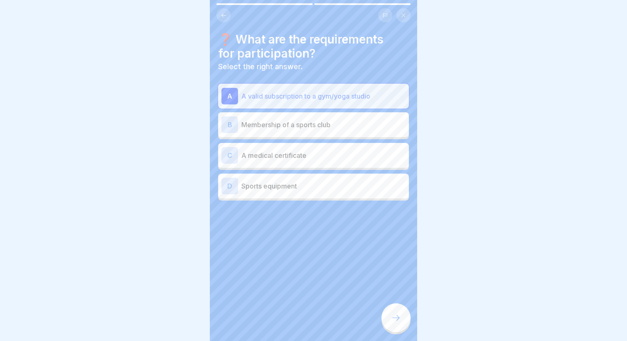
click at [400, 326] on div at bounding box center [396, 318] width 29 height 29
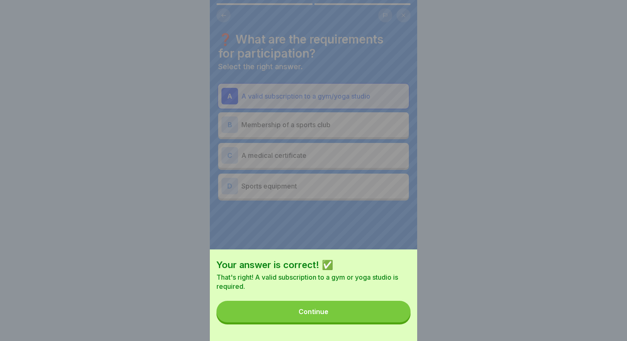
click at [363, 307] on button "Continue" at bounding box center [314, 312] width 194 height 22
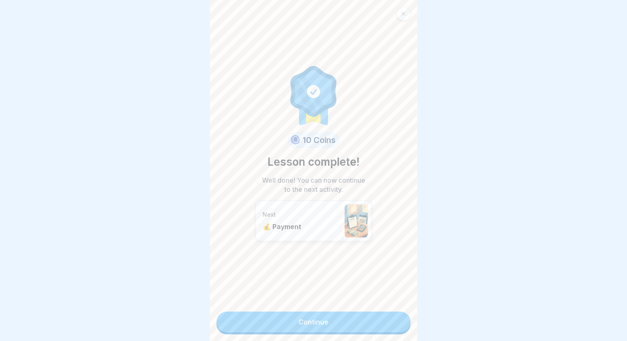
click at [303, 326] on link "Continue" at bounding box center [314, 322] width 194 height 21
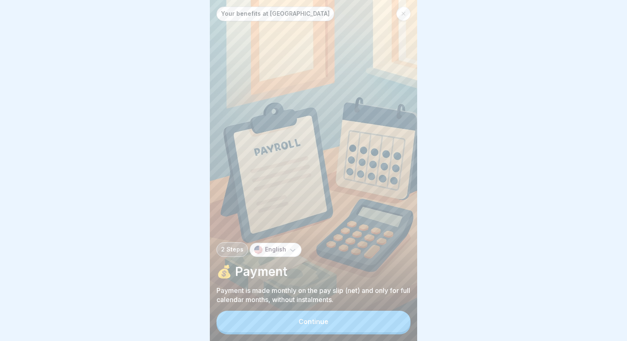
click at [323, 322] on div "Continue" at bounding box center [314, 321] width 30 height 7
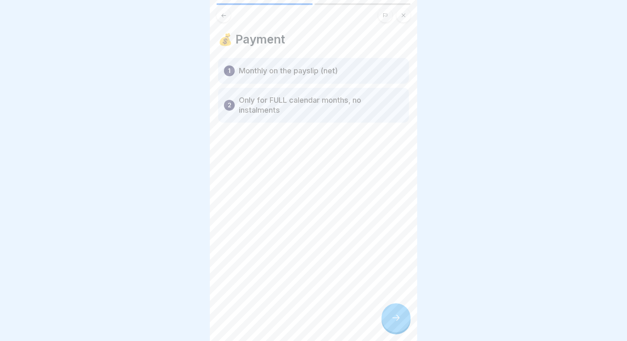
click at [303, 61] on div "1 Monthly on the payslip (net)" at bounding box center [313, 71] width 191 height 26
click at [302, 77] on div "1 Monthly on the payslip (net)" at bounding box center [313, 71] width 191 height 26
click at [397, 309] on div at bounding box center [396, 318] width 29 height 29
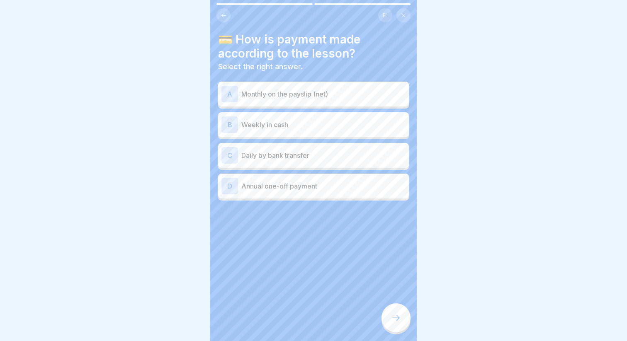
click at [309, 100] on div "A Monthly on the payslip (net)" at bounding box center [313, 94] width 184 height 17
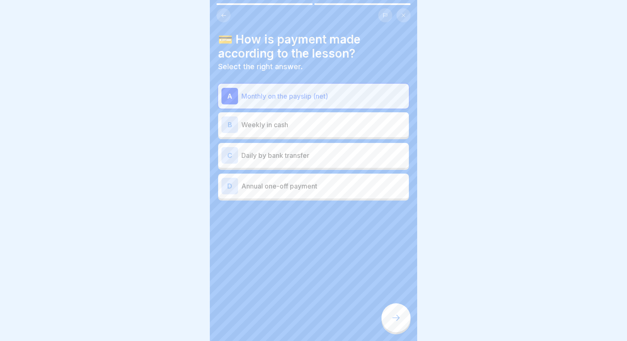
click at [399, 324] on div at bounding box center [396, 318] width 29 height 29
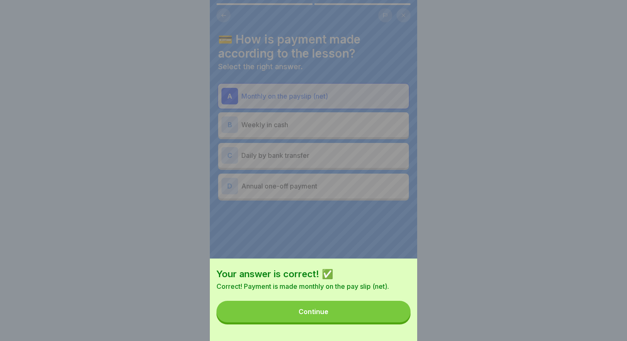
click at [304, 306] on button "Continue" at bounding box center [314, 312] width 194 height 22
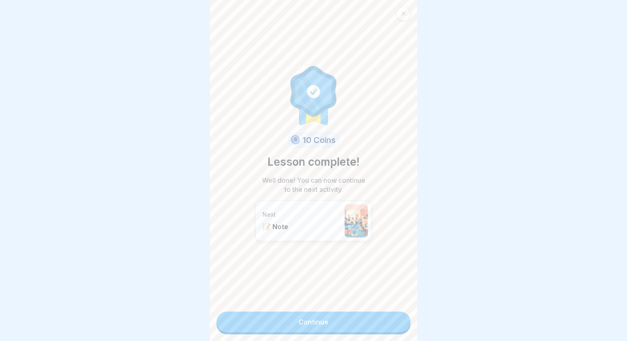
click at [285, 328] on link "Continue" at bounding box center [314, 322] width 194 height 21
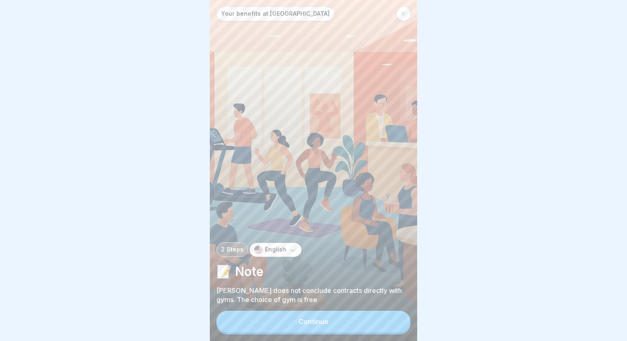
click at [283, 319] on button "Continue" at bounding box center [314, 322] width 194 height 22
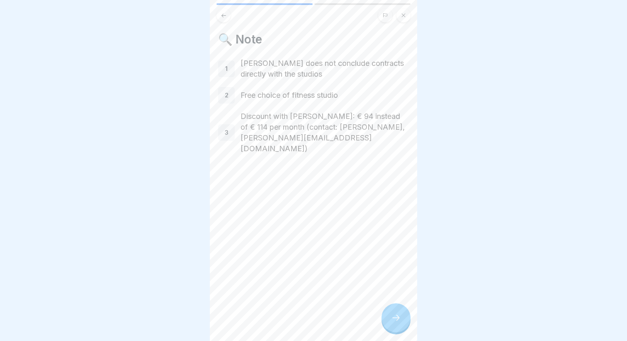
click at [387, 318] on div at bounding box center [396, 318] width 29 height 29
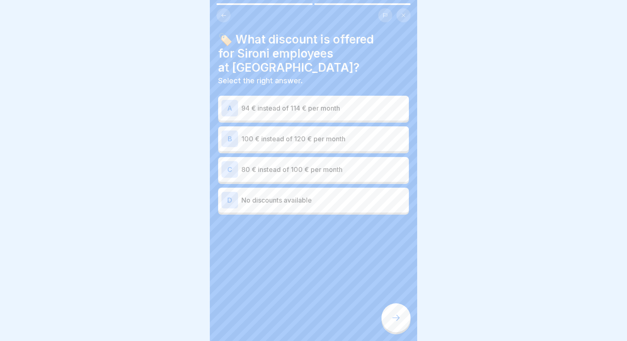
click at [299, 100] on div "A 94 € instead of 114 € per month" at bounding box center [313, 108] width 184 height 17
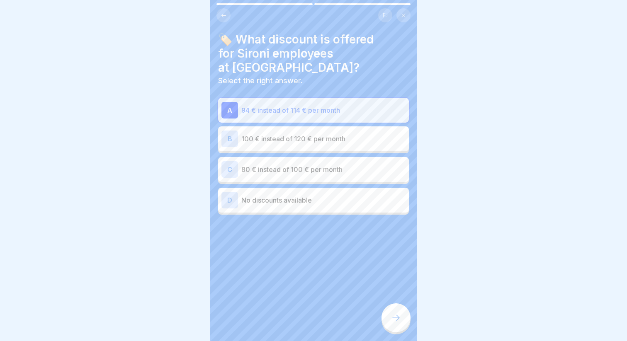
click at [392, 315] on icon at bounding box center [396, 318] width 10 height 10
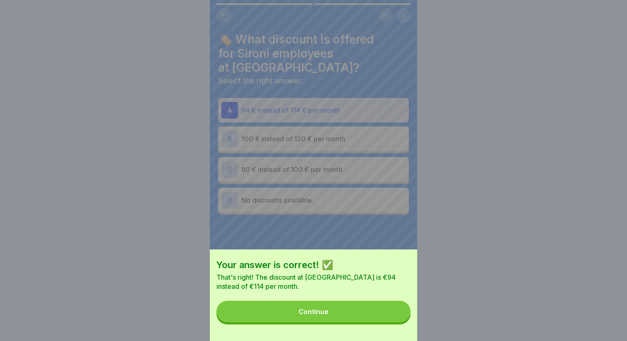
click at [392, 315] on button "Continue" at bounding box center [314, 312] width 194 height 22
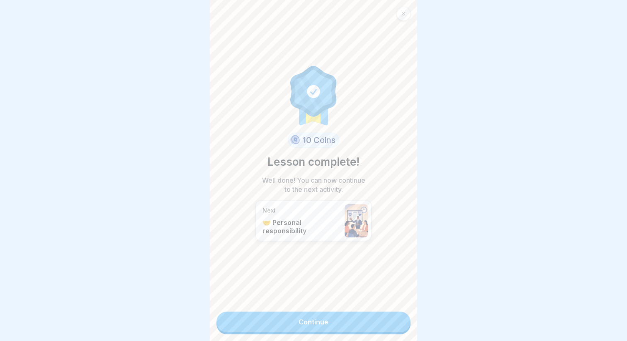
click at [318, 324] on link "Continue" at bounding box center [314, 322] width 194 height 21
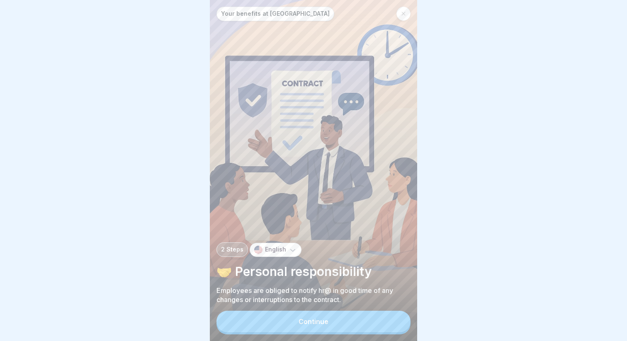
click at [283, 320] on button "Continue" at bounding box center [314, 322] width 194 height 22
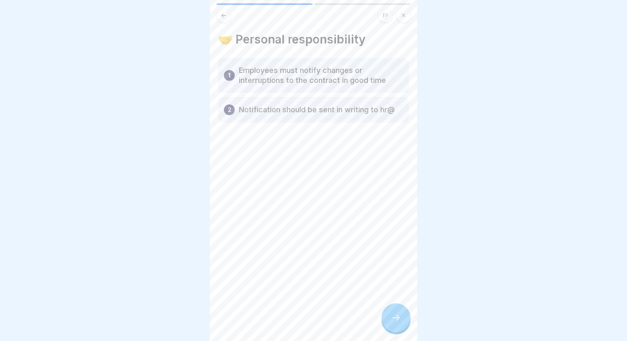
click at [388, 309] on div at bounding box center [396, 318] width 29 height 29
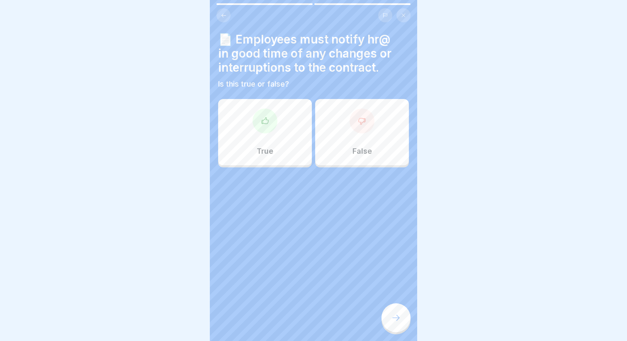
click at [268, 128] on div at bounding box center [265, 121] width 25 height 25
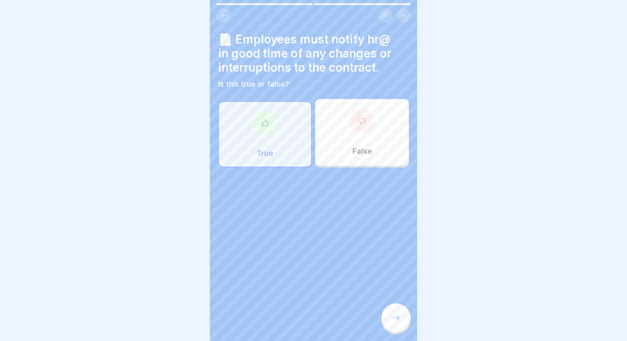
click at [398, 316] on icon at bounding box center [396, 318] width 10 height 10
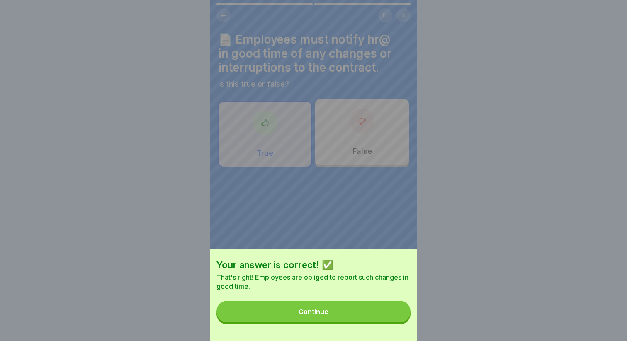
click at [332, 316] on button "Continue" at bounding box center [314, 312] width 194 height 22
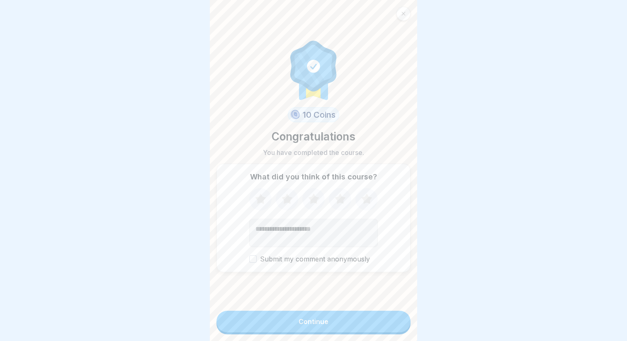
click at [372, 203] on icon at bounding box center [367, 200] width 22 height 22
click at [323, 323] on div "Continue" at bounding box center [314, 321] width 30 height 7
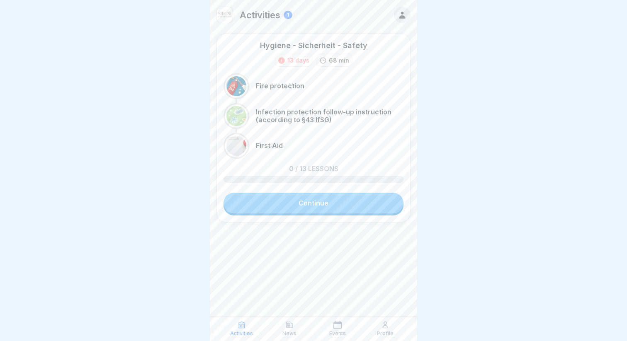
click at [320, 204] on link "Continue" at bounding box center [314, 203] width 180 height 21
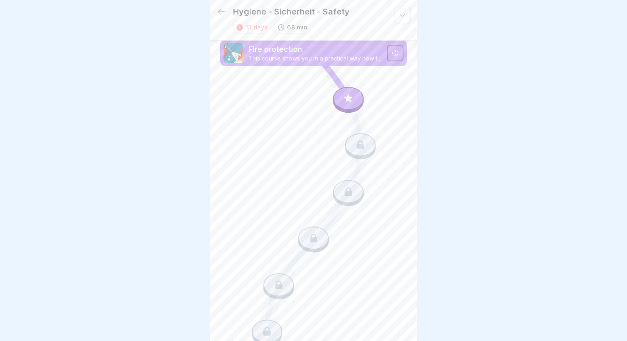
click at [217, 11] on icon at bounding box center [222, 12] width 10 height 10
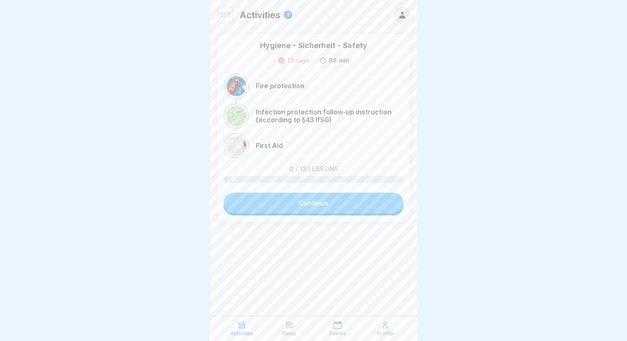
click at [228, 10] on img at bounding box center [225, 15] width 16 height 16
click at [270, 13] on p "Activities" at bounding box center [260, 15] width 41 height 11
click at [291, 14] on div "1" at bounding box center [288, 15] width 9 height 8
click at [407, 15] on div at bounding box center [402, 15] width 17 height 17
click at [406, 17] on icon at bounding box center [402, 14] width 9 height 9
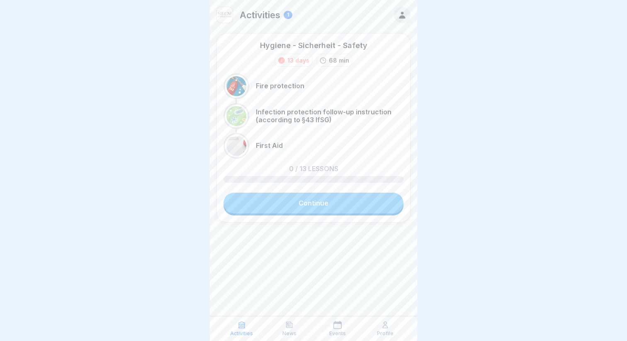
click at [282, 333] on div "News" at bounding box center [290, 329] width 44 height 16
click at [384, 320] on div "Activities News Events Profile" at bounding box center [313, 328] width 207 height 25
click at [384, 321] on icon at bounding box center [385, 325] width 8 height 8
click at [384, 323] on icon at bounding box center [385, 325] width 5 height 6
